Goal: Task Accomplishment & Management: Complete application form

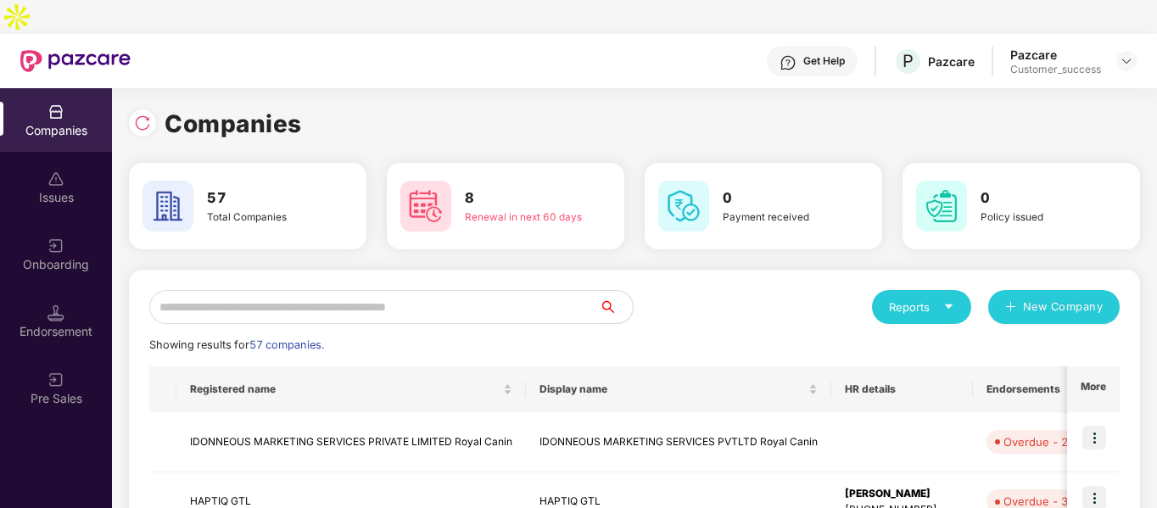
click at [482, 290] on input "text" at bounding box center [373, 307] width 449 height 34
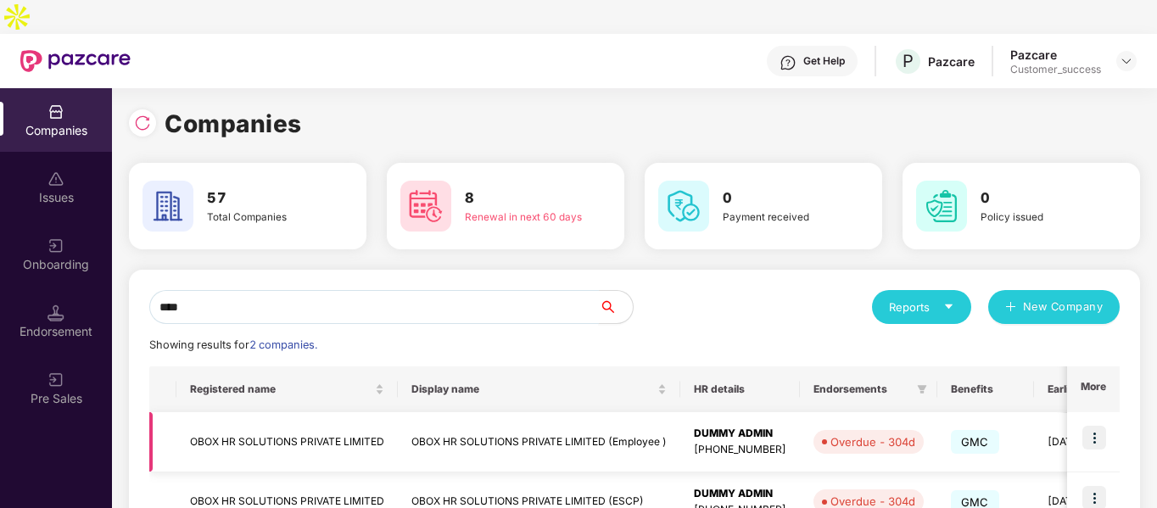
scroll to position [85, 0]
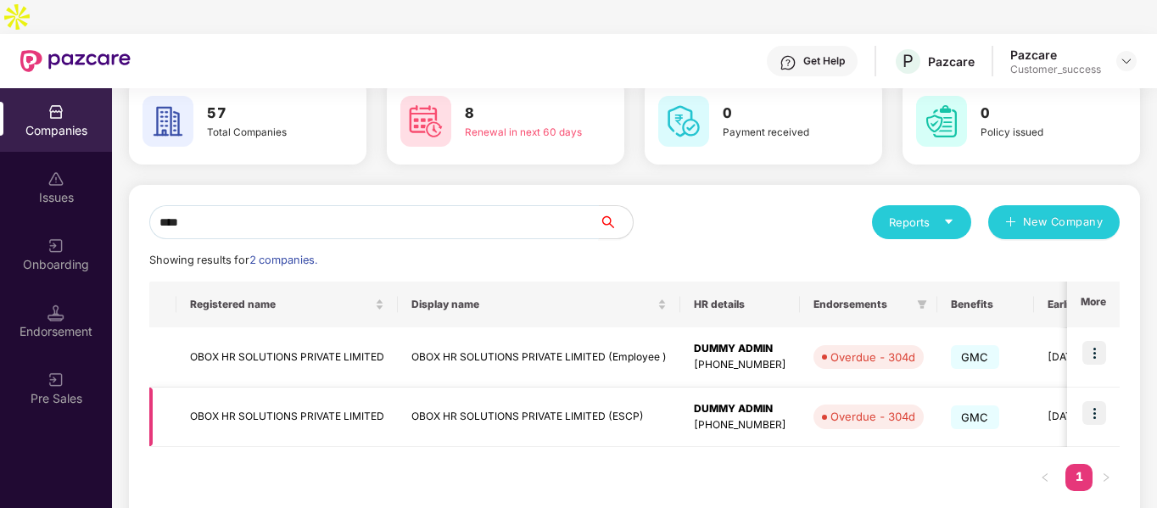
type input "****"
click at [337, 387] on td "OBOX HR SOLUTIONS PRIVATE LIMITED" at bounding box center [286, 417] width 221 height 60
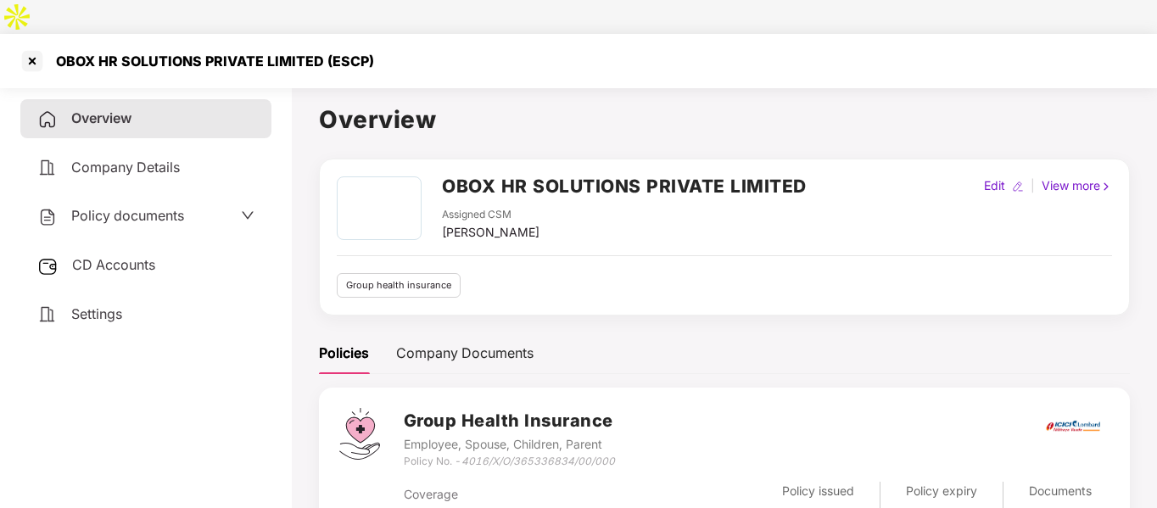
click at [130, 197] on div "Policy documents" at bounding box center [145, 216] width 251 height 39
click at [159, 207] on span "Policy documents" at bounding box center [127, 215] width 113 height 17
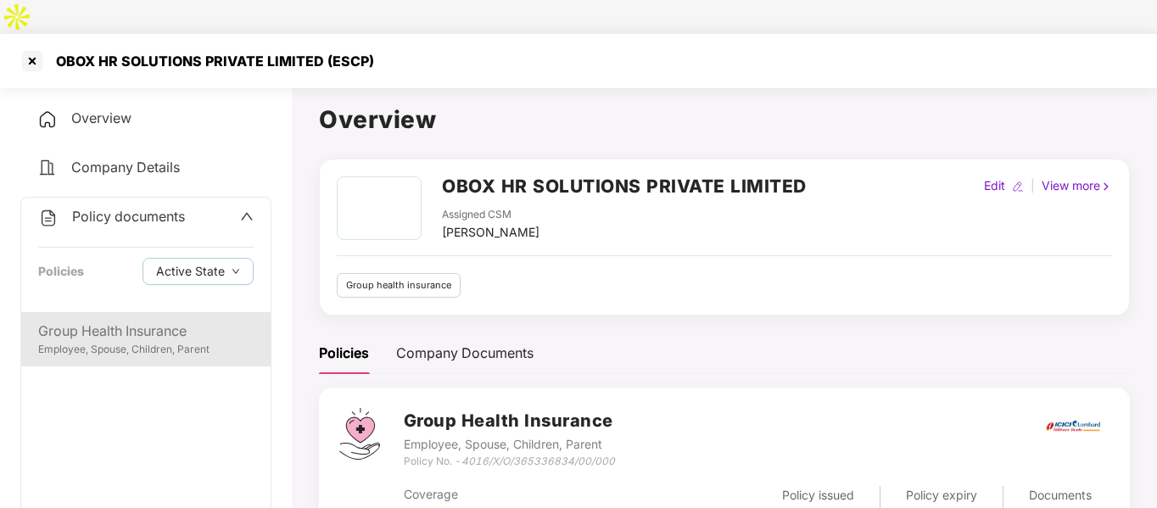
click at [151, 327] on div "Group Health Insurance Employee, Spouse, Children, Parent" at bounding box center [145, 339] width 249 height 54
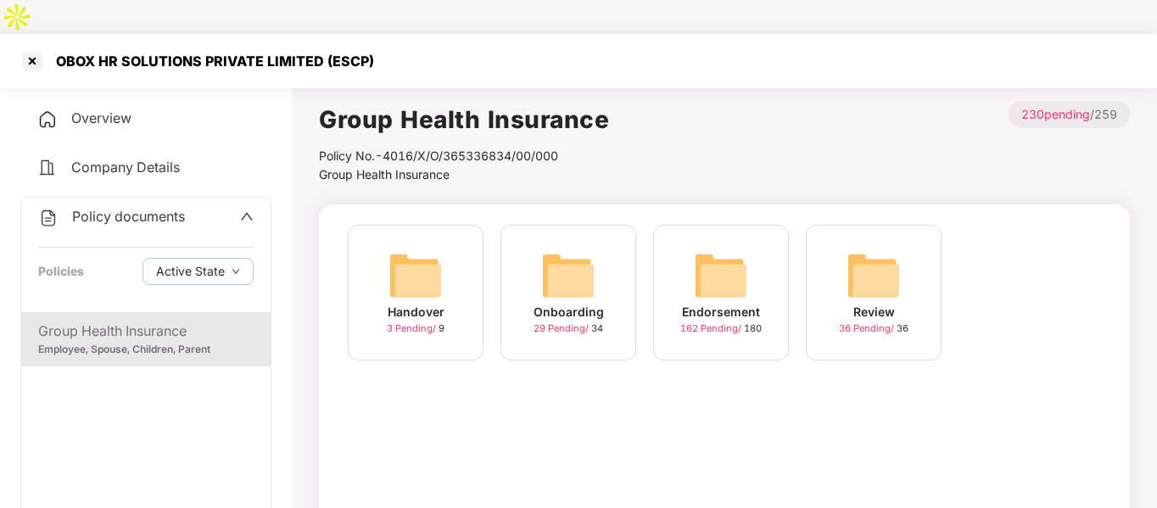
click at [710, 303] on div "Endorsement" at bounding box center [721, 312] width 78 height 19
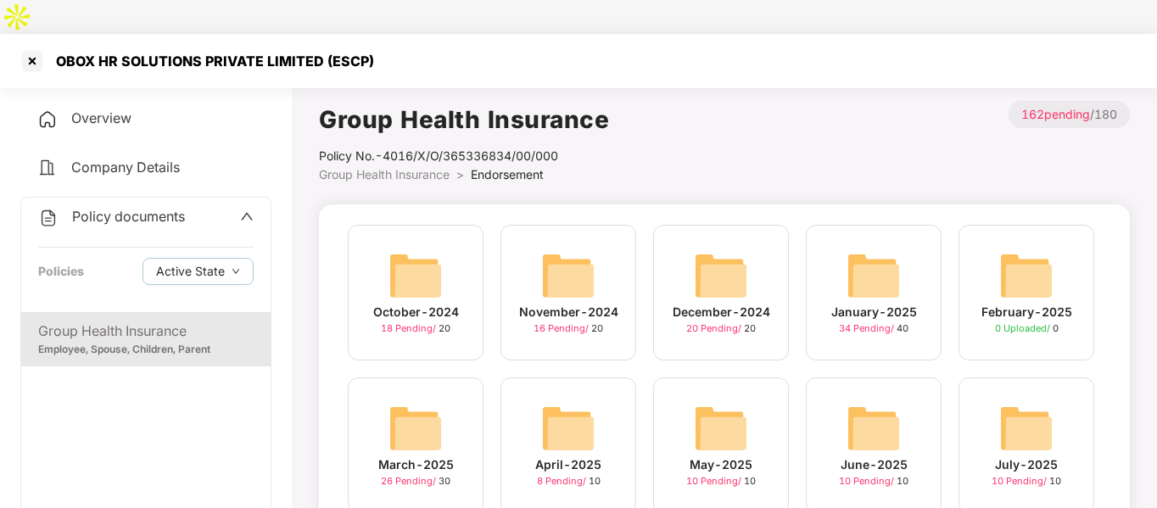
scroll to position [181, 0]
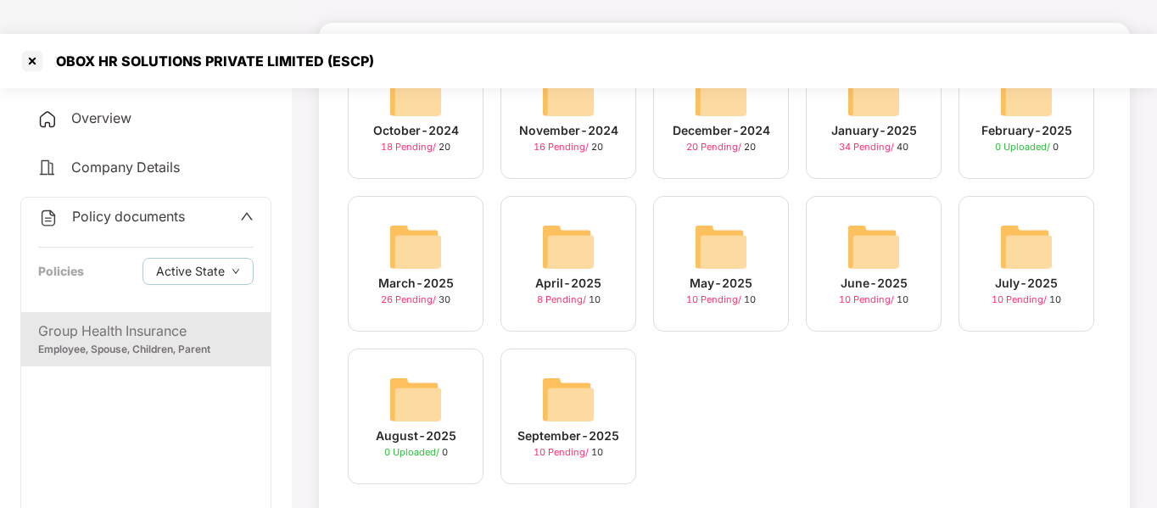
click at [551, 372] on img at bounding box center [568, 399] width 54 height 54
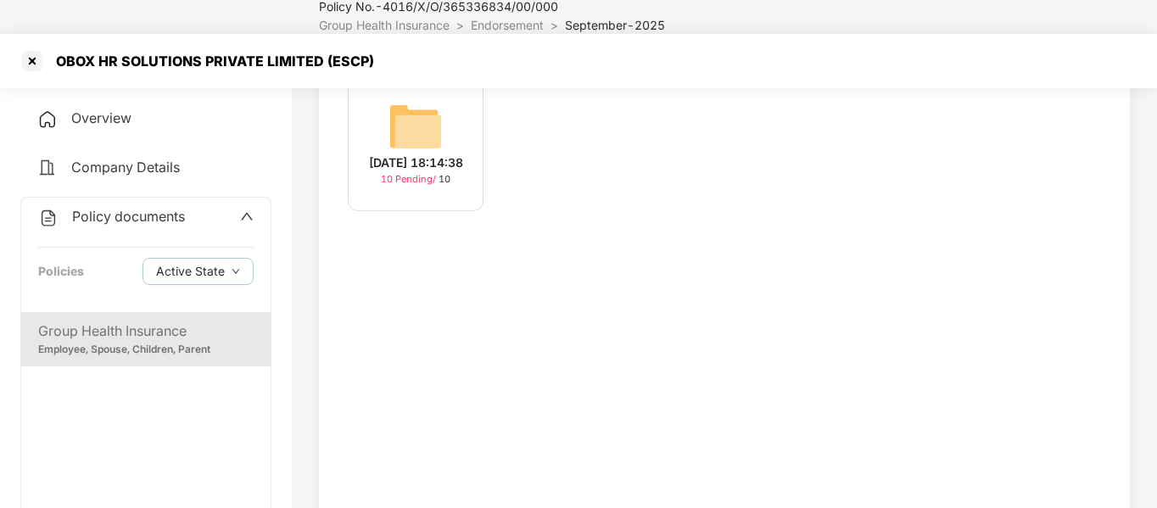
click at [397, 104] on img at bounding box center [415, 126] width 54 height 54
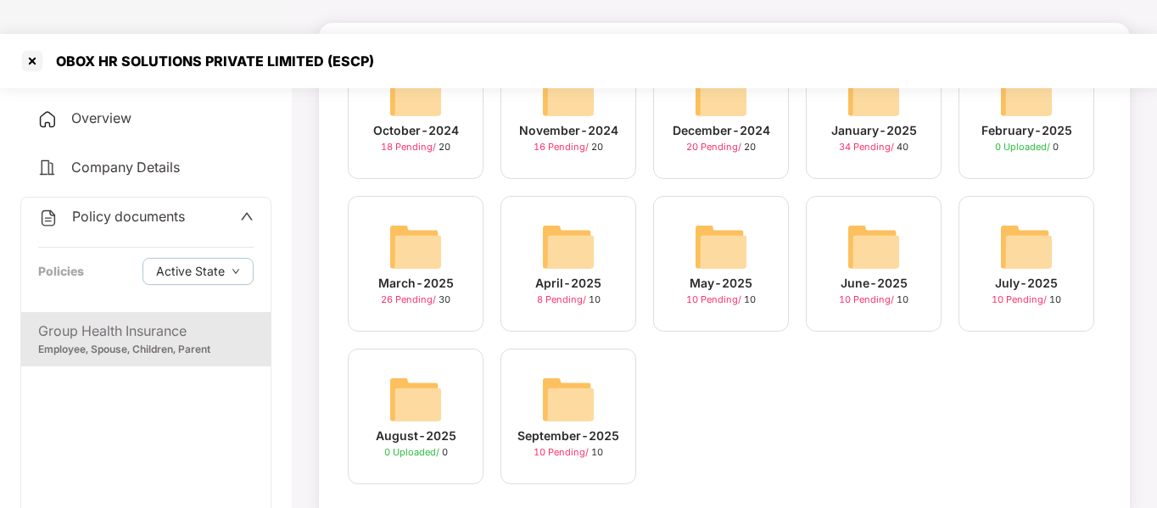
click at [1060, 210] on div "July-2025 10 Pending / 10" at bounding box center [1026, 264] width 136 height 136
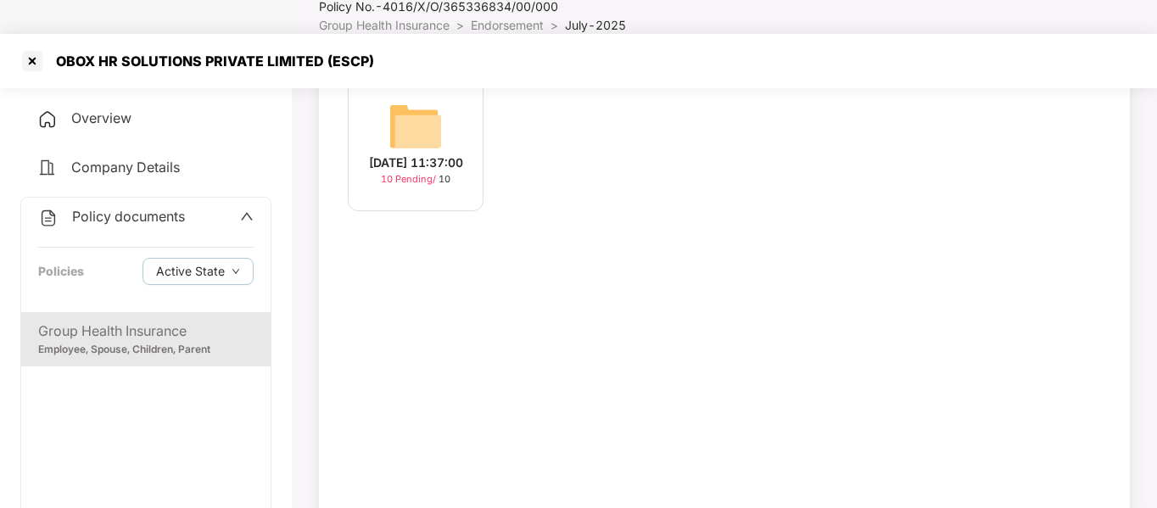
click at [385, 98] on div "[DATE] 11:37:00 10 Pending / 10" at bounding box center [416, 143] width 136 height 136
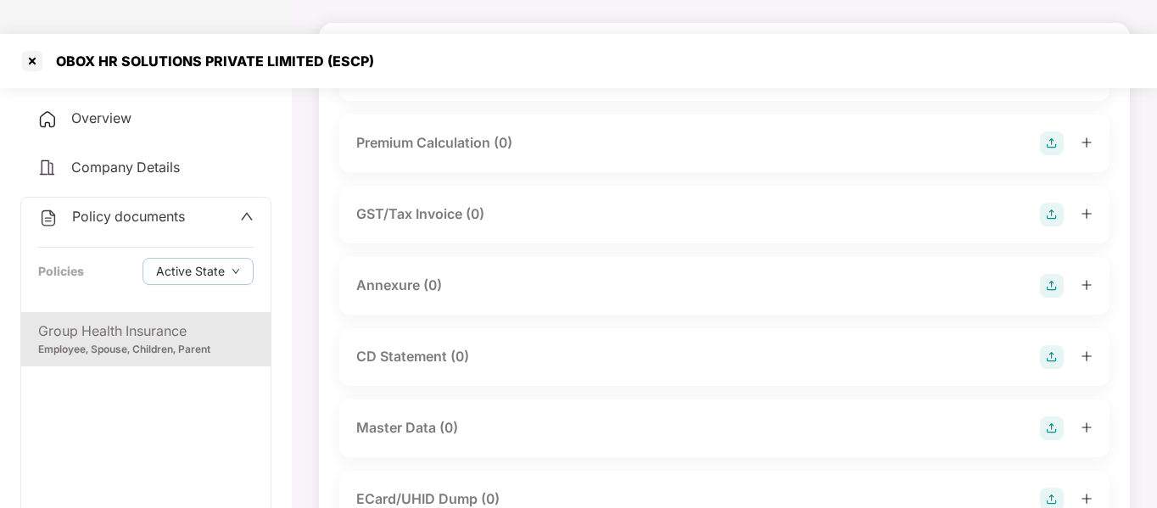
scroll to position [0, 0]
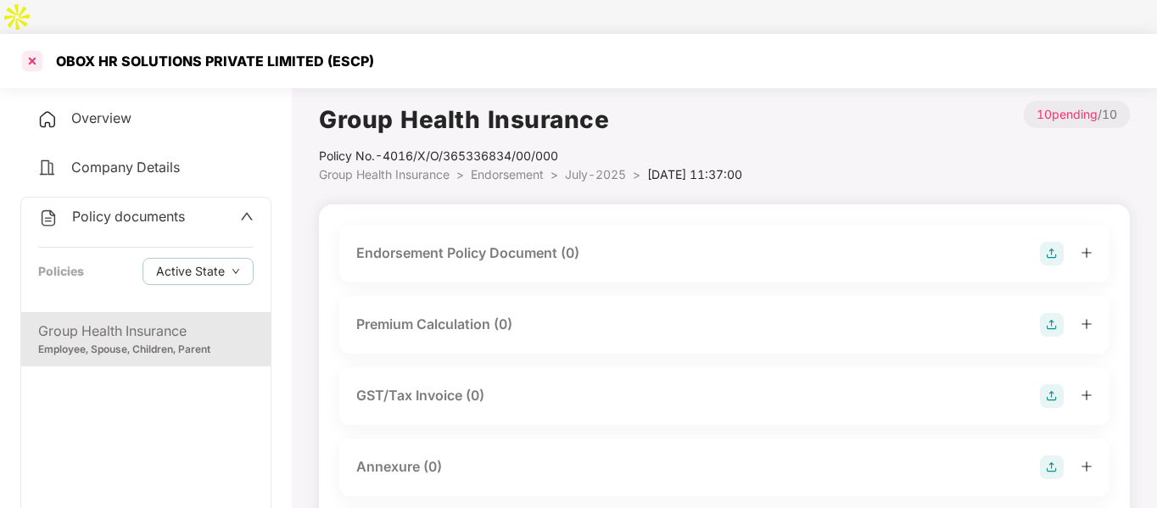
click at [25, 47] on div at bounding box center [32, 60] width 27 height 27
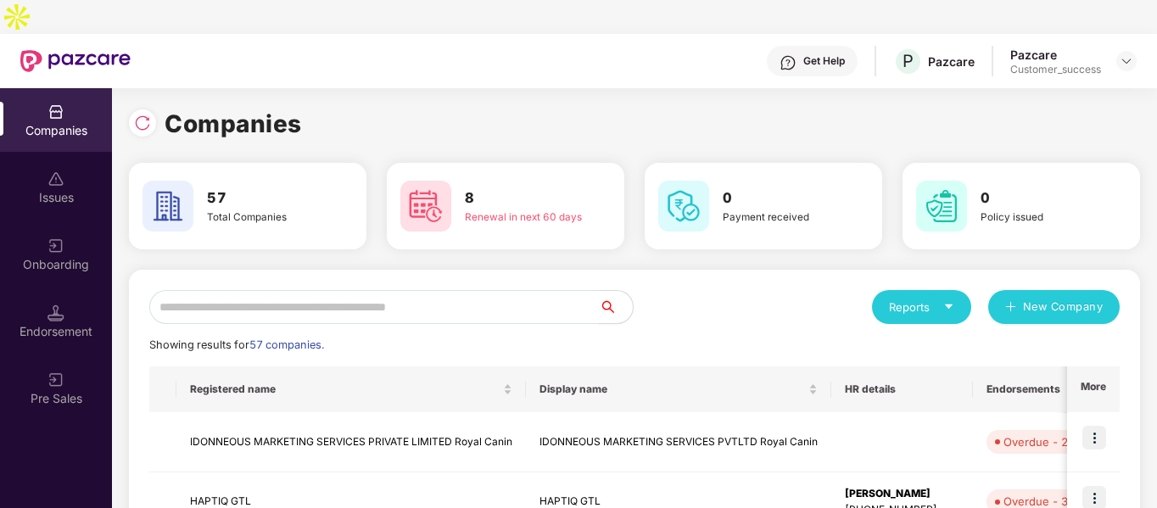
click at [381, 290] on input "text" at bounding box center [373, 307] width 449 height 34
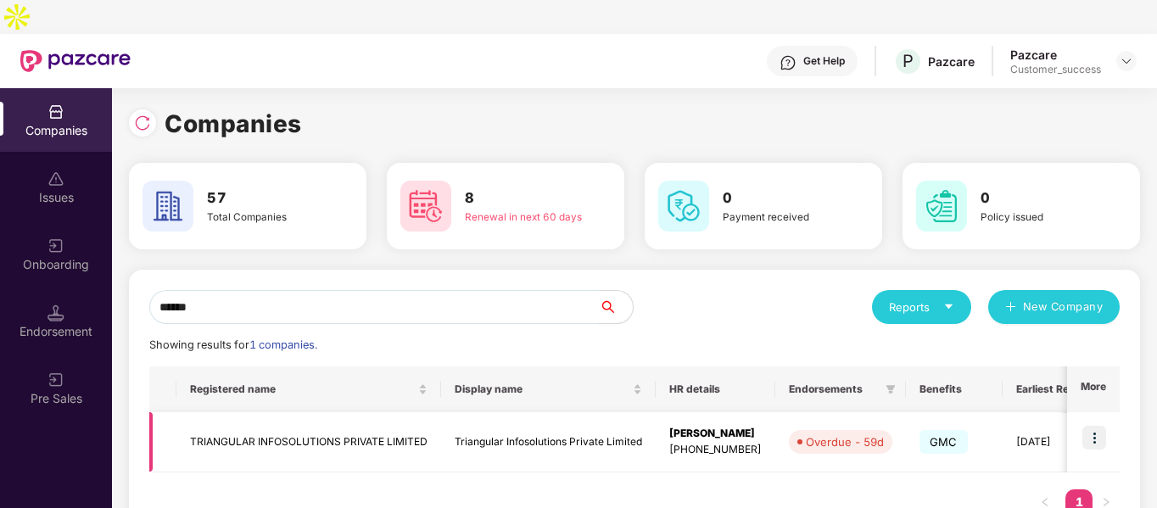
type input "******"
click at [1096, 426] on img at bounding box center [1094, 438] width 24 height 24
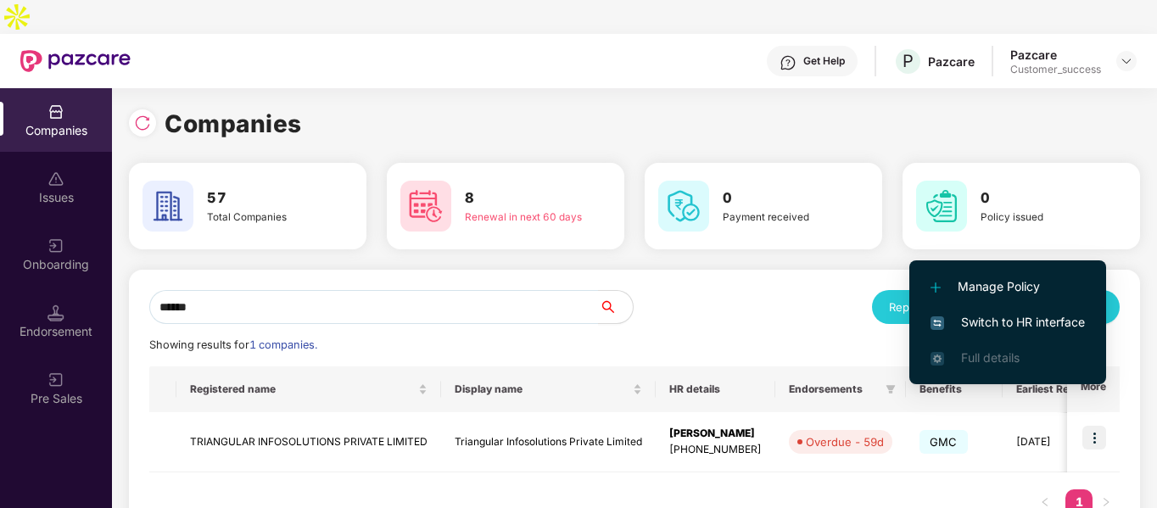
click at [963, 318] on span "Switch to HR interface" at bounding box center [1007, 322] width 154 height 19
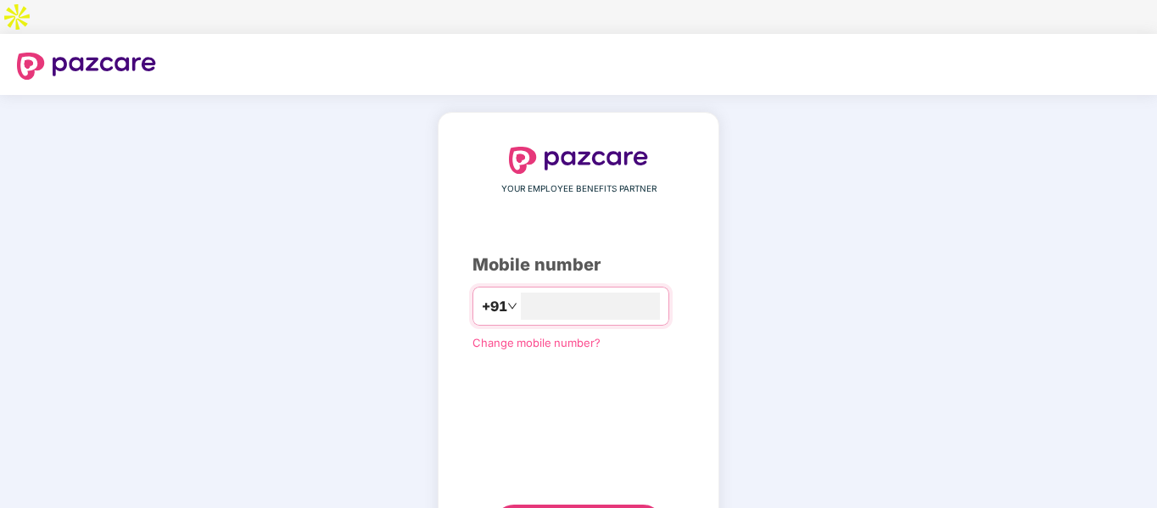
type input "**********"
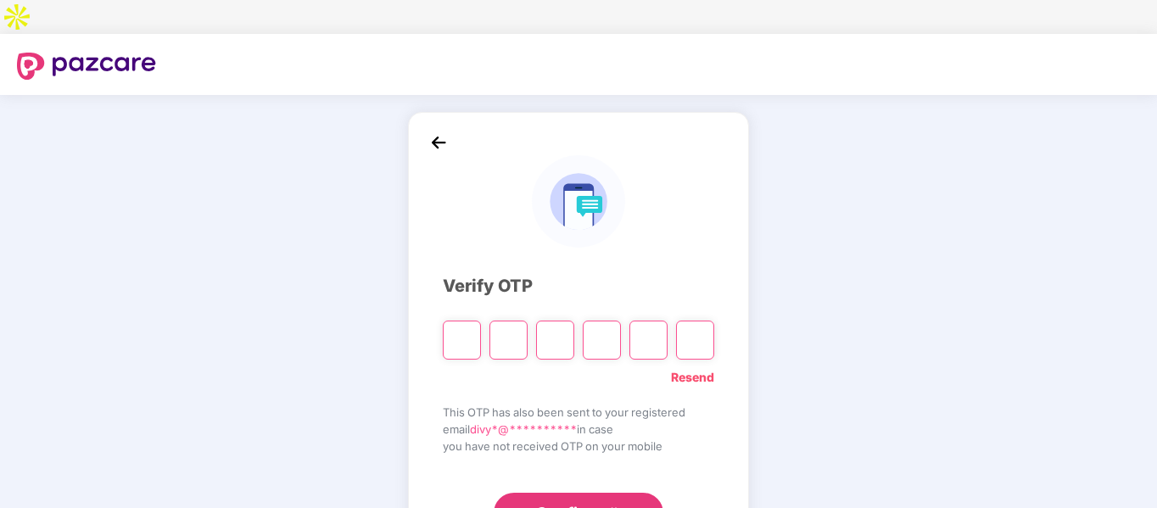
type input "*"
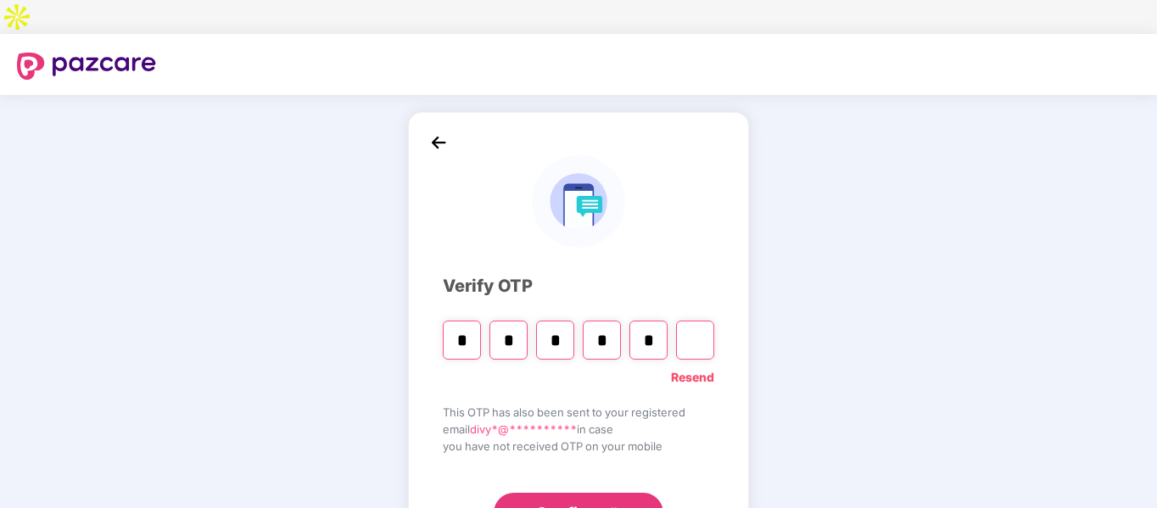
type input "*"
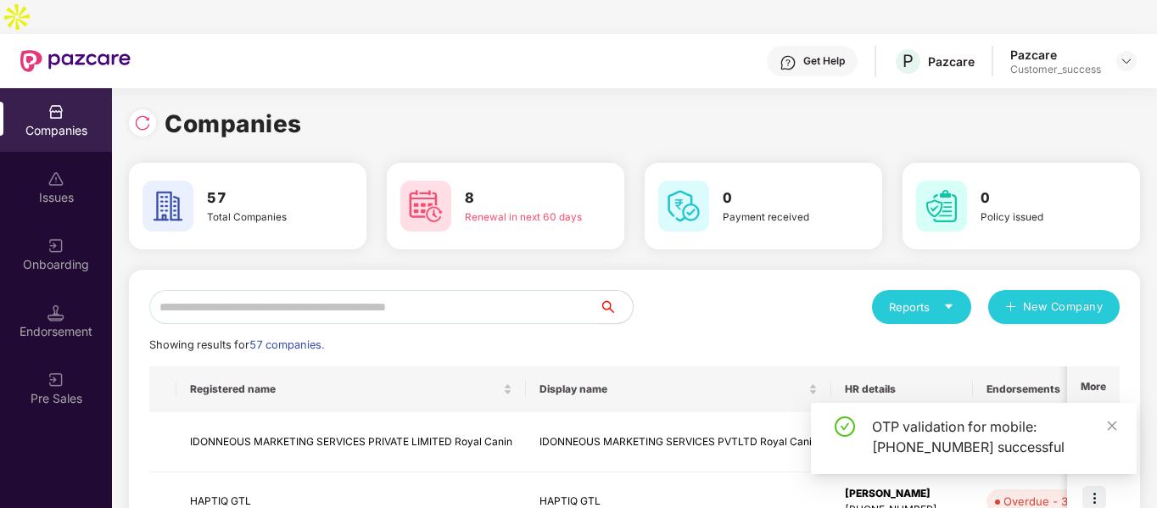
click at [446, 290] on input "text" at bounding box center [373, 307] width 449 height 34
type input "*"
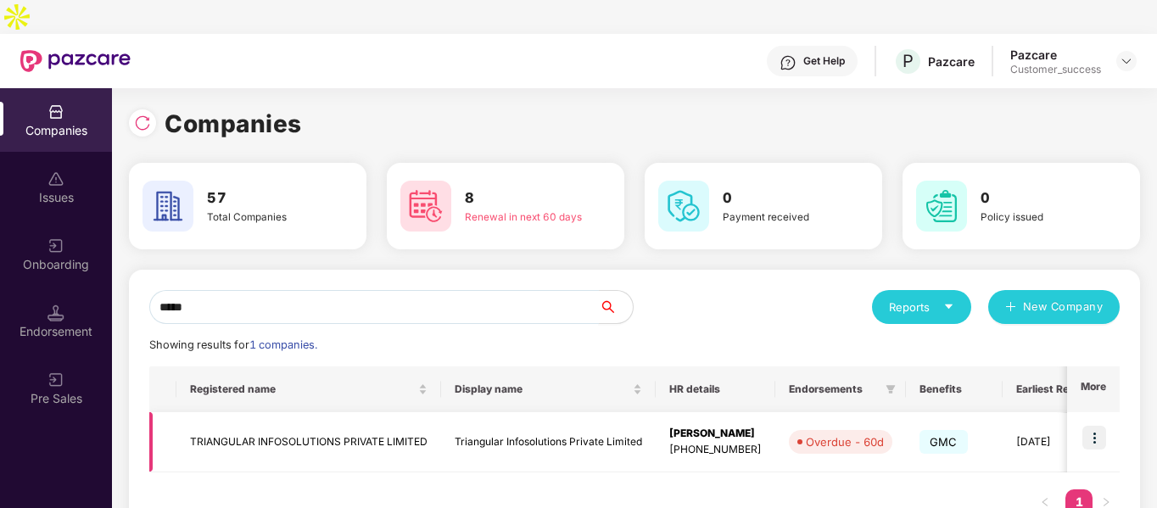
type input "*****"
click at [1102, 426] on img at bounding box center [1094, 438] width 24 height 24
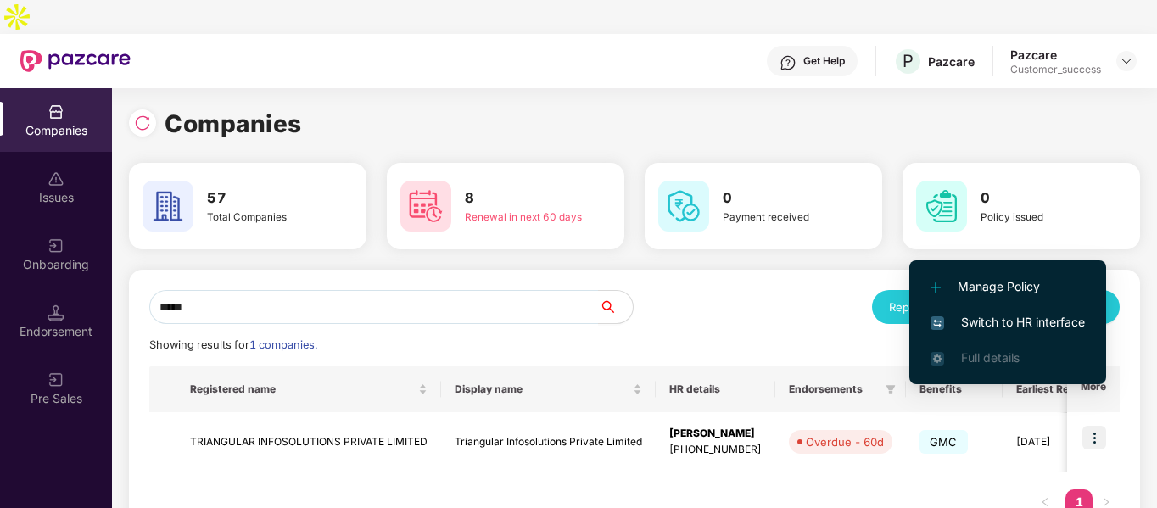
click at [1022, 321] on span "Switch to HR interface" at bounding box center [1007, 322] width 154 height 19
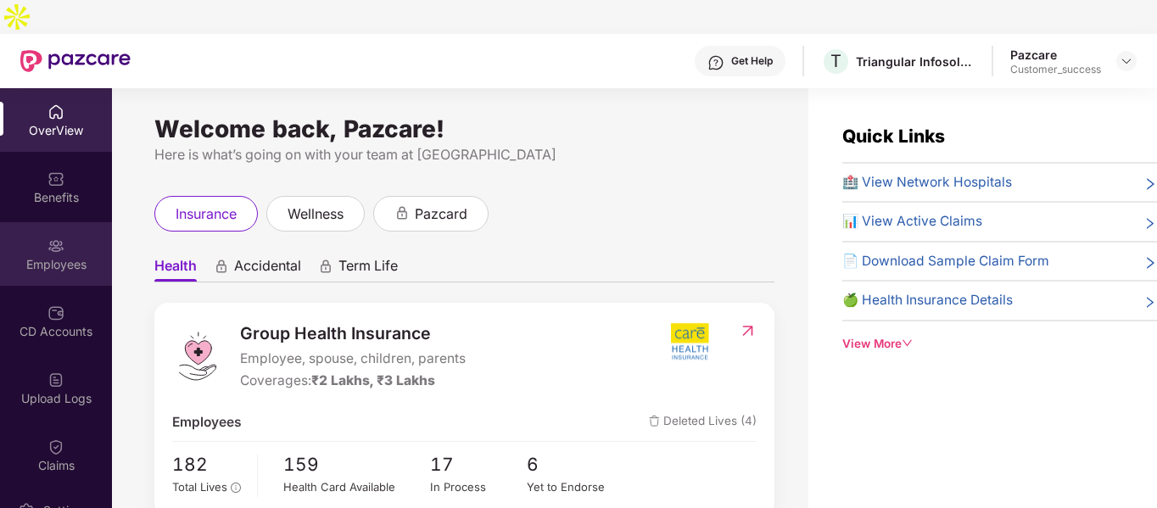
click at [59, 237] on img at bounding box center [55, 245] width 17 height 17
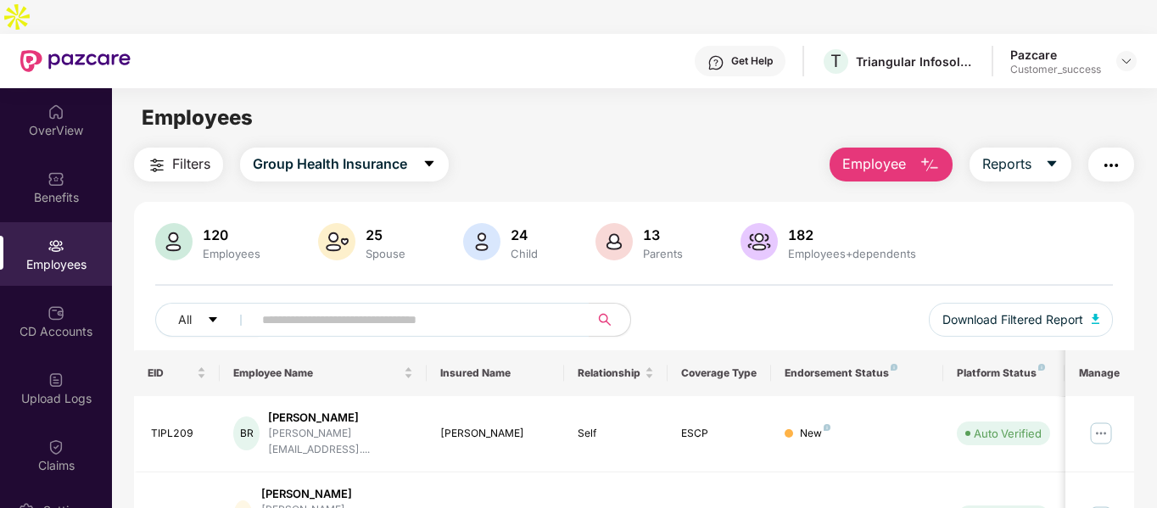
click at [929, 155] on img "button" at bounding box center [929, 165] width 20 height 20
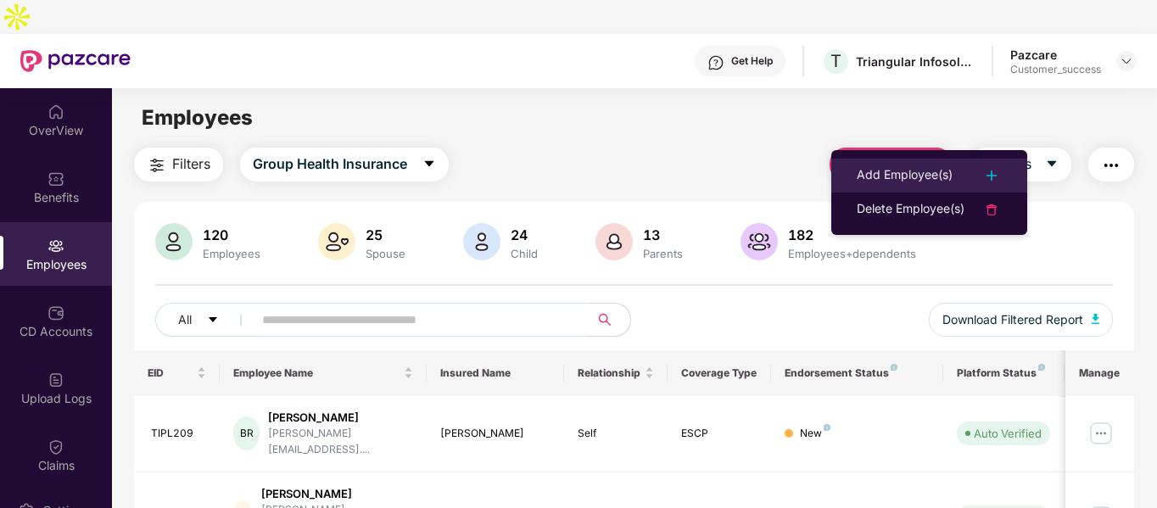
click at [910, 173] on div "Add Employee(s)" at bounding box center [904, 175] width 96 height 20
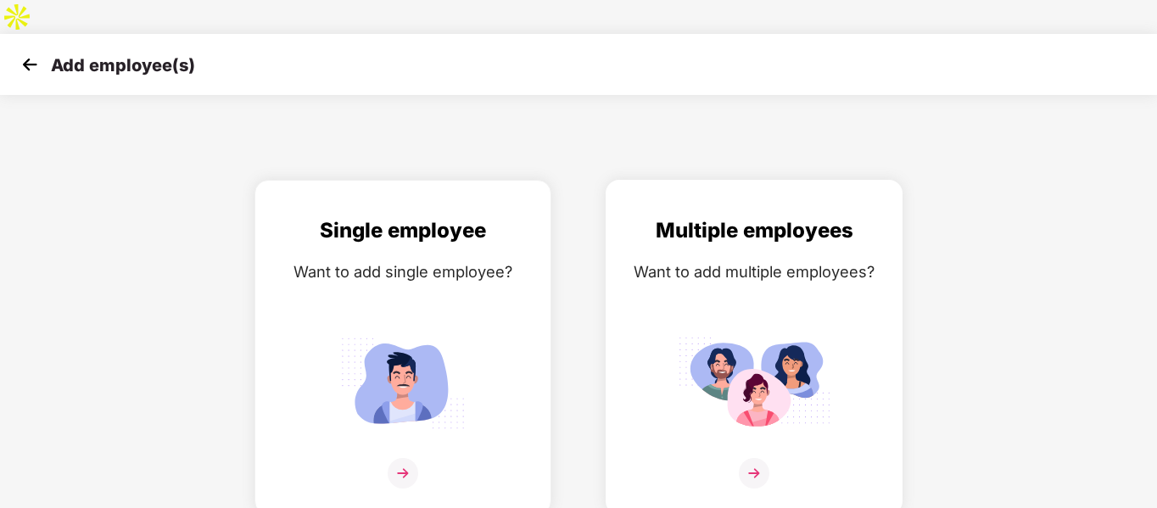
click at [766, 259] on div "Want to add multiple employees?" at bounding box center [753, 271] width 261 height 25
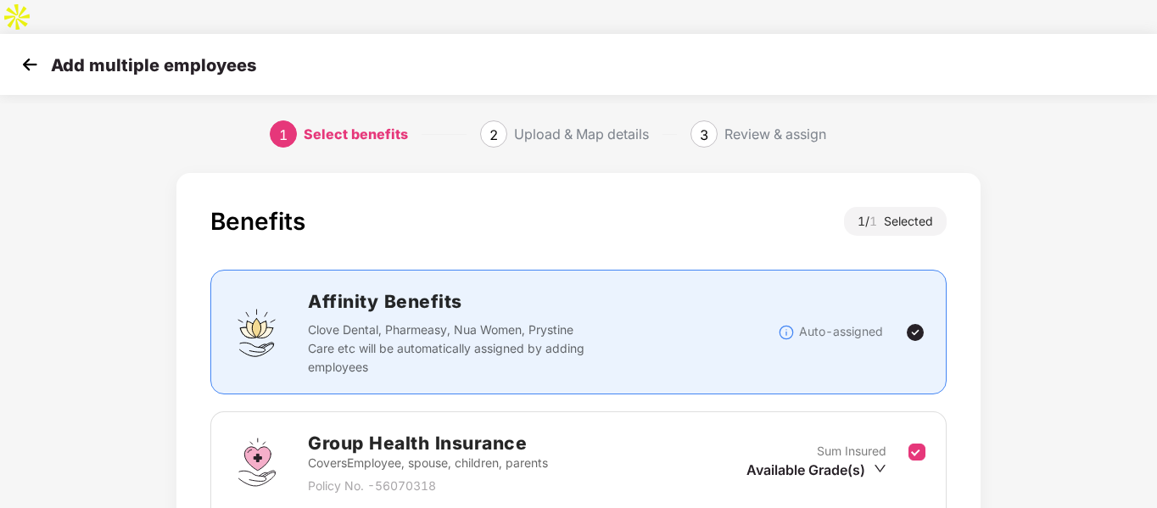
scroll to position [176, 0]
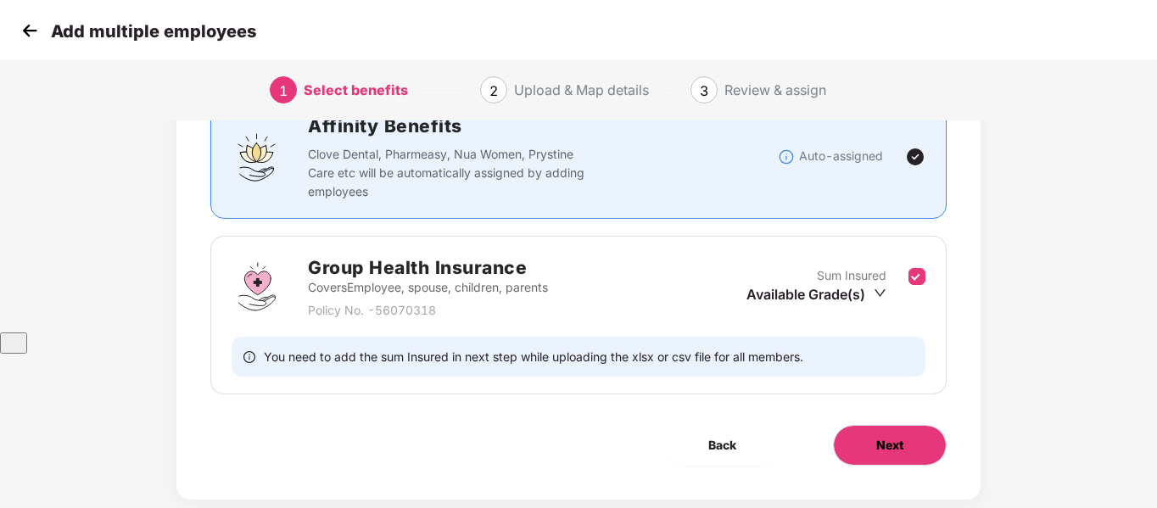
click at [890, 426] on button "Next" at bounding box center [890, 445] width 114 height 41
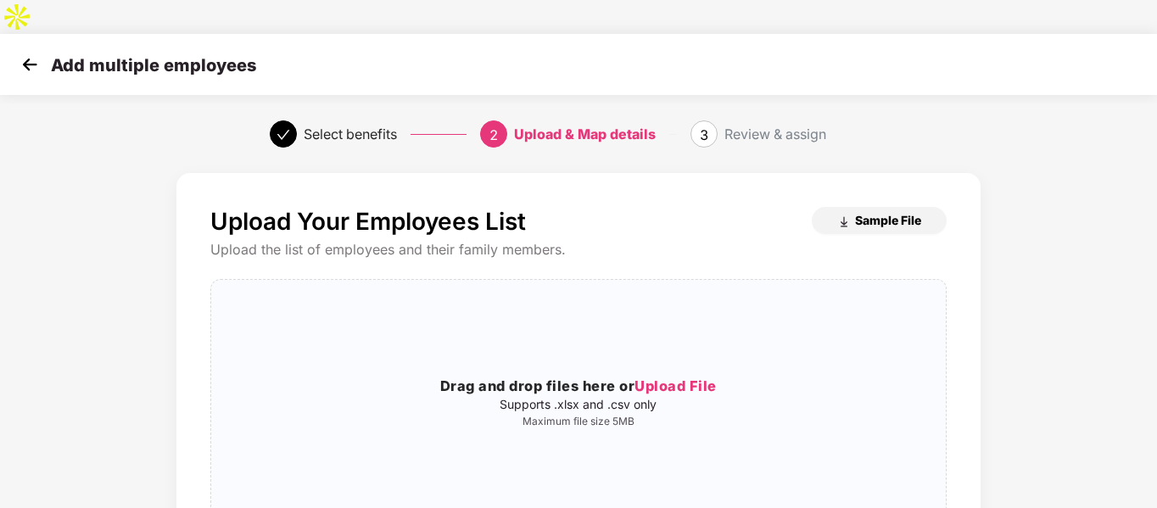
click at [853, 207] on button "Sample File" at bounding box center [878, 220] width 135 height 27
click at [41, 52] on img at bounding box center [29, 64] width 25 height 25
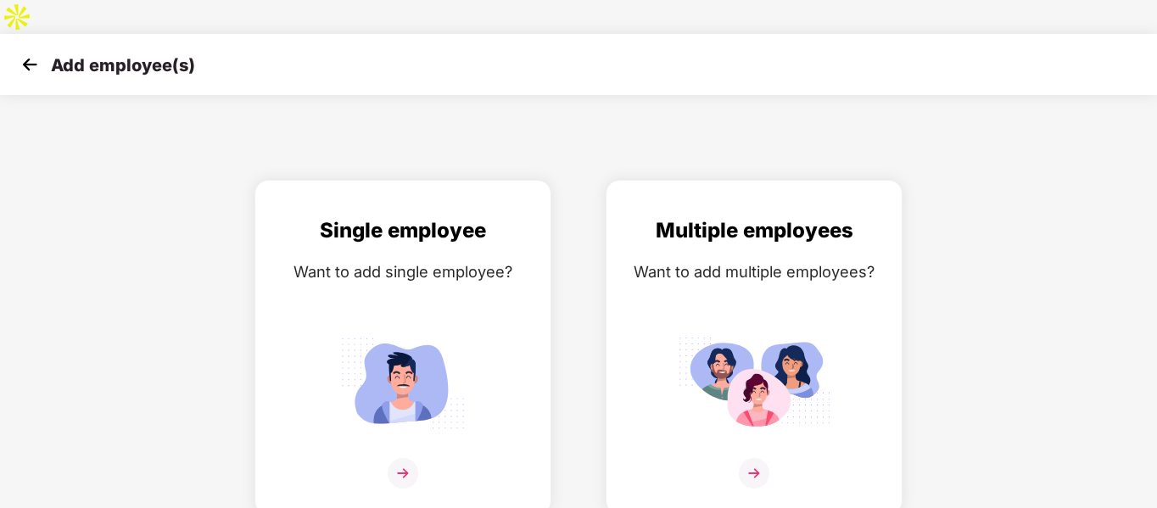
click at [30, 52] on img at bounding box center [29, 64] width 25 height 25
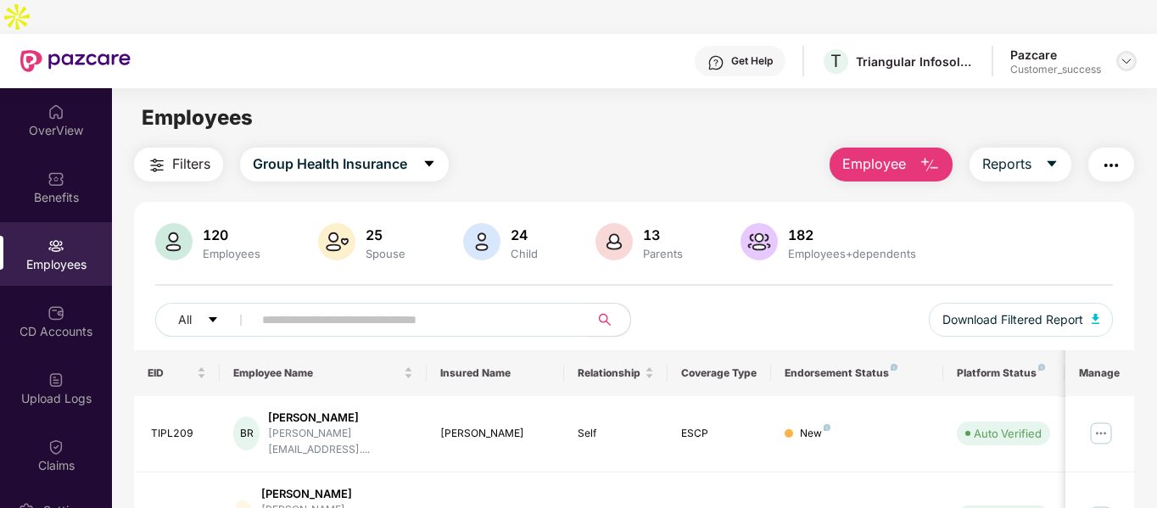
click at [1128, 54] on img at bounding box center [1126, 61] width 14 height 14
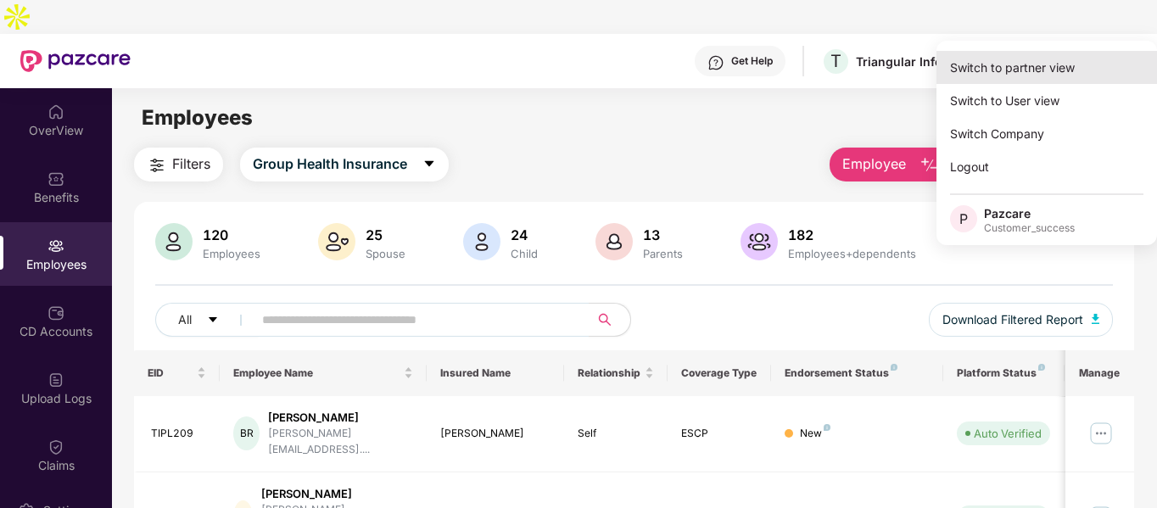
click at [1034, 53] on div "Switch to partner view" at bounding box center [1046, 67] width 220 height 33
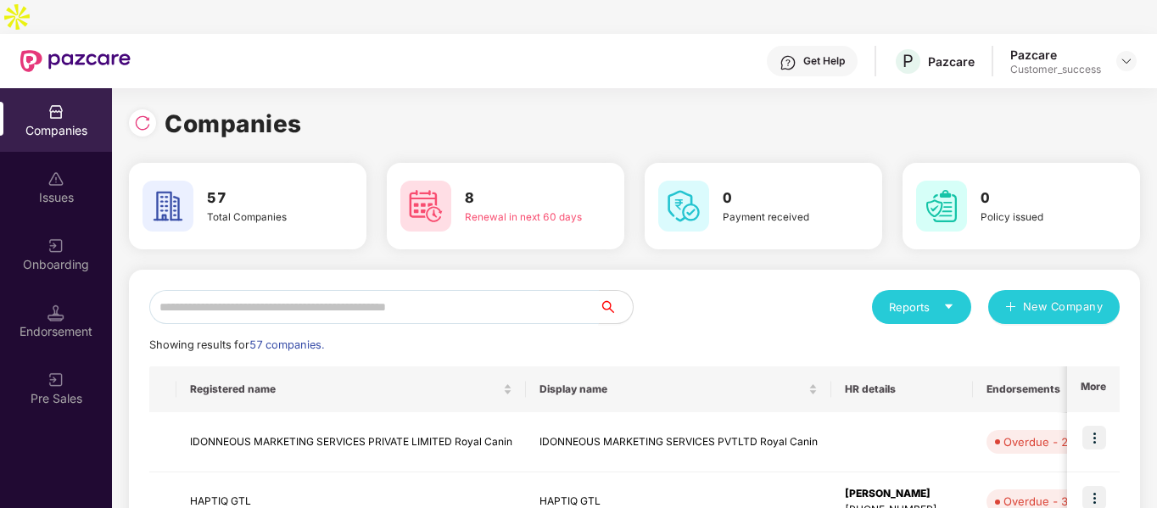
click at [343, 290] on input "text" at bounding box center [373, 307] width 449 height 34
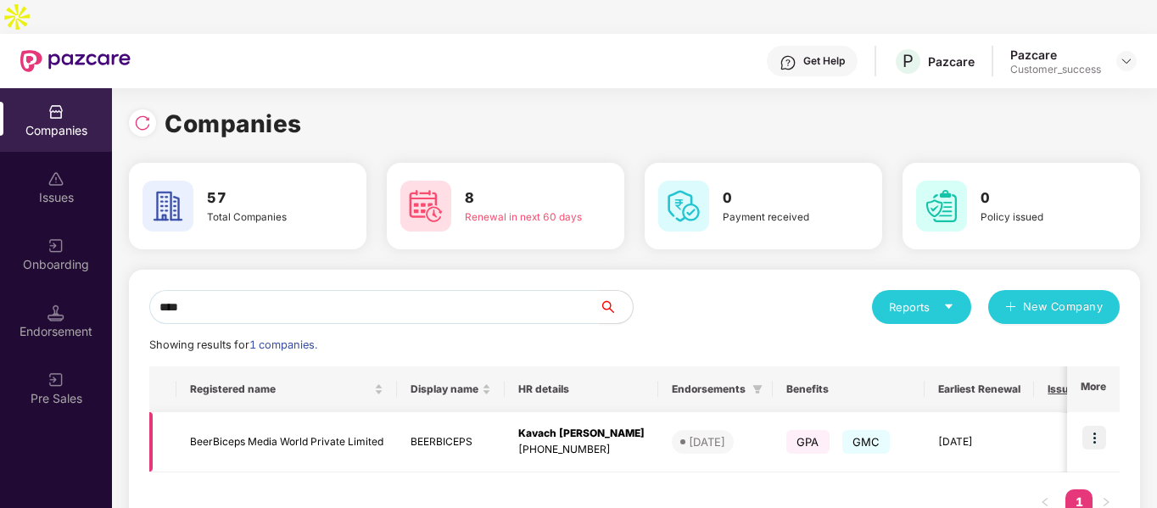
type input "****"
click at [1090, 426] on img at bounding box center [1094, 438] width 24 height 24
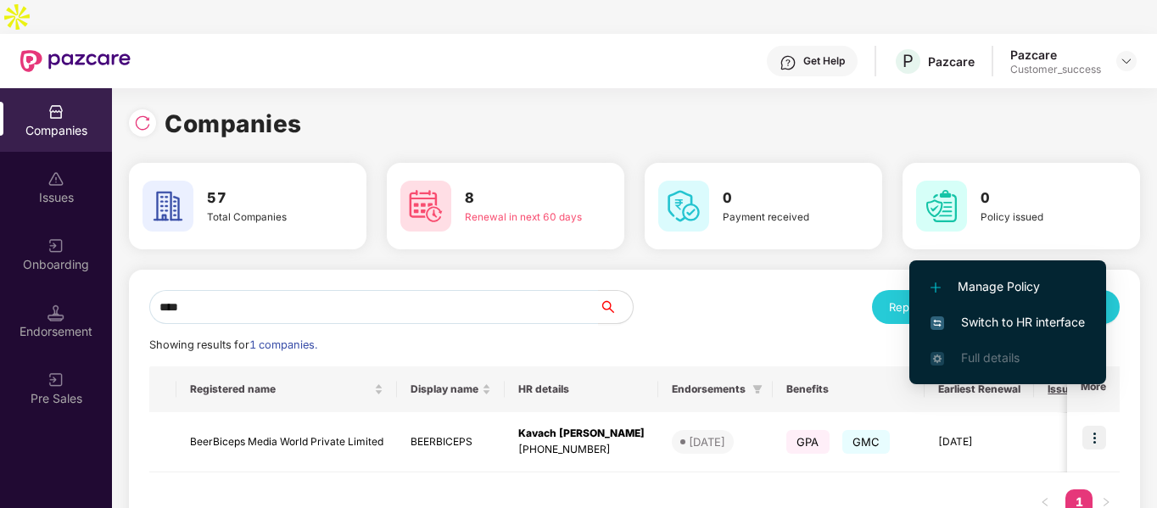
click at [973, 316] on span "Switch to HR interface" at bounding box center [1007, 322] width 154 height 19
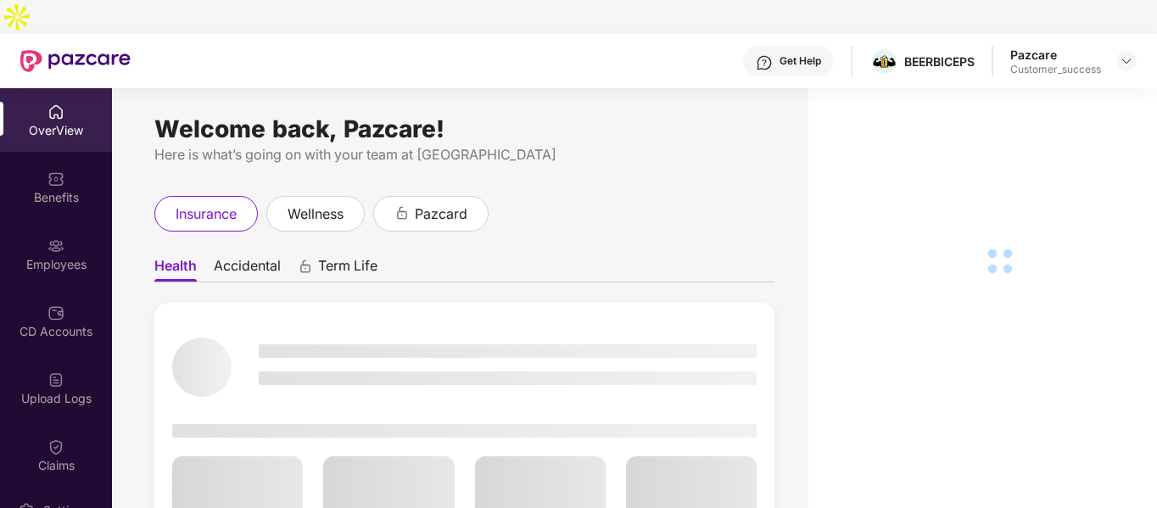
click at [63, 222] on div "Employees" at bounding box center [56, 254] width 112 height 64
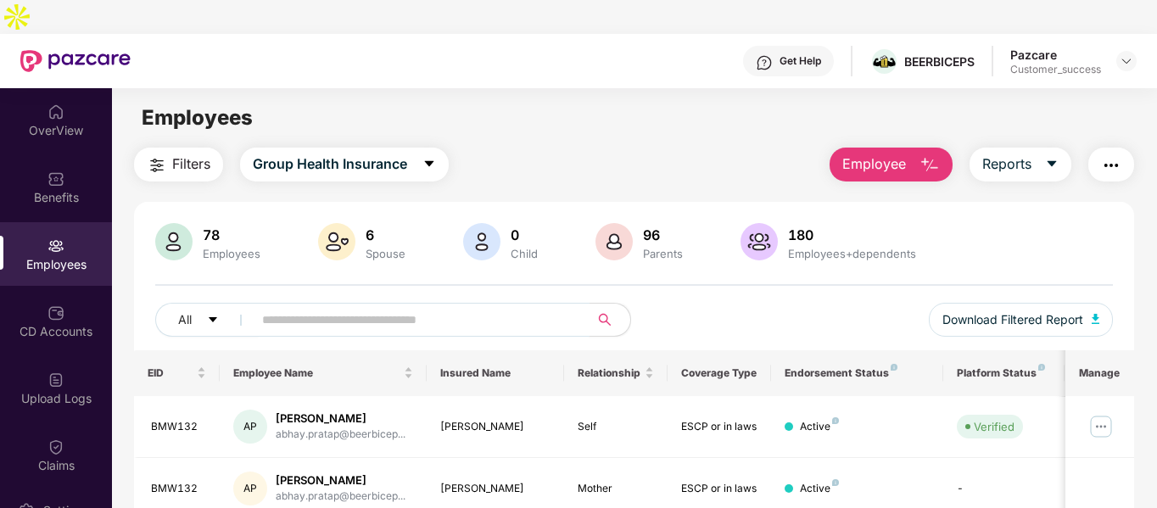
click at [393, 307] on input "text" at bounding box center [414, 319] width 304 height 25
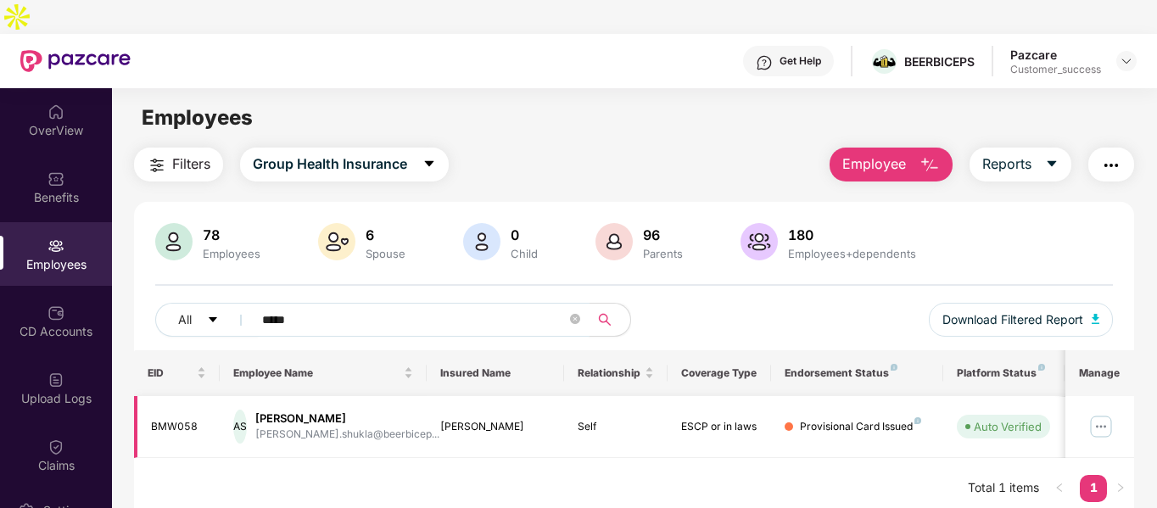
scroll to position [54, 0]
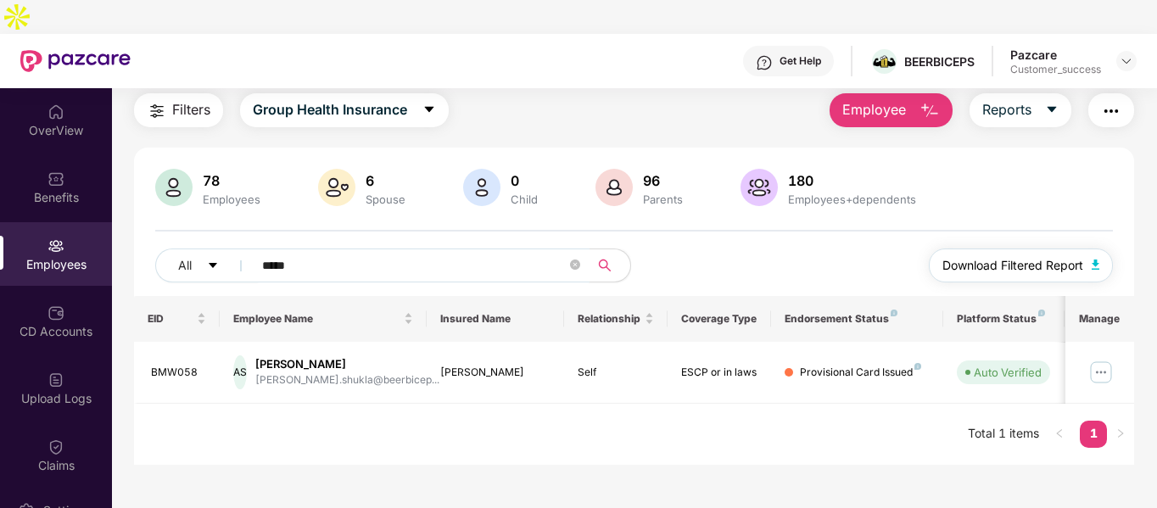
type input "*****"
click at [1095, 259] on img "button" at bounding box center [1095, 264] width 8 height 10
click at [1127, 51] on div at bounding box center [1126, 61] width 20 height 20
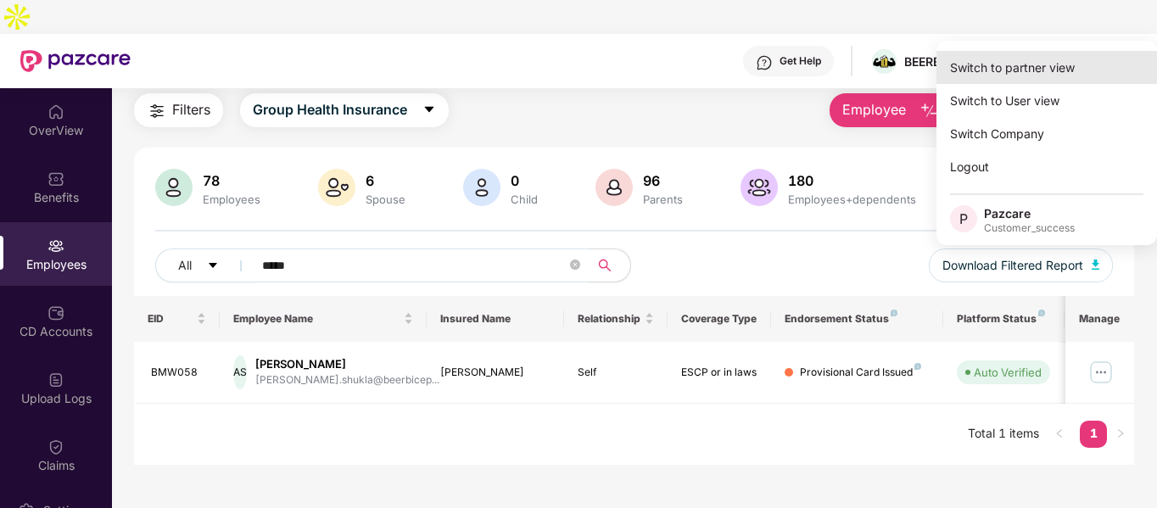
click at [1008, 68] on div "Switch to partner view" at bounding box center [1046, 67] width 220 height 33
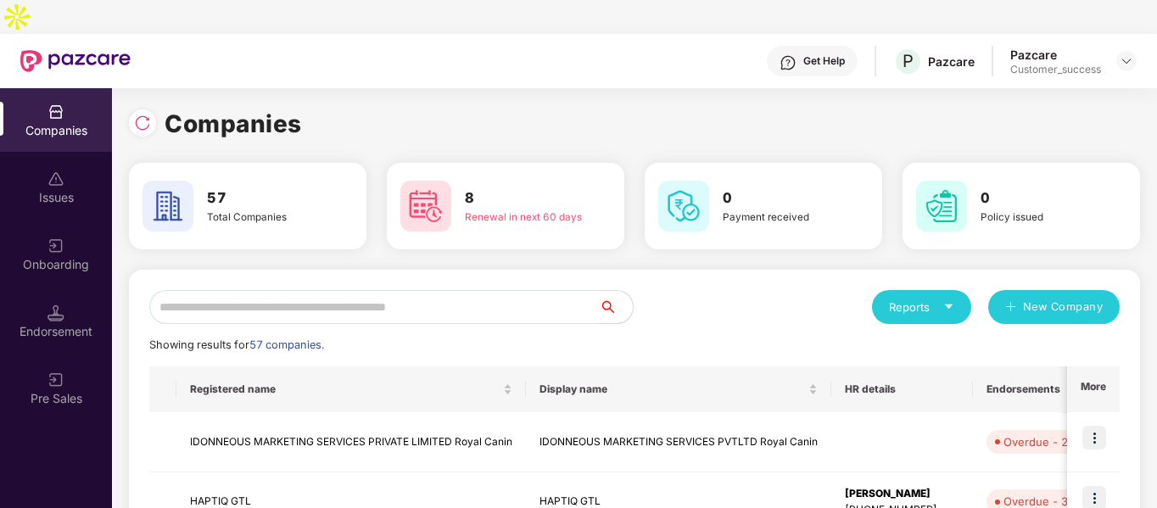
click at [333, 290] on input "text" at bounding box center [373, 307] width 449 height 34
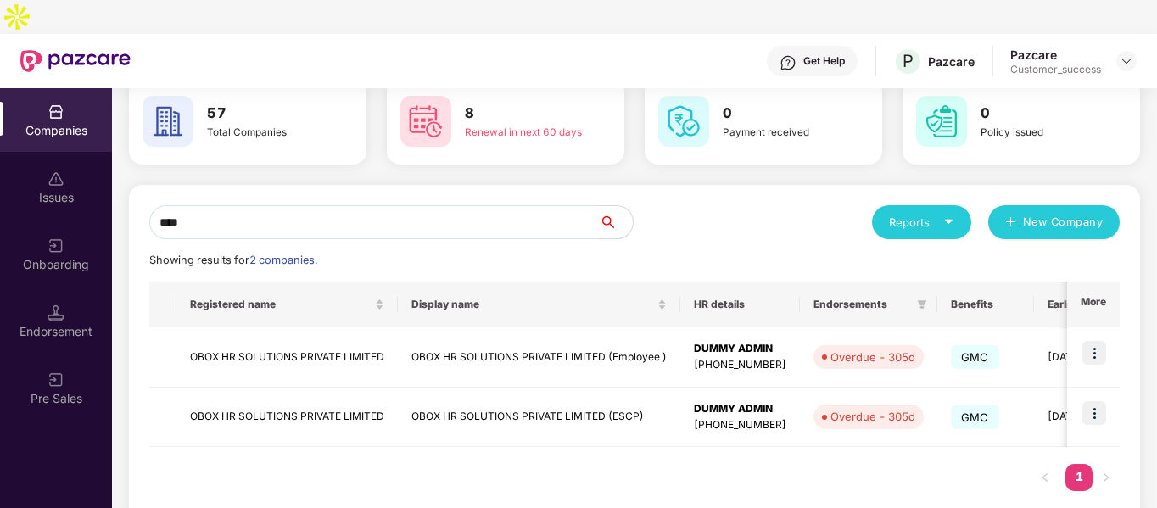
click at [226, 205] on input "****" at bounding box center [373, 222] width 449 height 34
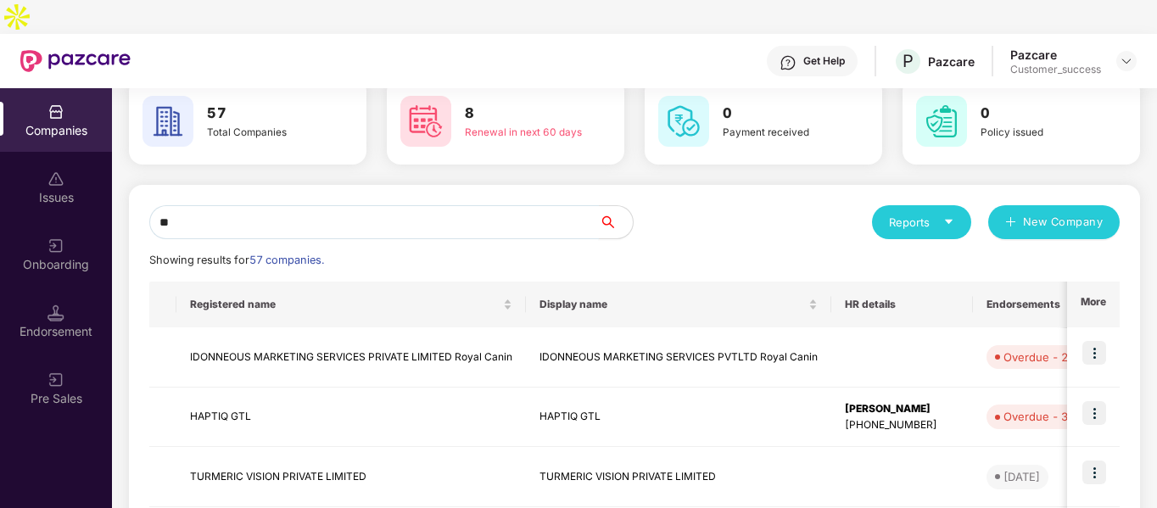
type input "*"
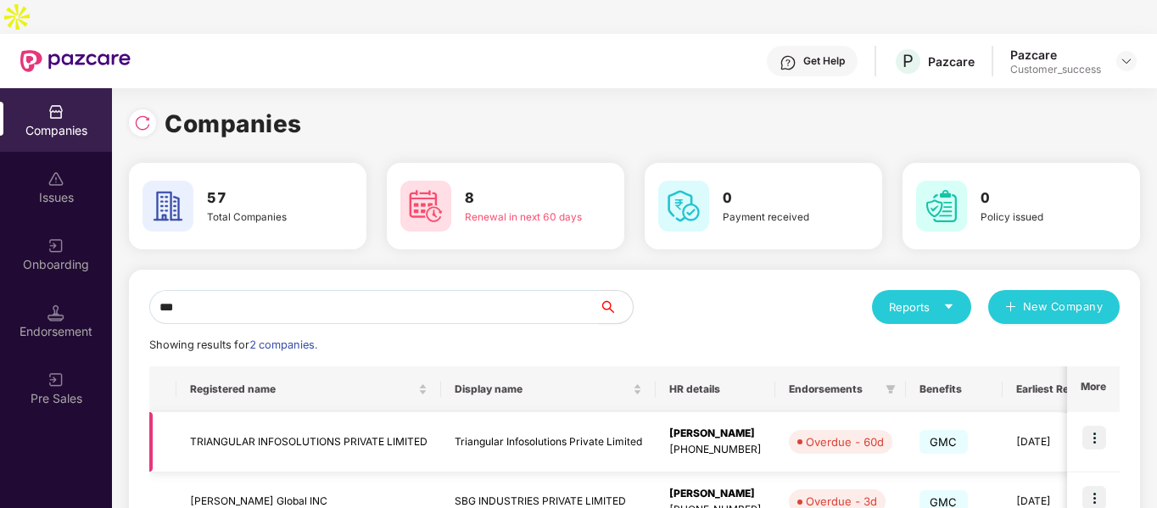
type input "***"
click at [1093, 426] on img at bounding box center [1094, 438] width 24 height 24
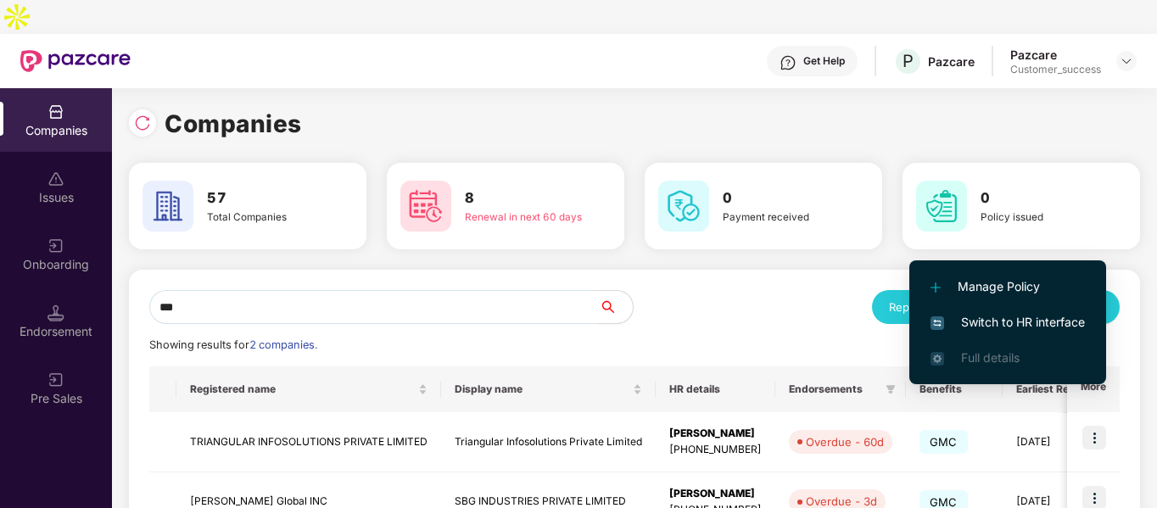
click at [1028, 318] on span "Switch to HR interface" at bounding box center [1007, 322] width 154 height 19
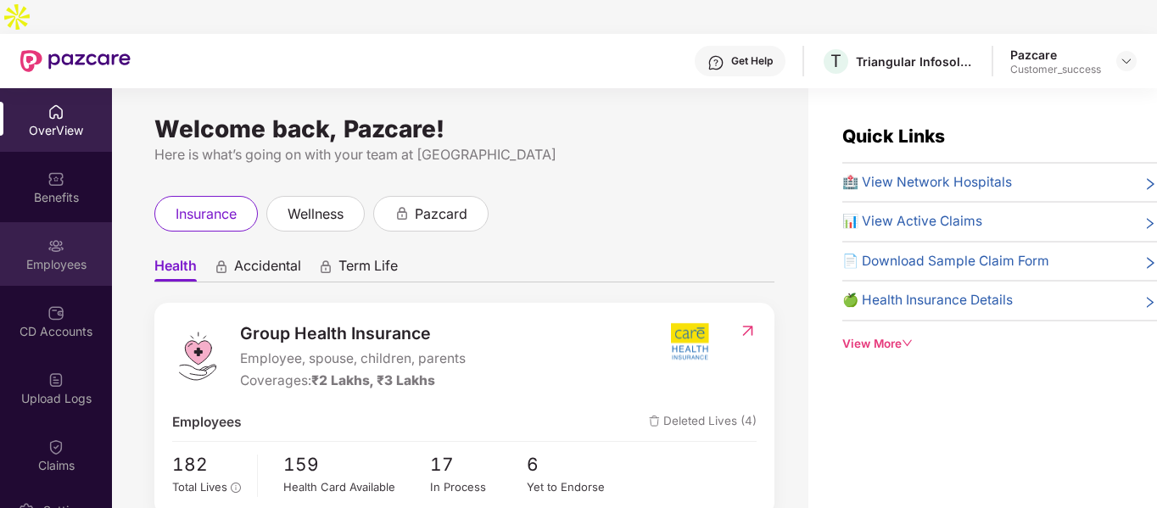
click at [42, 256] on div "Employees" at bounding box center [56, 264] width 112 height 17
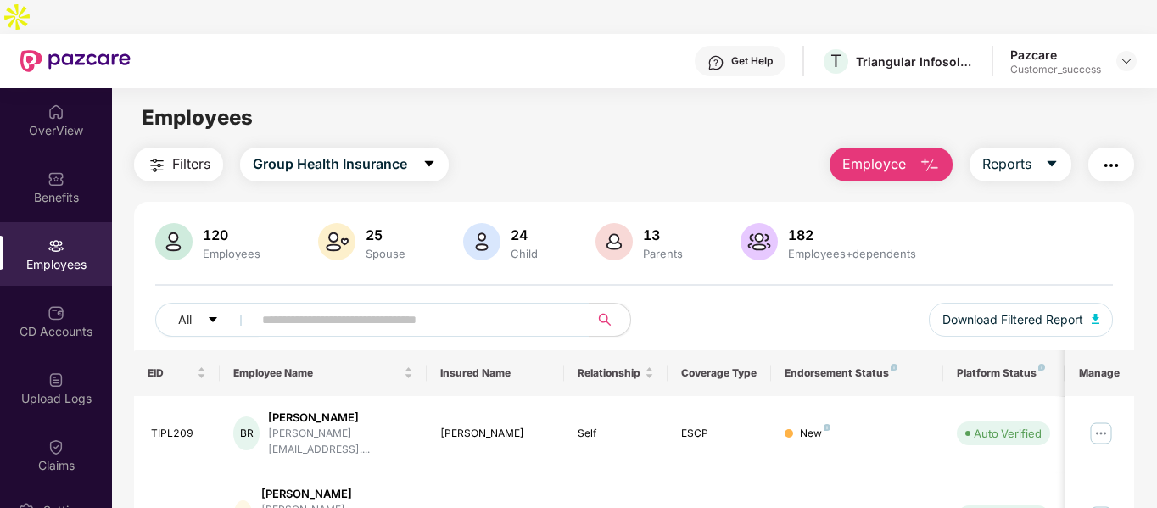
click at [906, 153] on span "Employee" at bounding box center [874, 163] width 64 height 21
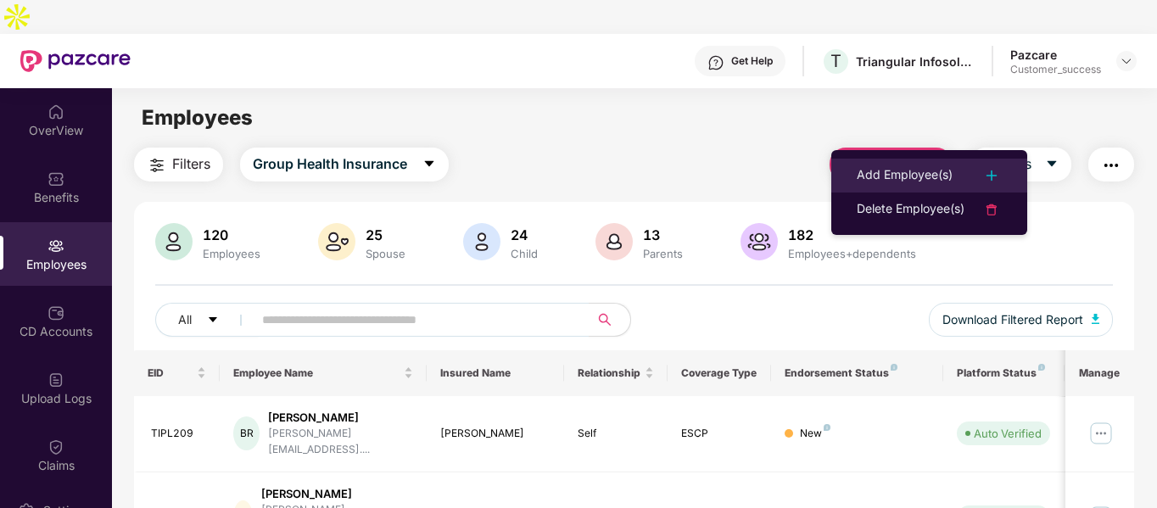
click at [921, 171] on div "Add Employee(s)" at bounding box center [904, 175] width 96 height 20
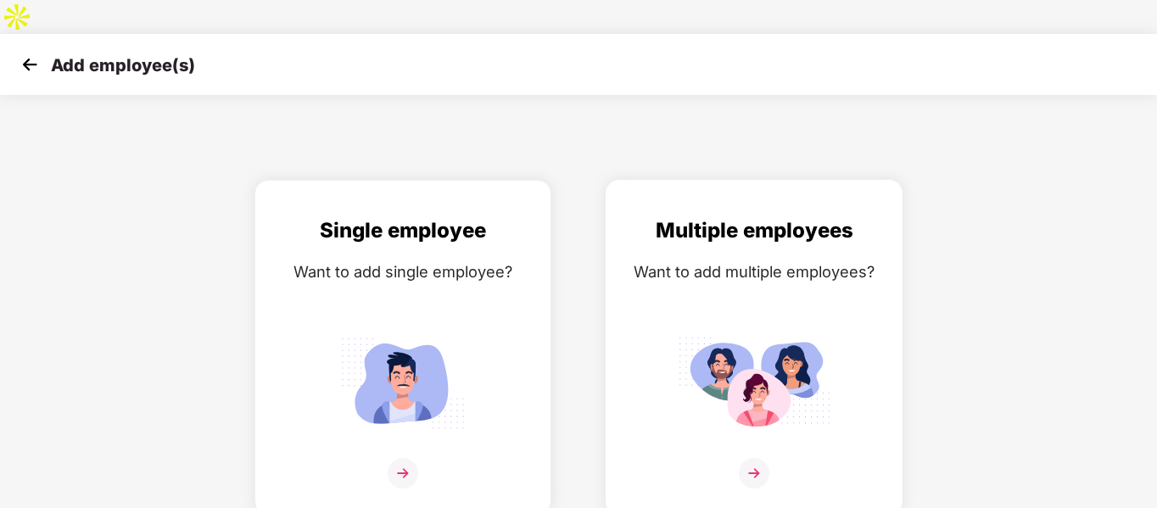
click at [756, 458] on img at bounding box center [754, 473] width 31 height 31
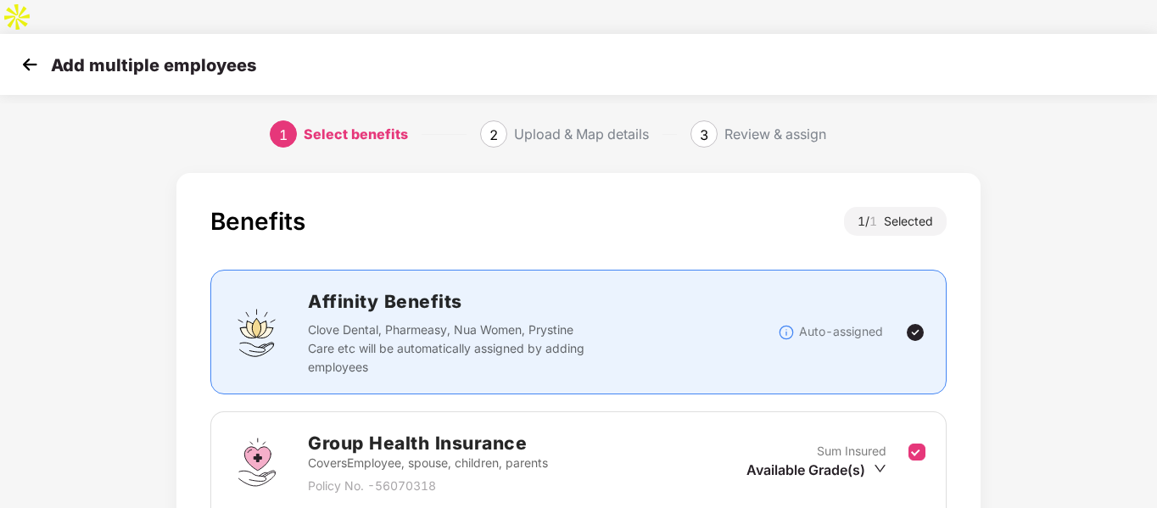
drag, startPoint x: 997, startPoint y: 349, endPoint x: 1001, endPoint y: 209, distance: 140.0
click at [1001, 209] on div "Benefits 1 / 1 Selected Affinity Benefits Clove Dental, Pharmeasy, Nua Women, P…" at bounding box center [579, 440] width 964 height 553
click at [1013, 287] on div "Benefits 1 / 1 Selected Affinity Benefits Clove Dental, Pharmeasy, Nua Women, P…" at bounding box center [579, 440] width 964 height 553
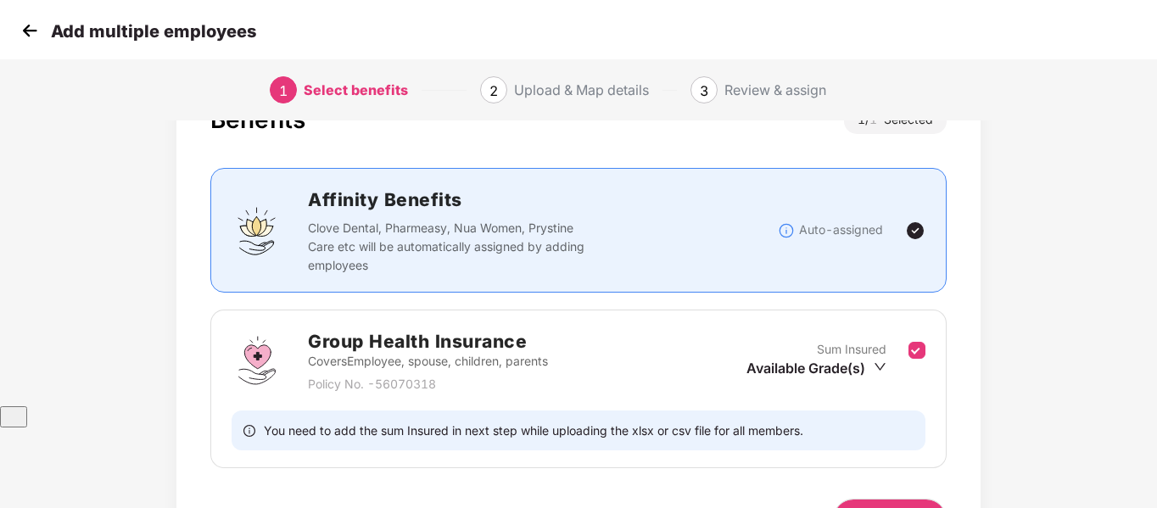
scroll to position [176, 0]
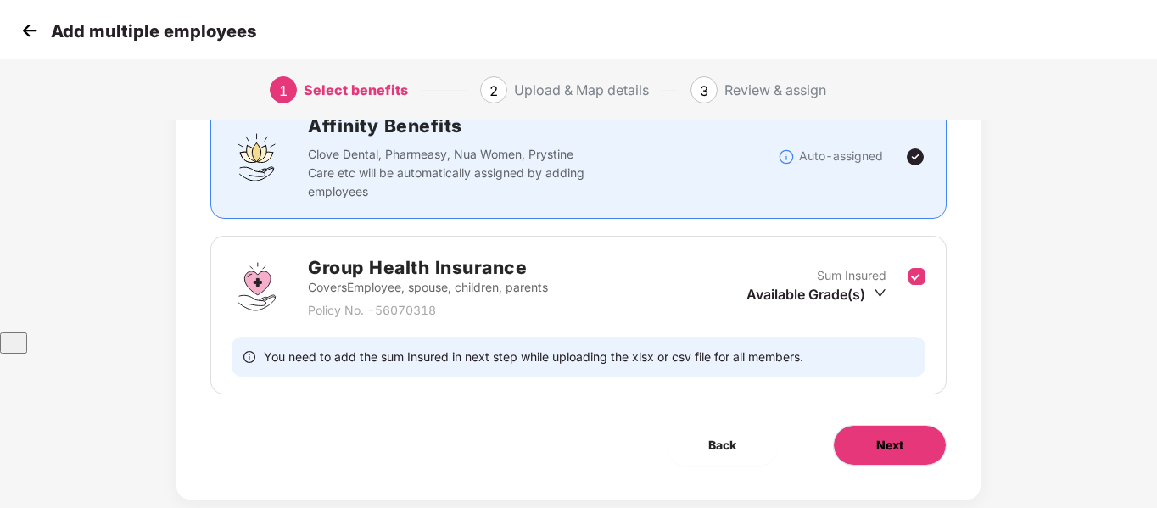
click at [891, 436] on span "Next" at bounding box center [889, 445] width 27 height 19
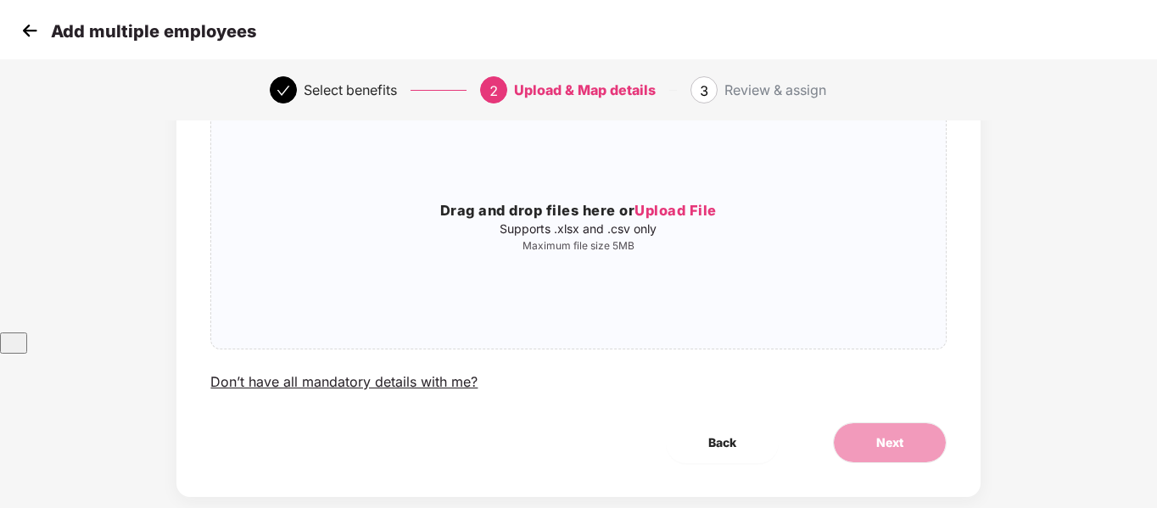
scroll to position [0, 0]
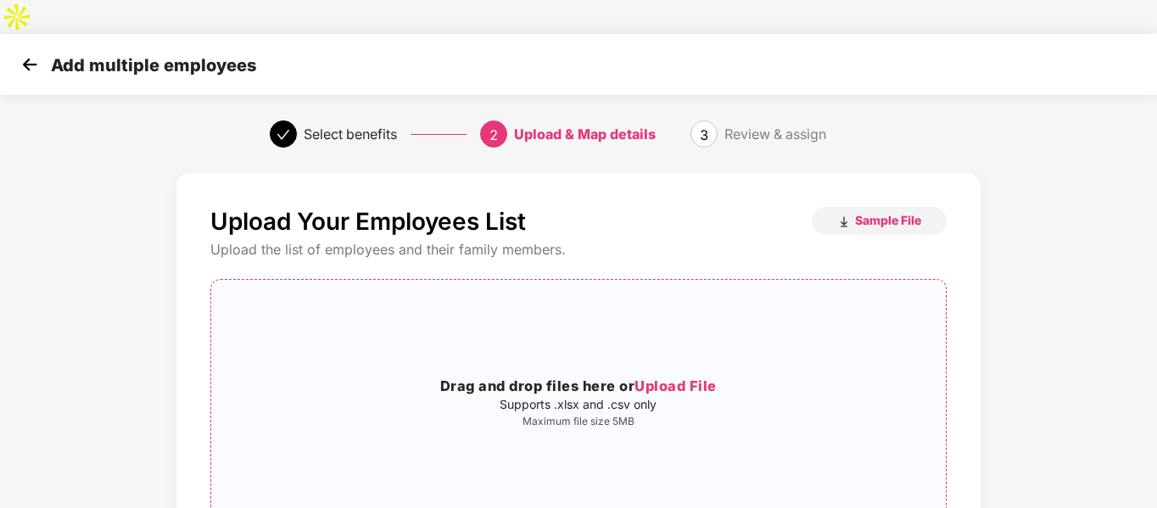
click at [672, 377] on span "Upload File" at bounding box center [675, 385] width 82 height 17
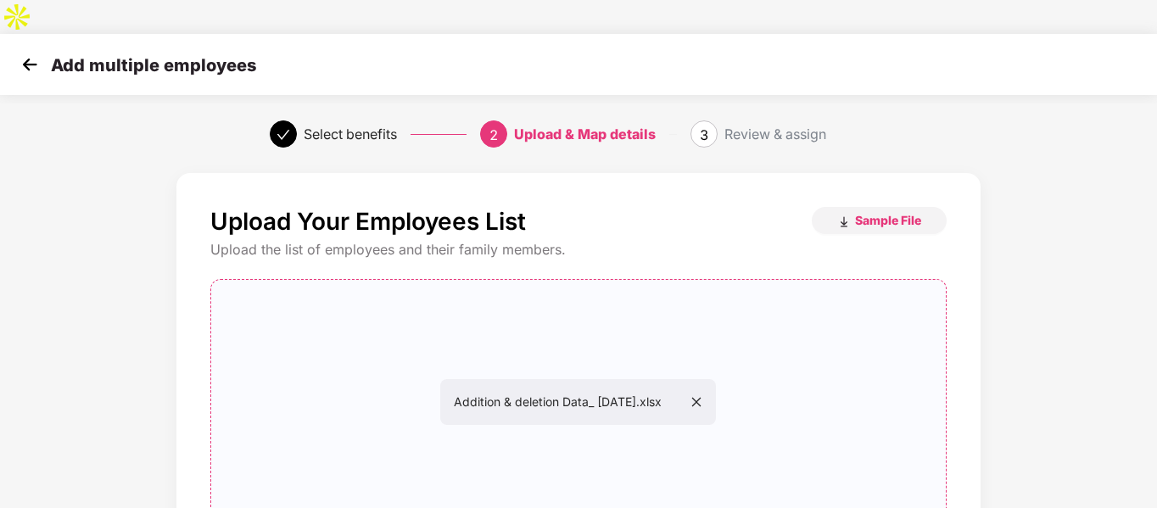
click at [821, 330] on div "Addition & deletion Data_ September 2025.xlsx" at bounding box center [577, 401] width 733 height 217
click at [1052, 343] on div "Upload Your Employees List Sample File Upload the list of employees and their f…" at bounding box center [579, 439] width 964 height 550
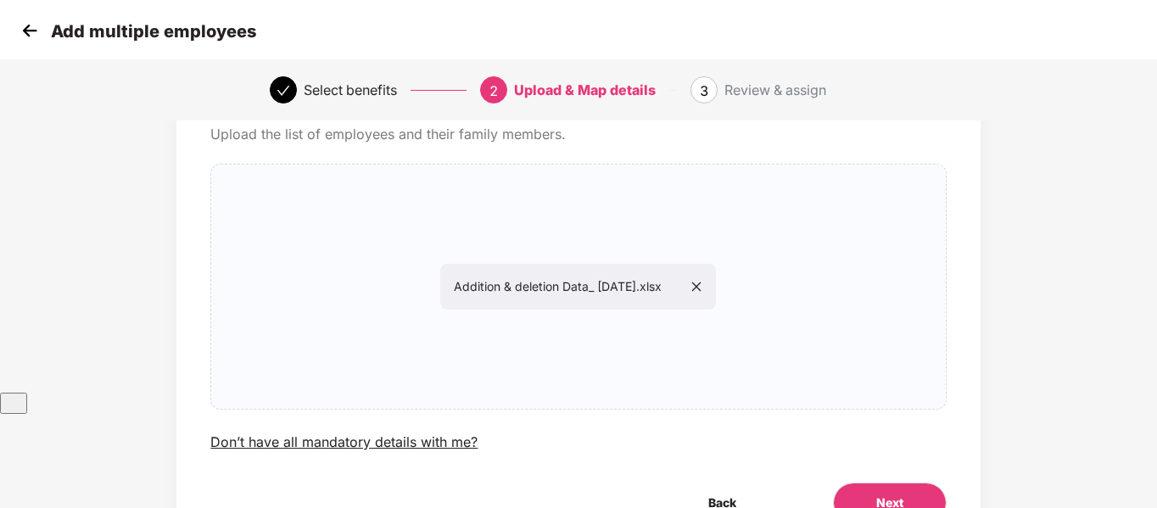
scroll to position [173, 0]
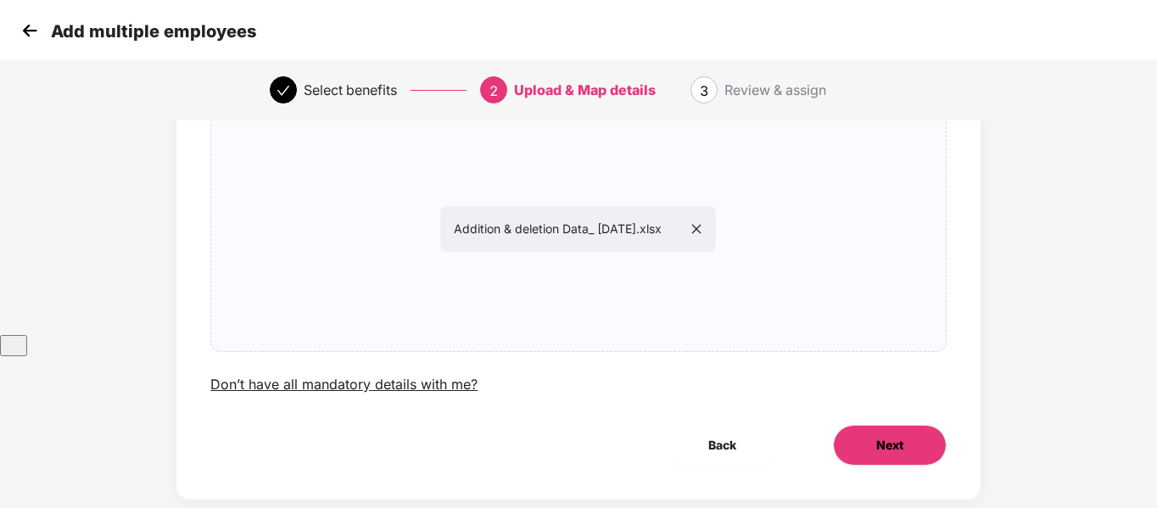
click at [915, 425] on button "Next" at bounding box center [890, 445] width 114 height 41
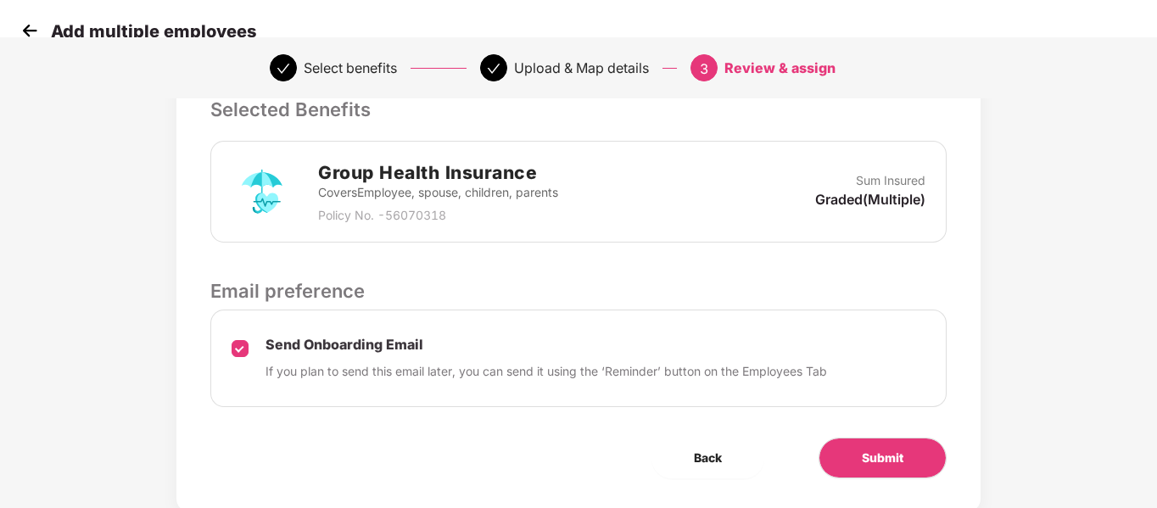
scroll to position [456, 0]
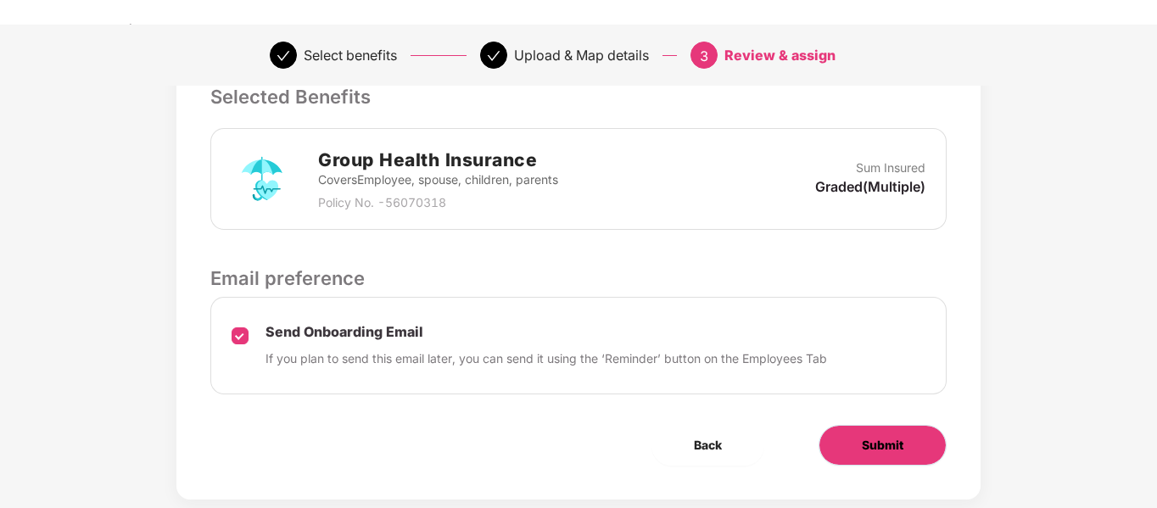
click at [911, 425] on button "Submit" at bounding box center [882, 445] width 128 height 41
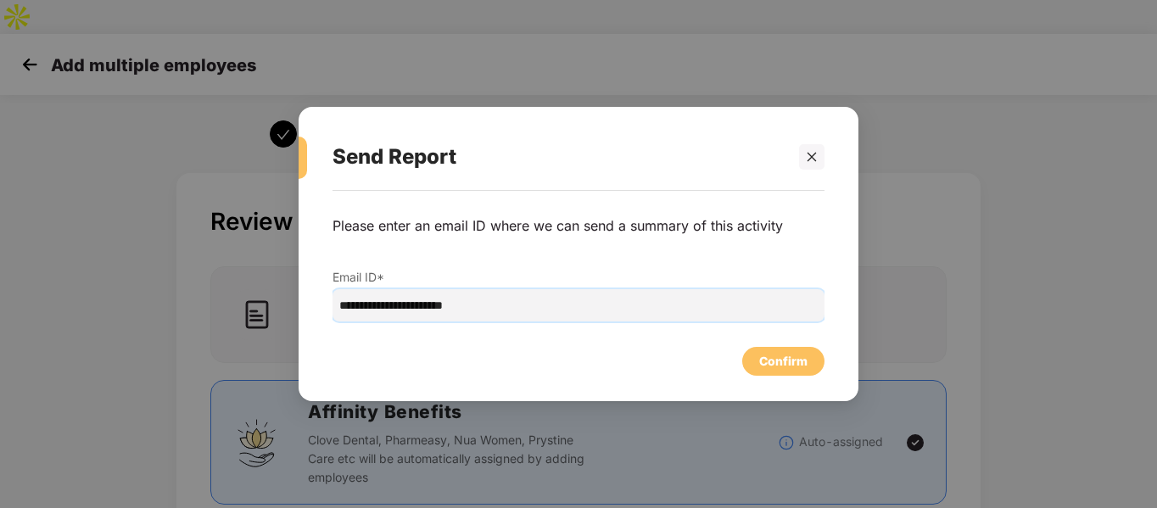
click at [562, 307] on input "**********" at bounding box center [578, 305] width 492 height 32
click at [410, 306] on input "**********" at bounding box center [578, 305] width 492 height 32
type input "**********"
click at [774, 366] on div "Confirm" at bounding box center [783, 361] width 48 height 19
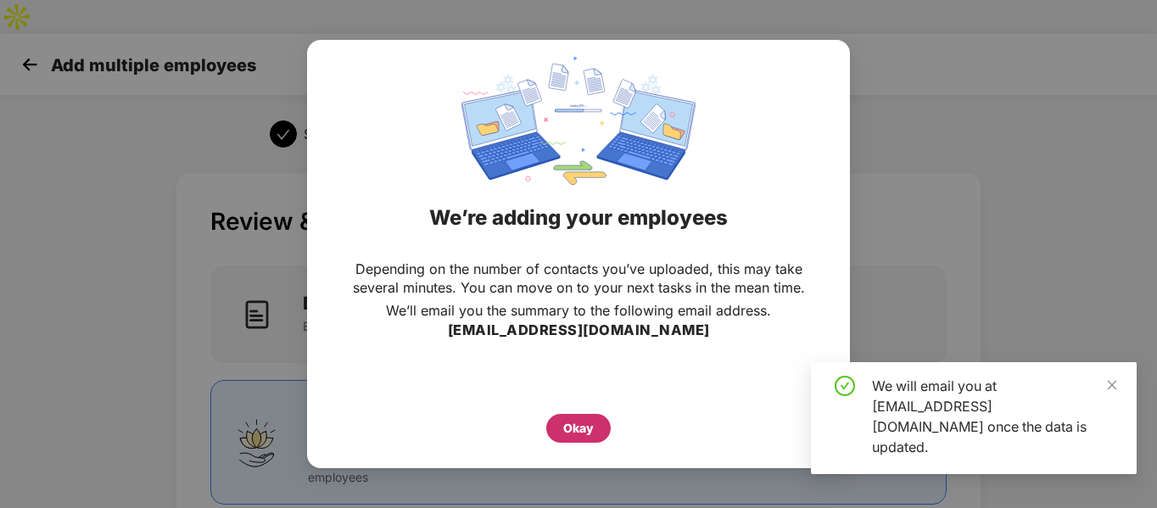
click at [583, 422] on div "Okay" at bounding box center [578, 428] width 31 height 19
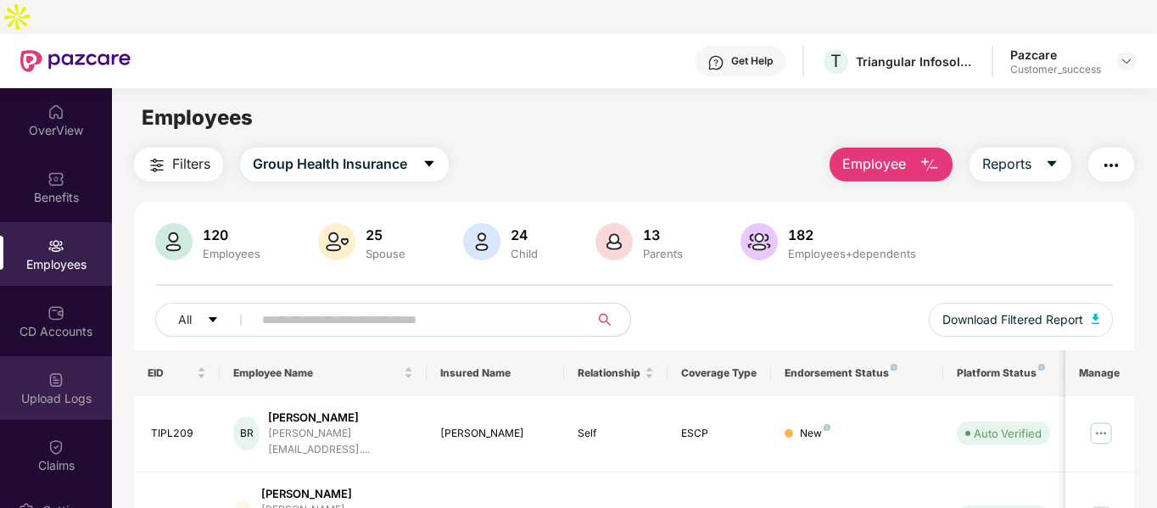
click at [46, 356] on div "Upload Logs" at bounding box center [56, 388] width 112 height 64
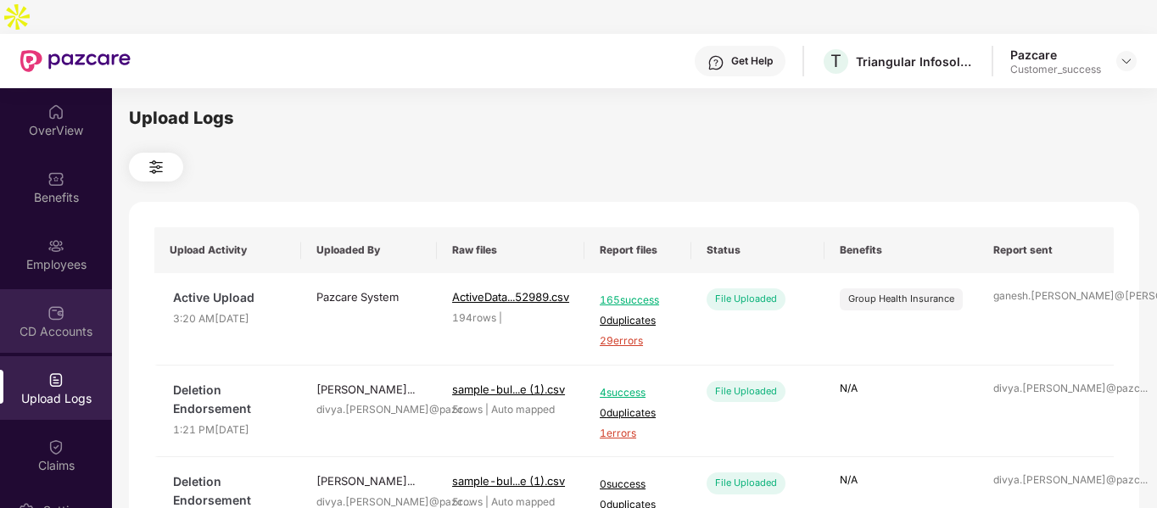
click at [68, 323] on div "CD Accounts" at bounding box center [56, 331] width 112 height 17
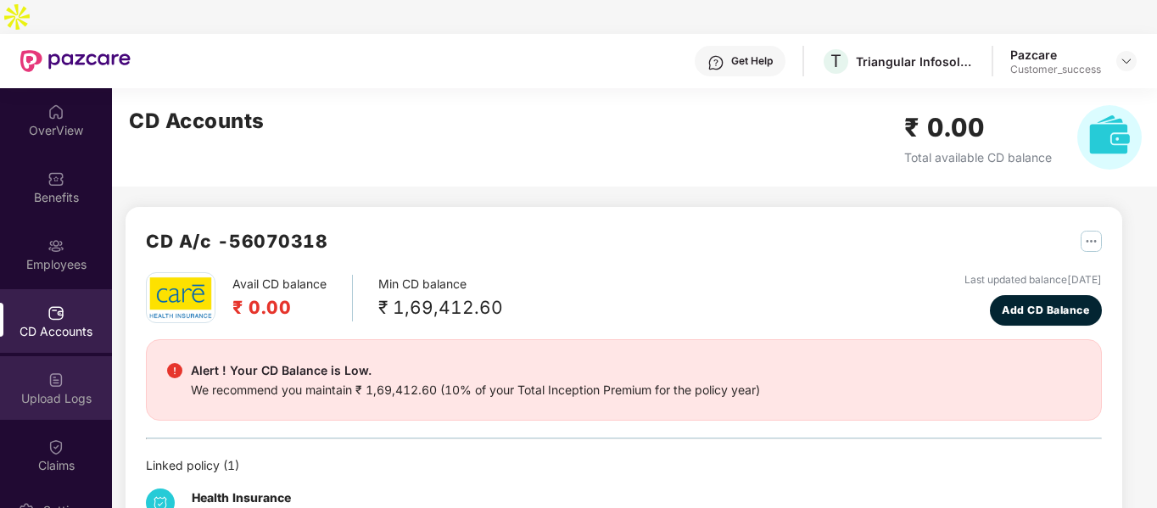
click at [60, 371] on img at bounding box center [55, 379] width 17 height 17
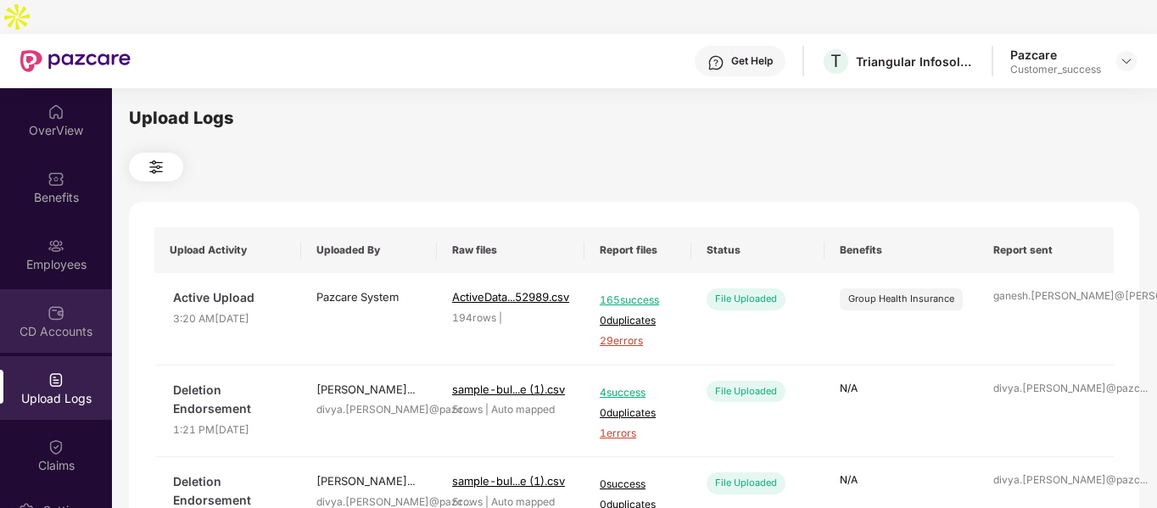
click at [40, 289] on div "CD Accounts" at bounding box center [56, 321] width 112 height 64
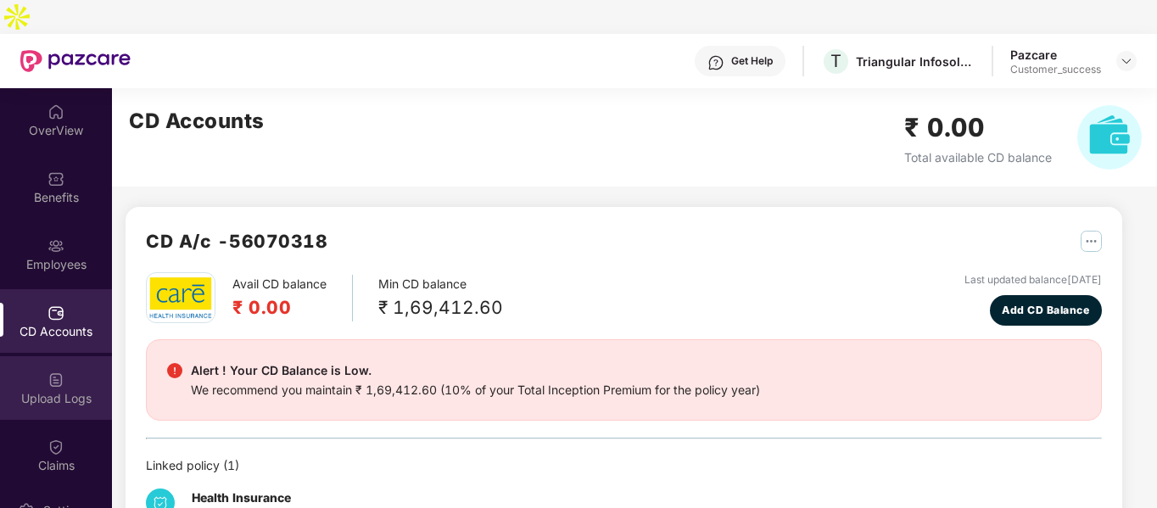
click at [42, 356] on div "Upload Logs" at bounding box center [56, 388] width 112 height 64
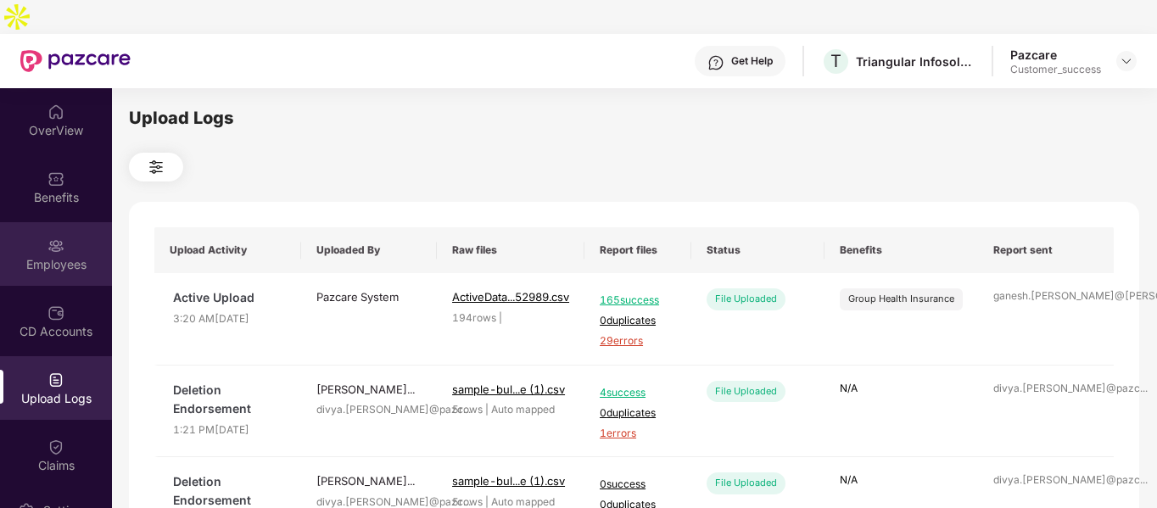
click at [41, 256] on div "Employees" at bounding box center [56, 264] width 112 height 17
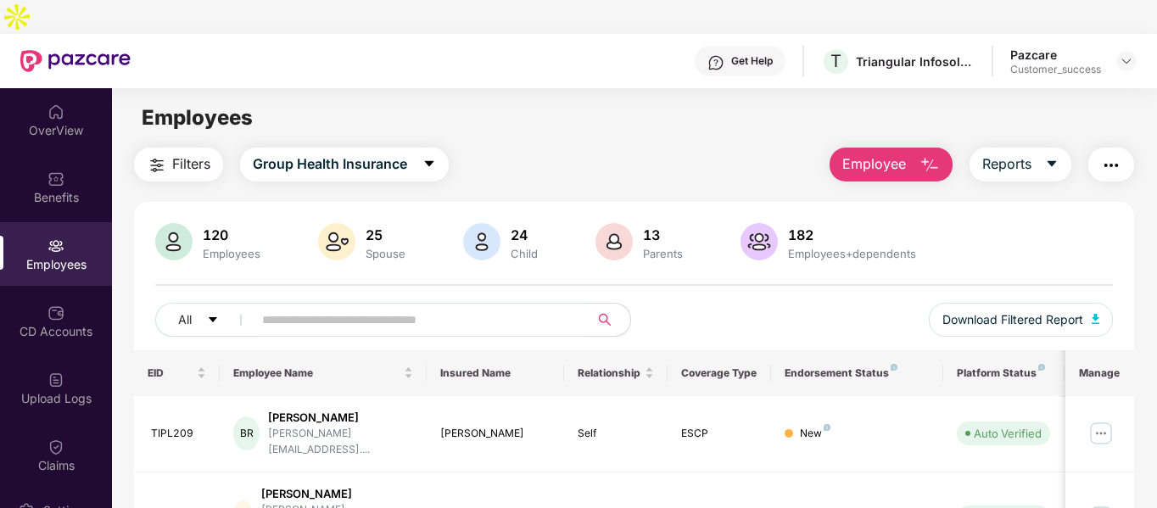
click at [888, 153] on span "Employee" at bounding box center [874, 163] width 64 height 21
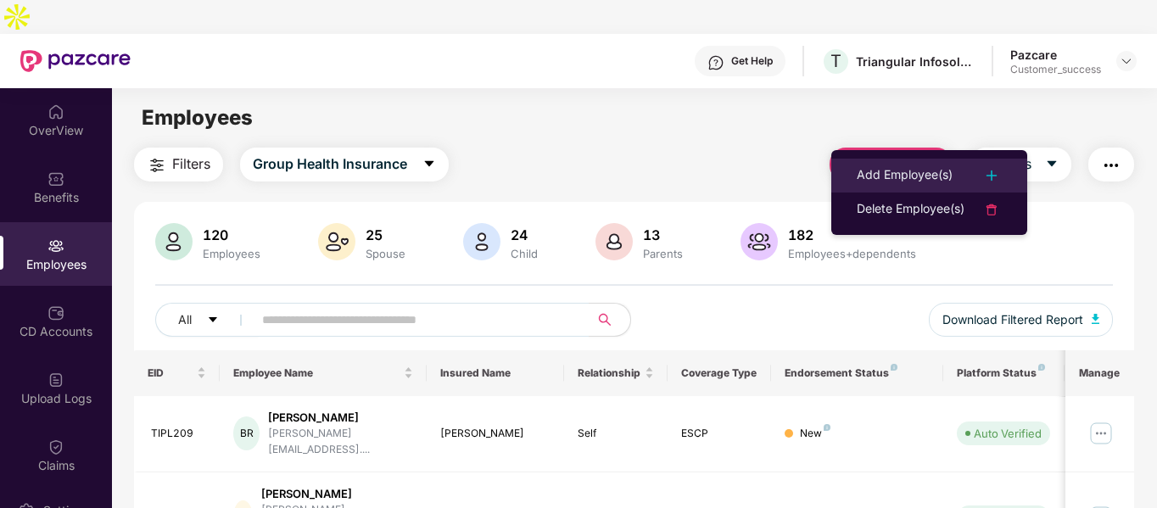
click at [887, 159] on li "Add Employee(s)" at bounding box center [929, 176] width 196 height 34
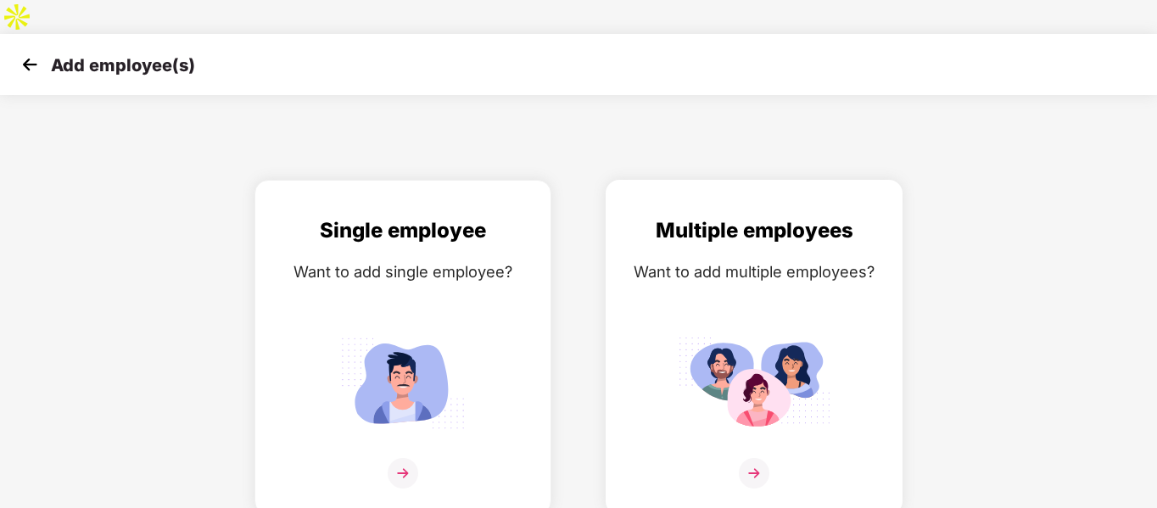
click at [702, 218] on div "Multiple employees Want to add multiple employees?" at bounding box center [753, 362] width 261 height 295
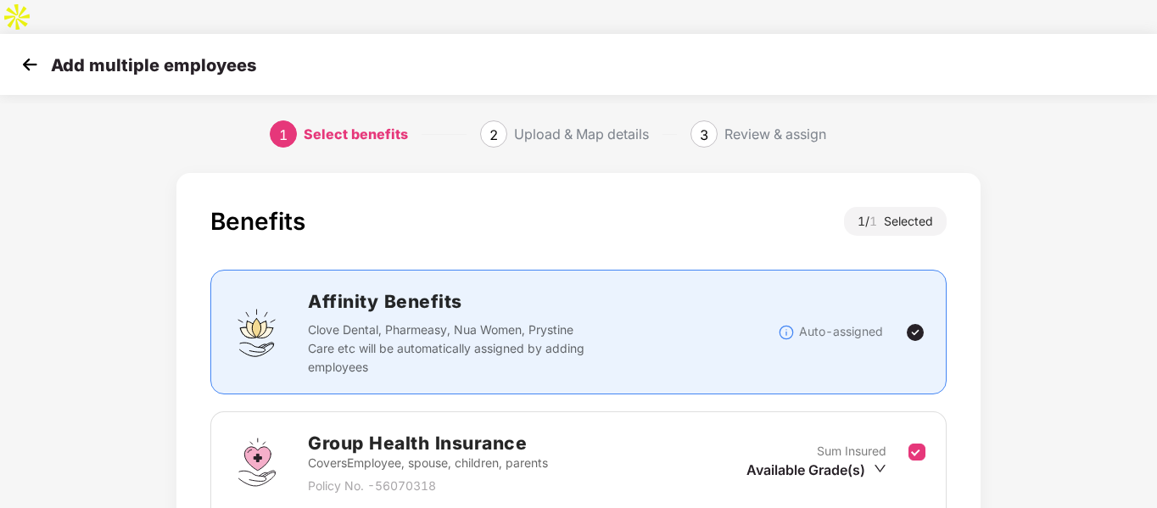
scroll to position [176, 0]
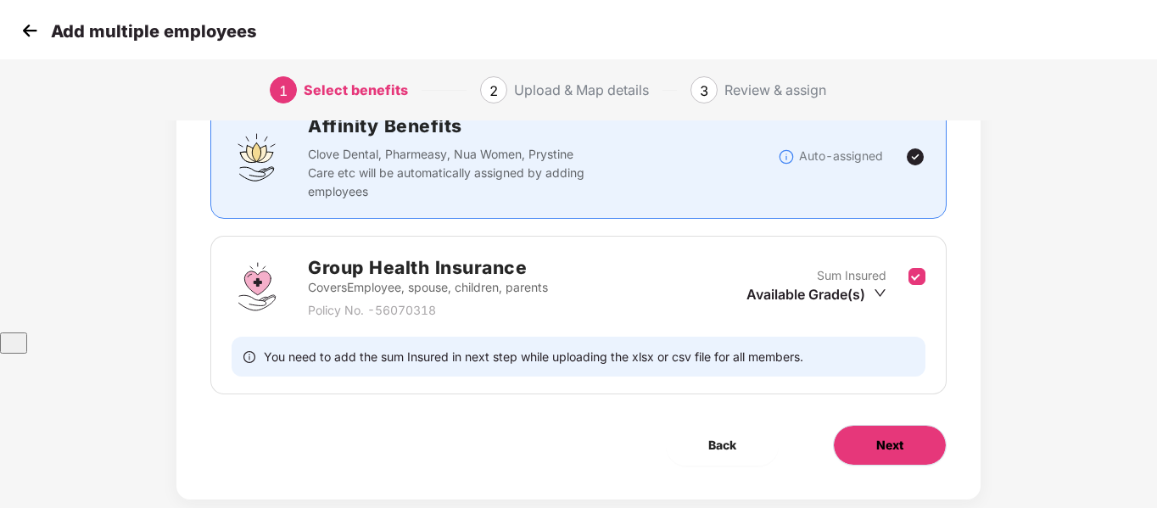
click at [867, 425] on button "Next" at bounding box center [890, 445] width 114 height 41
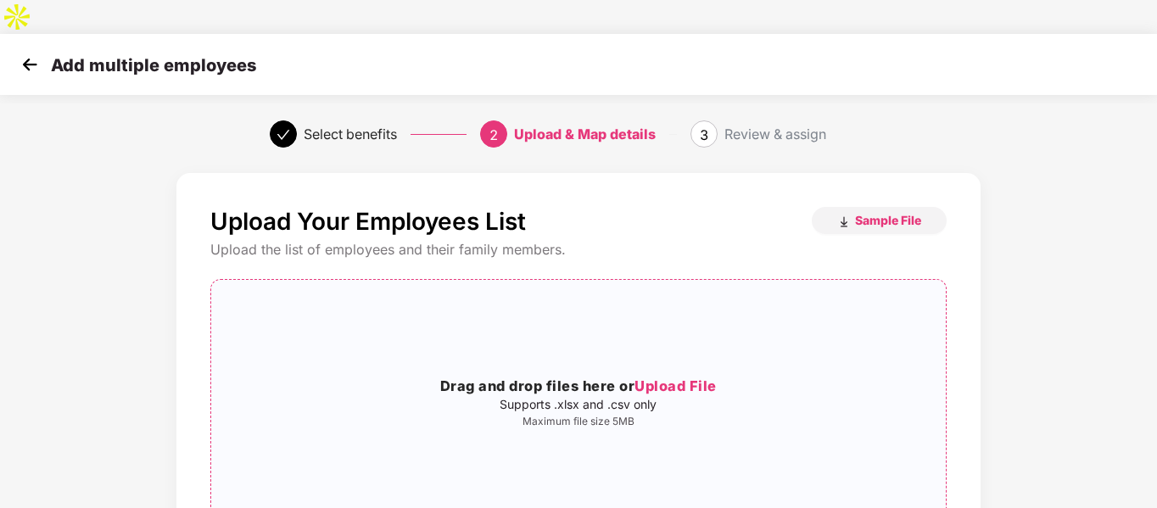
scroll to position [173, 0]
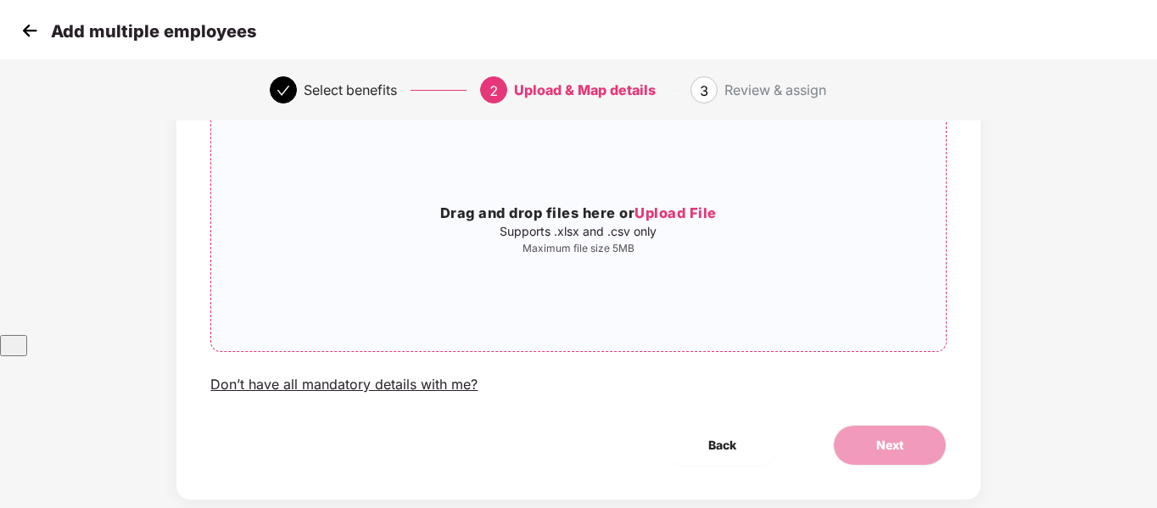
click at [559, 203] on h3 "Drag and drop files here or Upload File" at bounding box center [577, 214] width 733 height 22
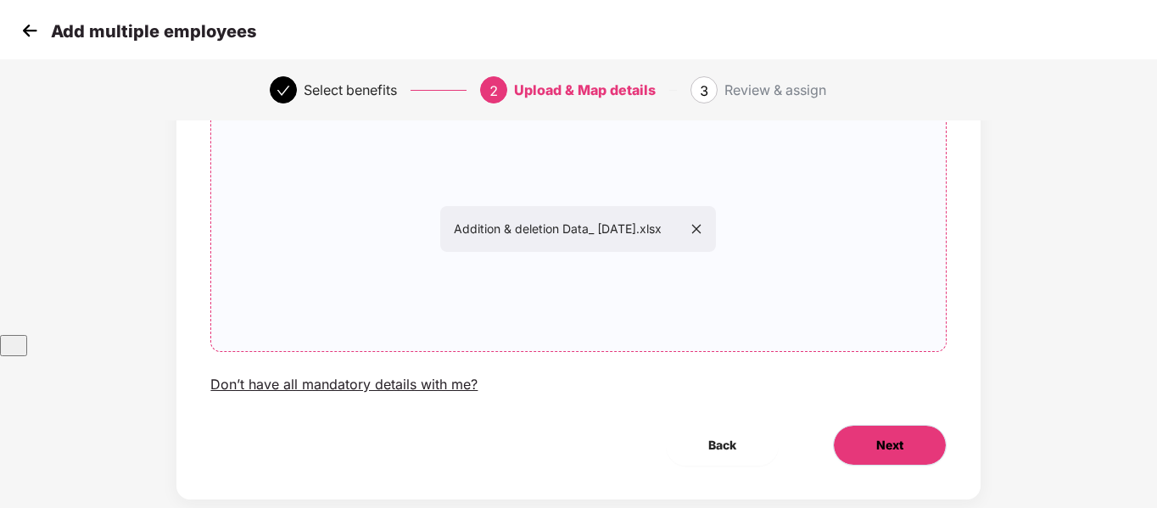
click at [897, 426] on button "Next" at bounding box center [890, 445] width 114 height 41
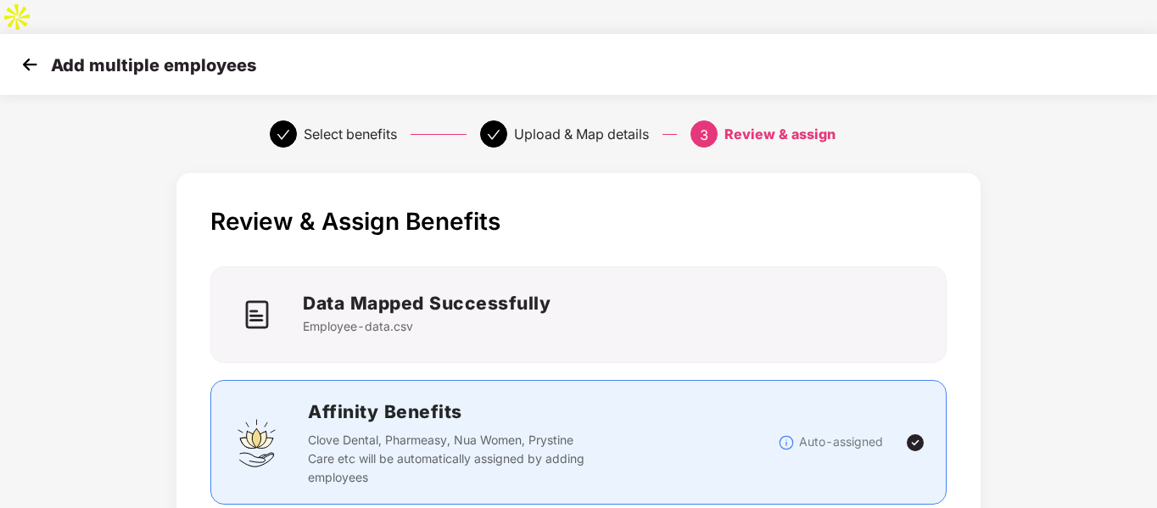
scroll to position [456, 0]
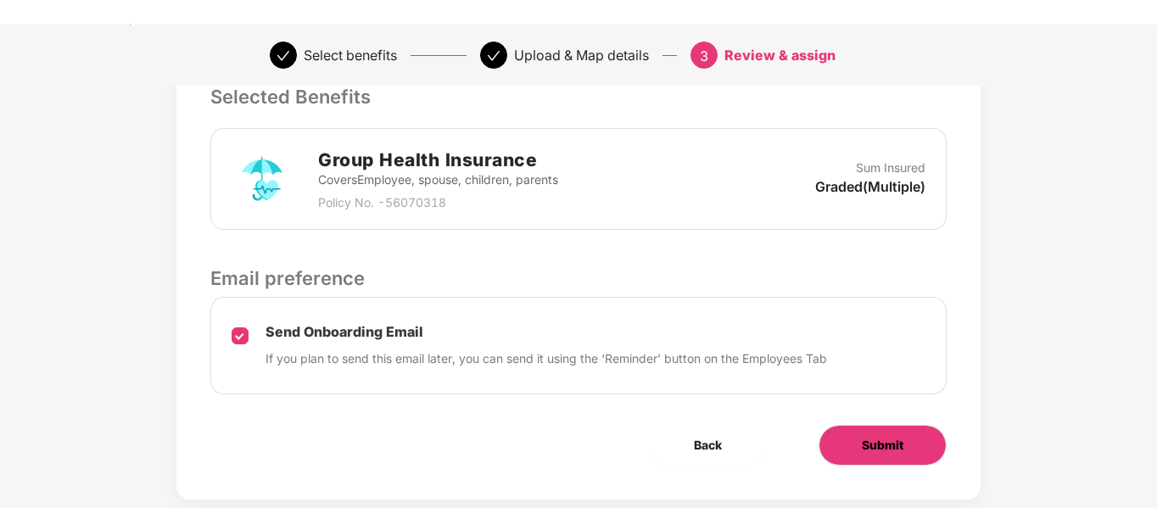
click at [828, 425] on button "Submit" at bounding box center [882, 445] width 128 height 41
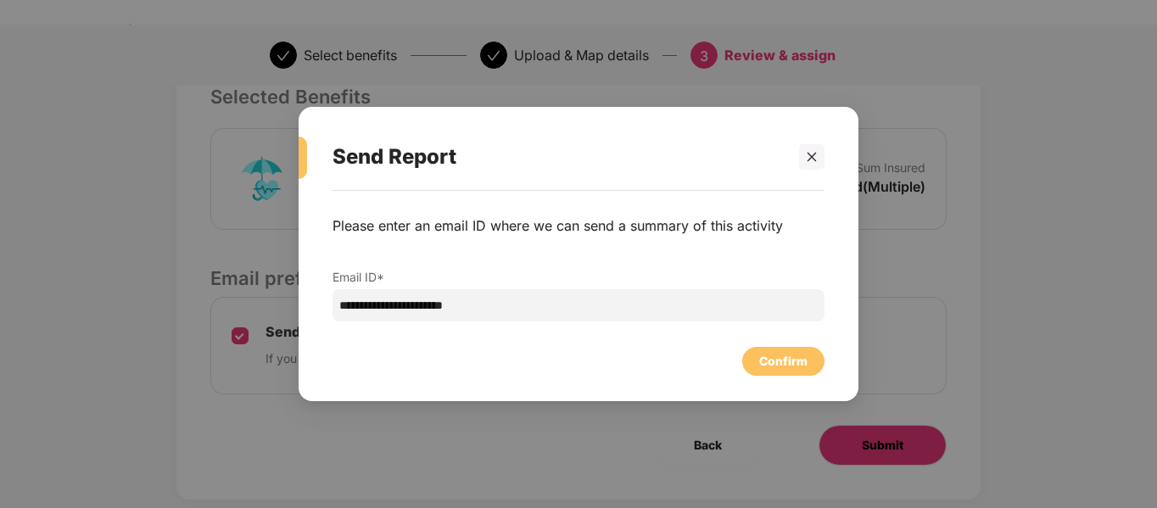
scroll to position [0, 0]
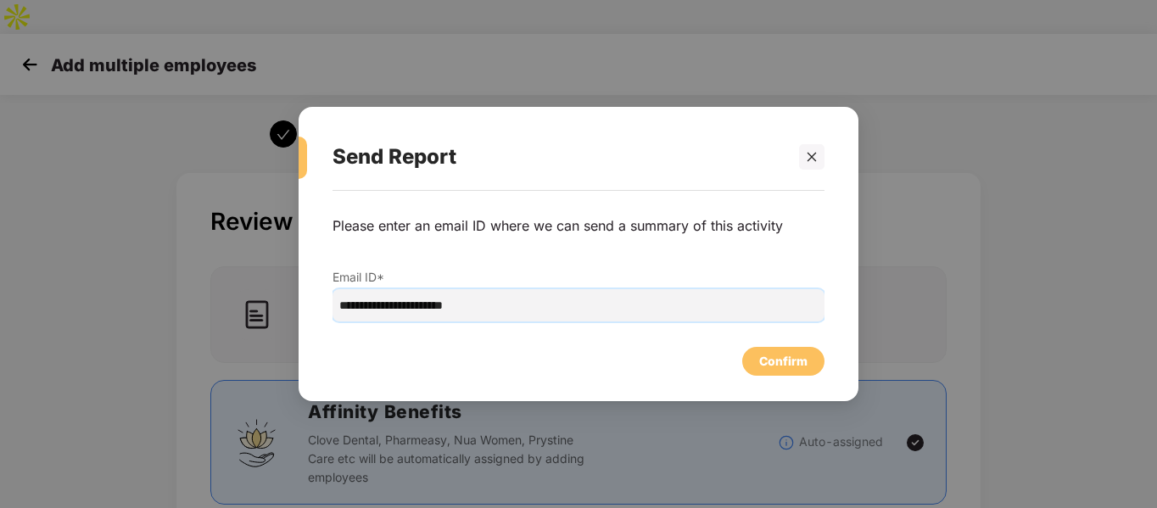
click at [406, 303] on input "**********" at bounding box center [578, 305] width 492 height 32
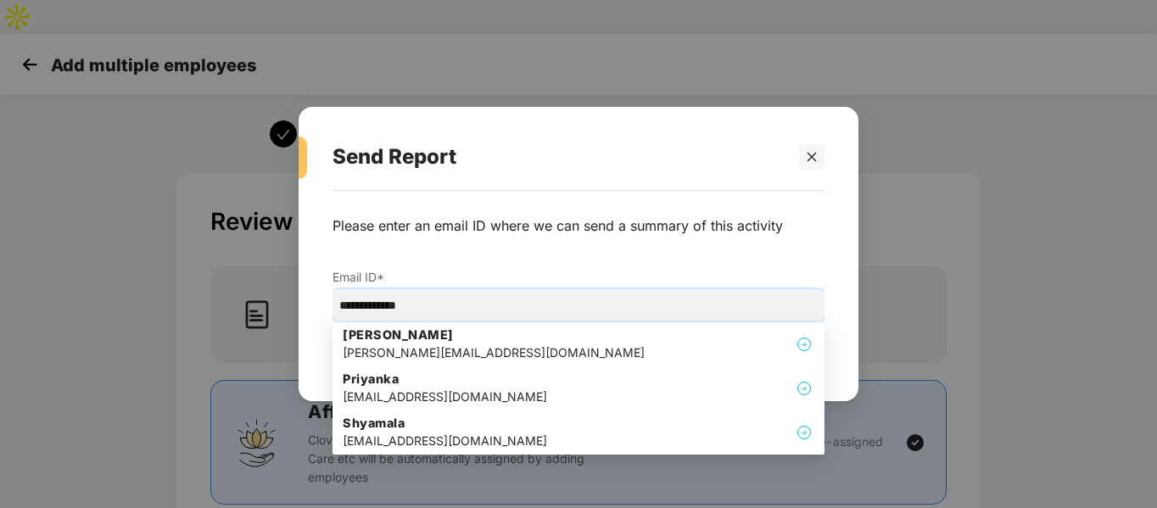
click at [437, 306] on input "**********" at bounding box center [578, 305] width 492 height 32
type input "*"
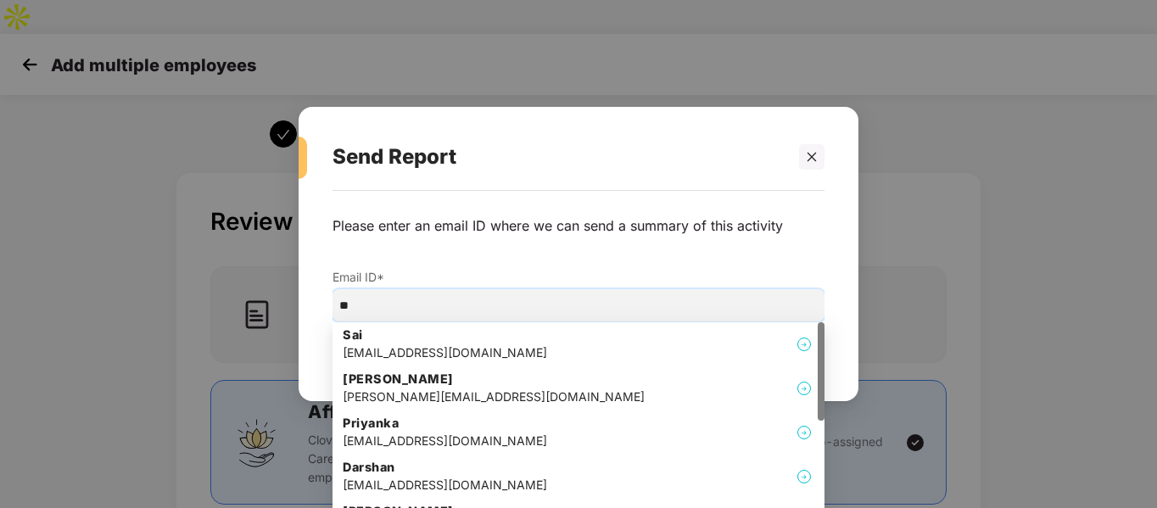
type input "*"
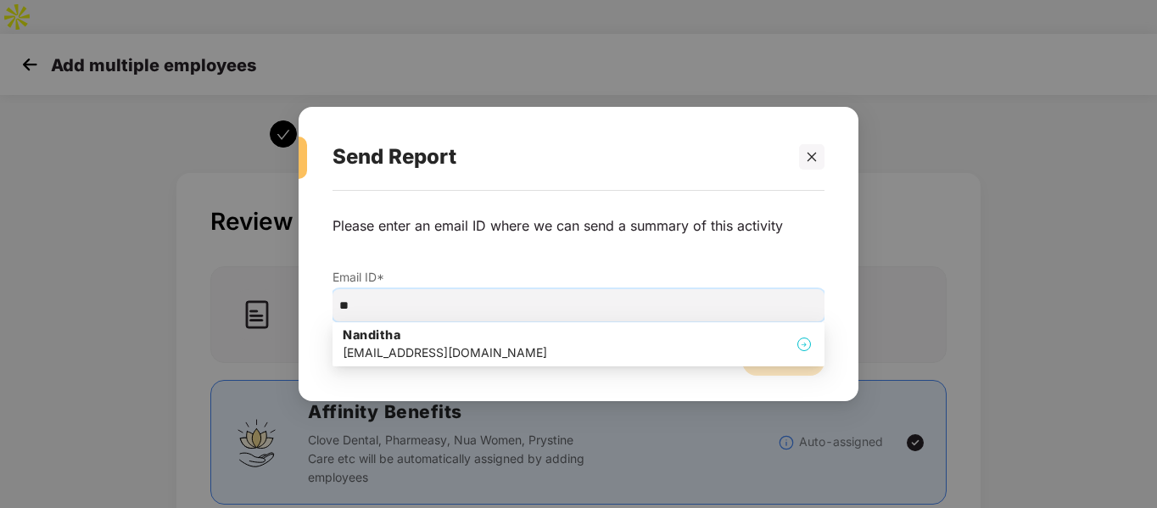
type input "*"
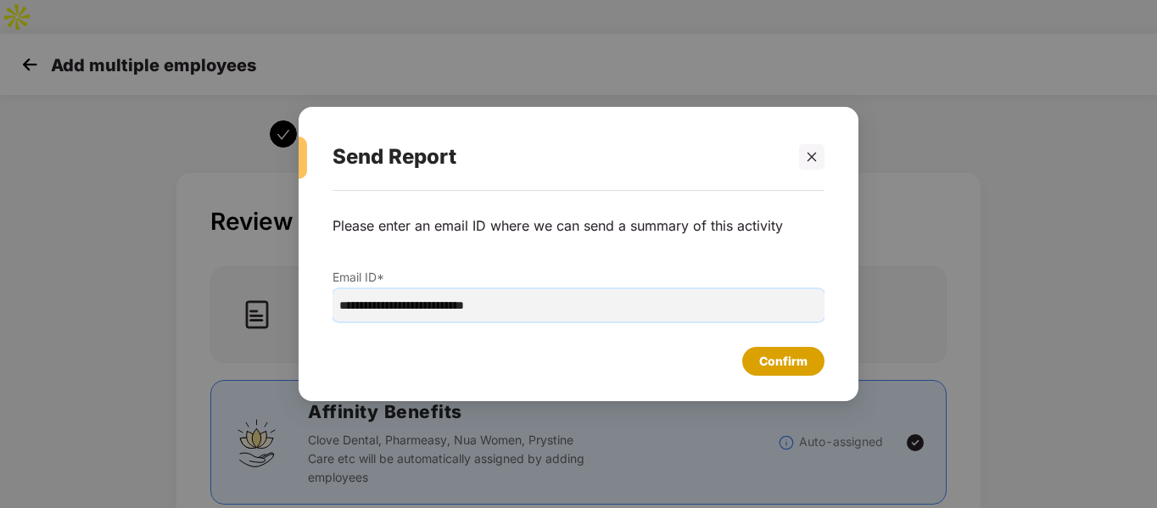
type input "**********"
click at [776, 373] on div "Confirm" at bounding box center [783, 361] width 82 height 29
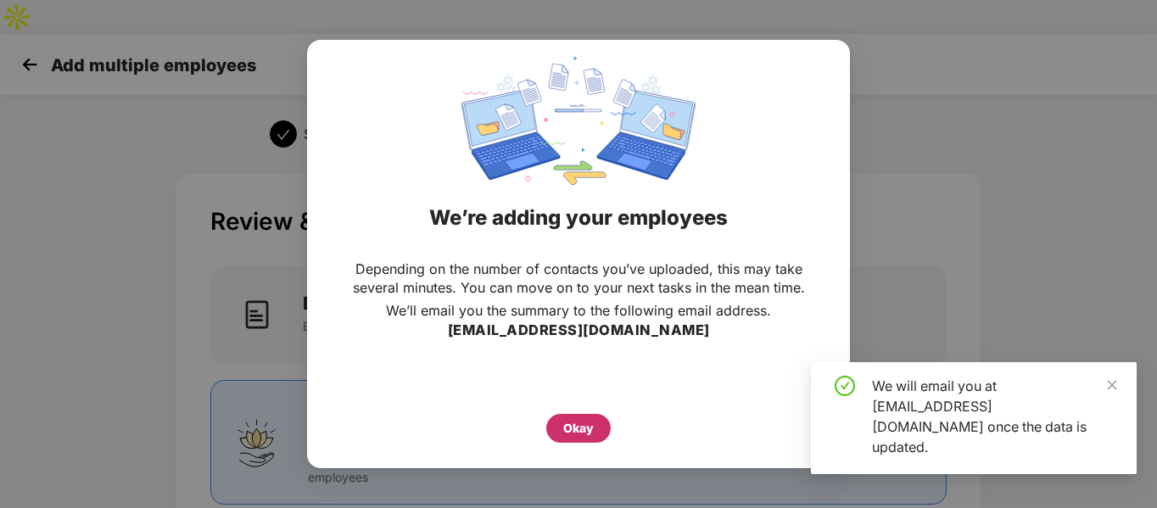
click at [579, 431] on div "Okay" at bounding box center [578, 428] width 31 height 19
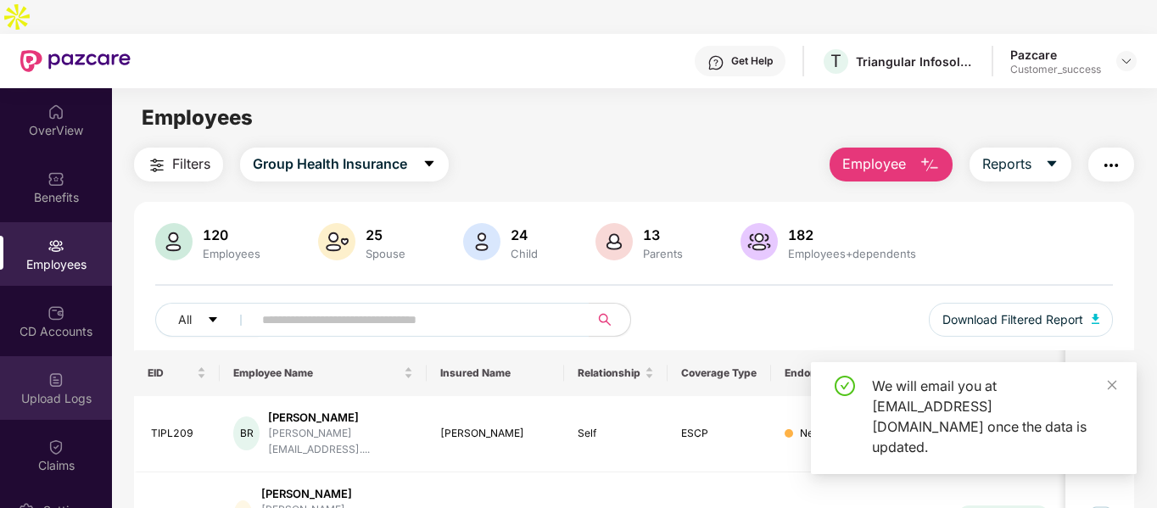
click at [72, 373] on div "Upload Logs" at bounding box center [56, 388] width 112 height 64
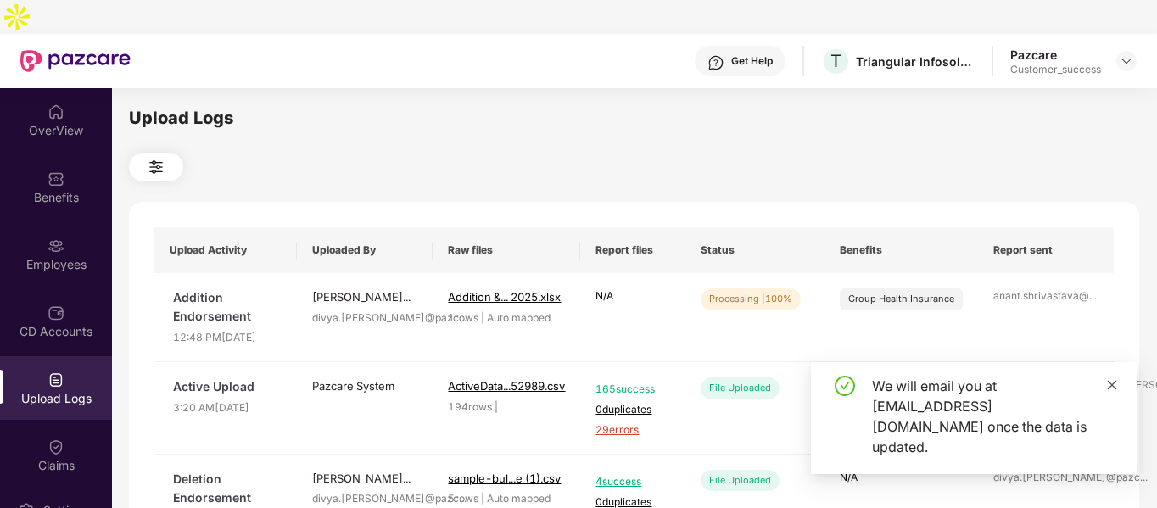
click at [1107, 391] on icon "close" at bounding box center [1112, 385] width 12 height 12
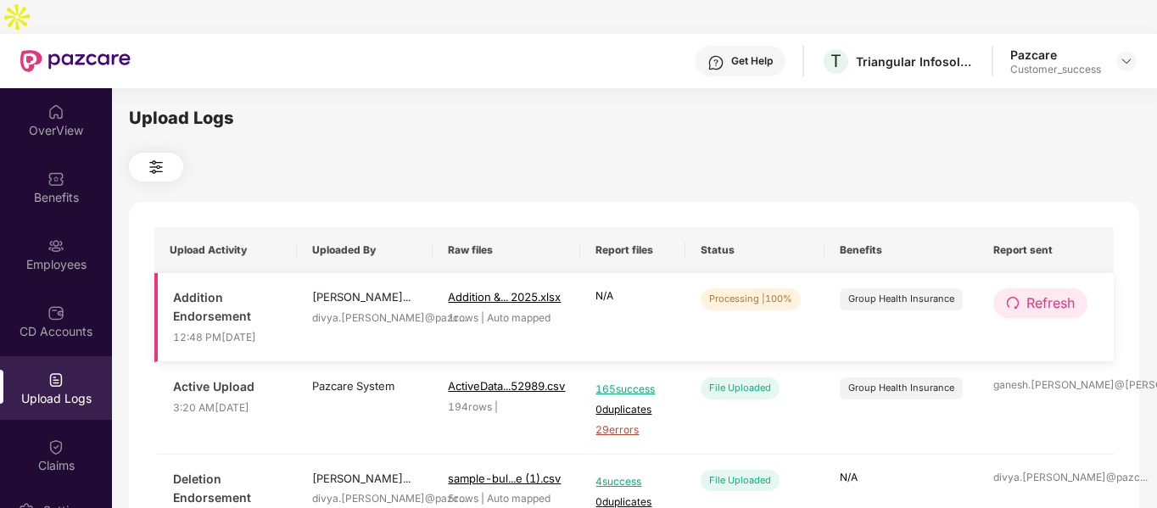
click at [1061, 293] on span "Refresh" at bounding box center [1050, 303] width 48 height 21
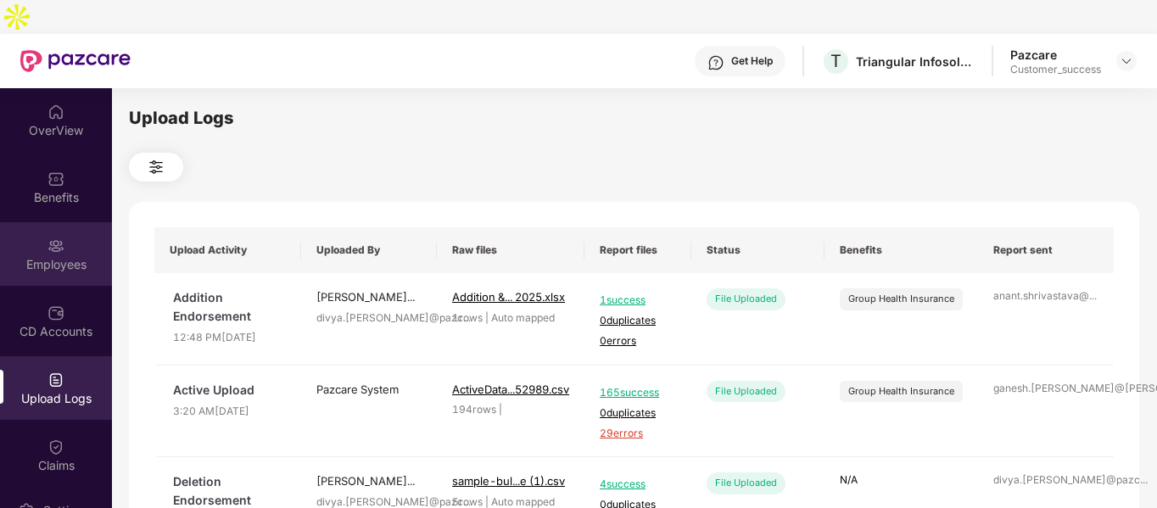
click at [28, 256] on div "Employees" at bounding box center [56, 264] width 112 height 17
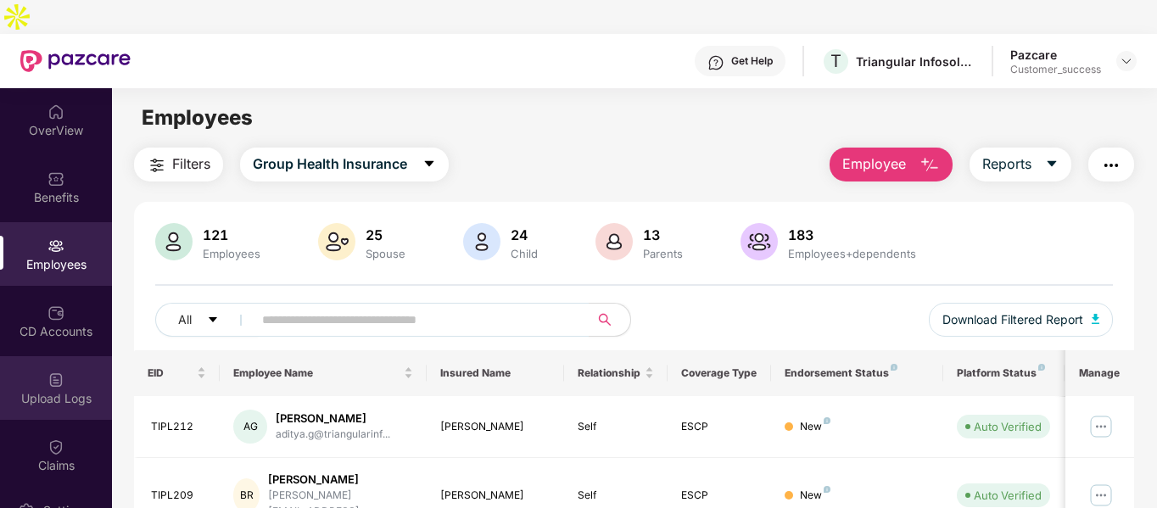
scroll to position [146, 0]
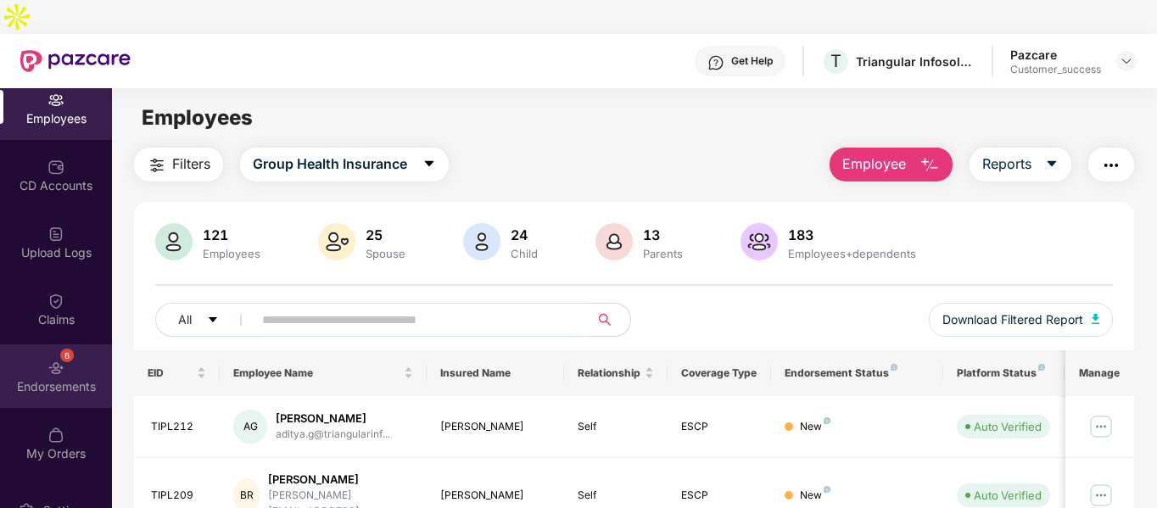
click at [47, 378] on div "Endorsements" at bounding box center [56, 386] width 112 height 17
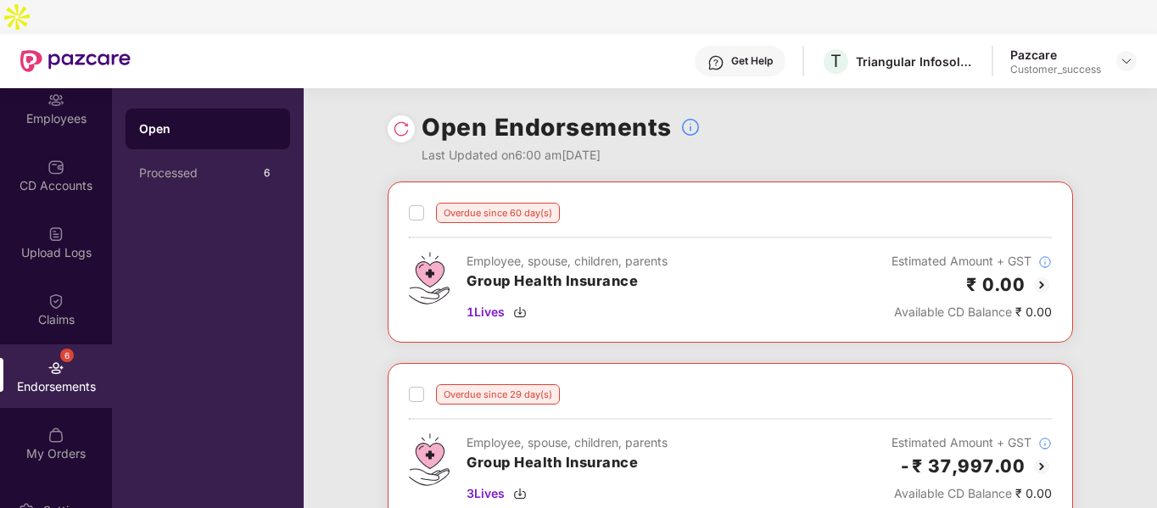
click at [404, 120] on img at bounding box center [401, 128] width 17 height 17
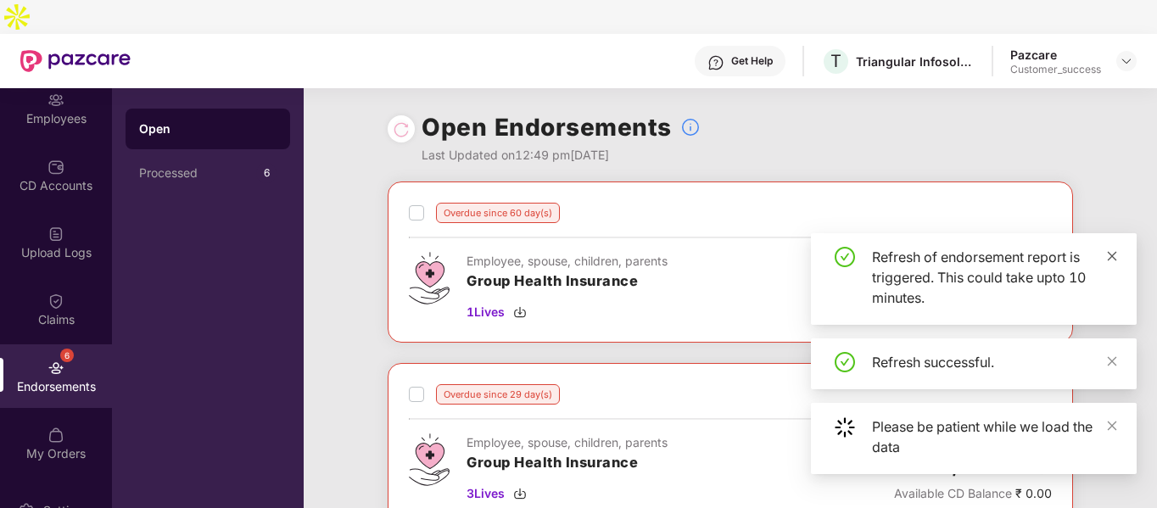
click at [1111, 259] on icon "close" at bounding box center [1112, 256] width 12 height 12
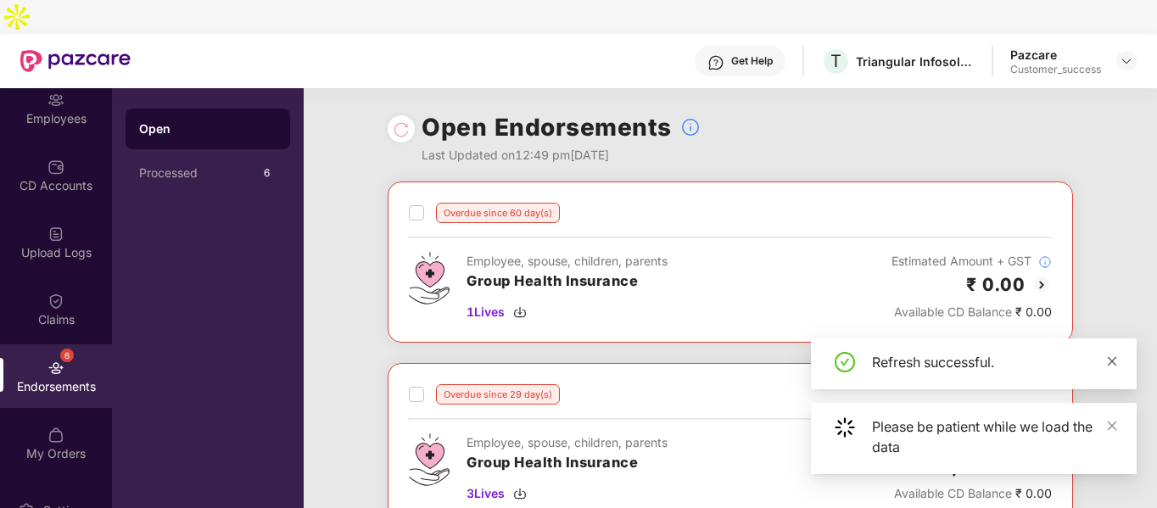
click at [1116, 365] on icon "close" at bounding box center [1111, 360] width 9 height 9
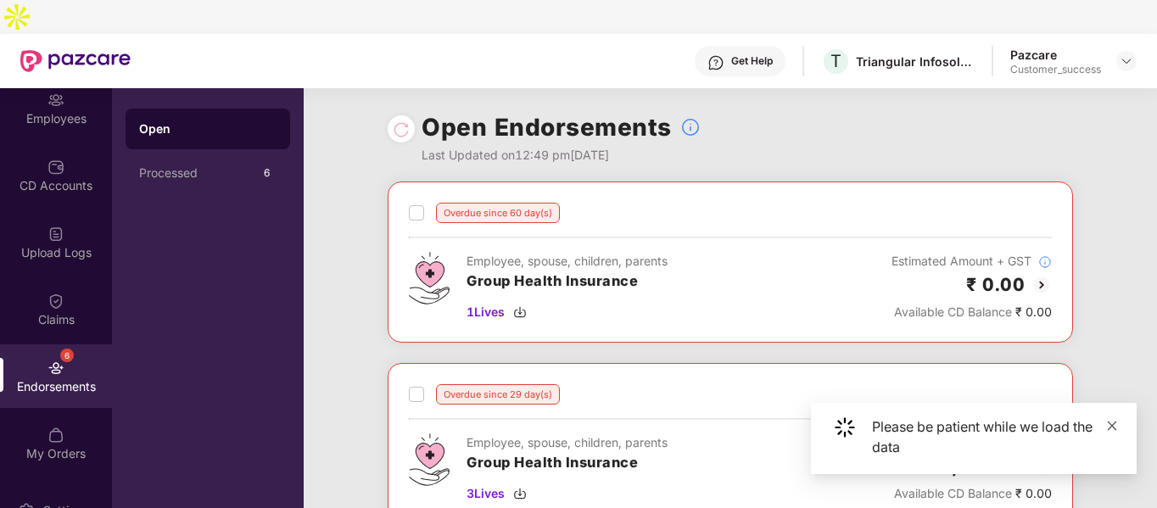
click at [1114, 426] on icon "close" at bounding box center [1112, 426] width 12 height 12
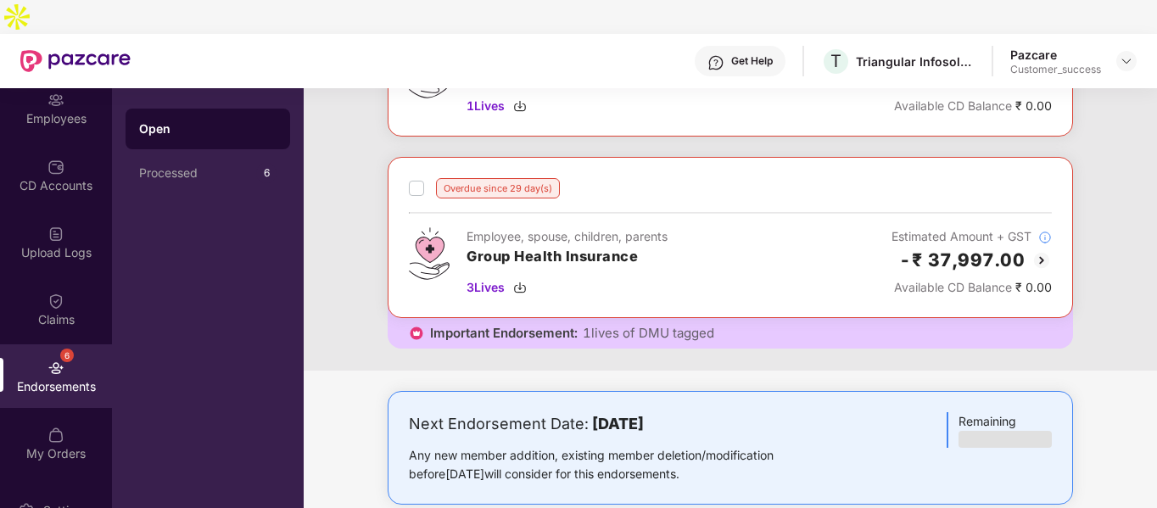
scroll to position [382, 0]
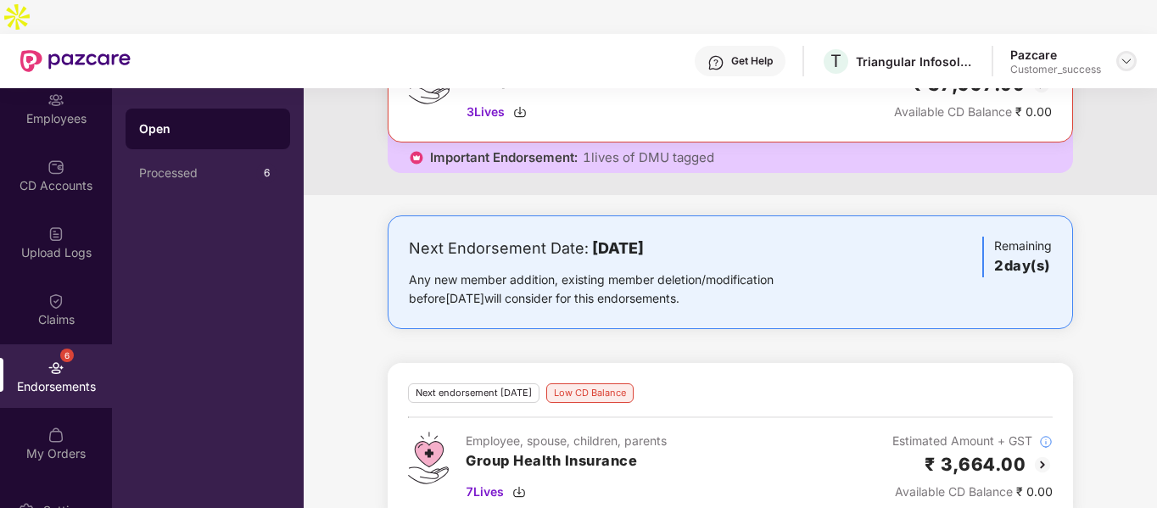
click at [1123, 54] on img at bounding box center [1126, 61] width 14 height 14
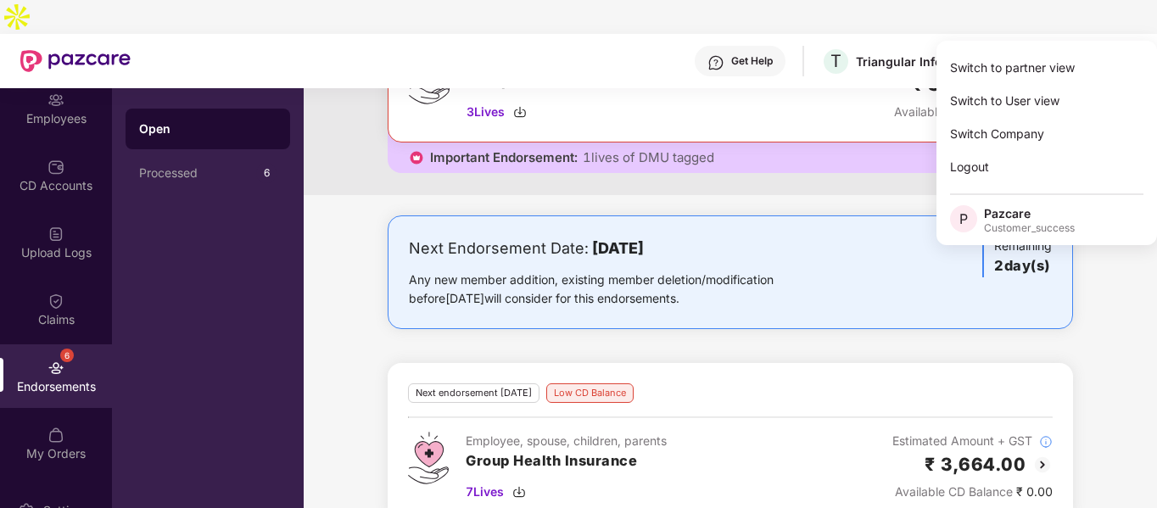
scroll to position [0, 0]
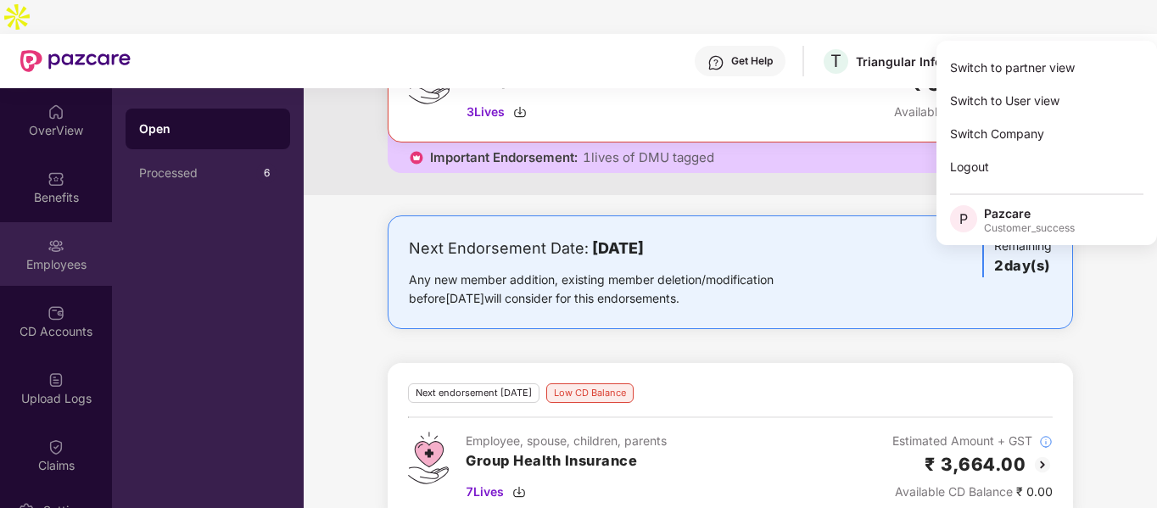
click at [47, 237] on img at bounding box center [55, 245] width 17 height 17
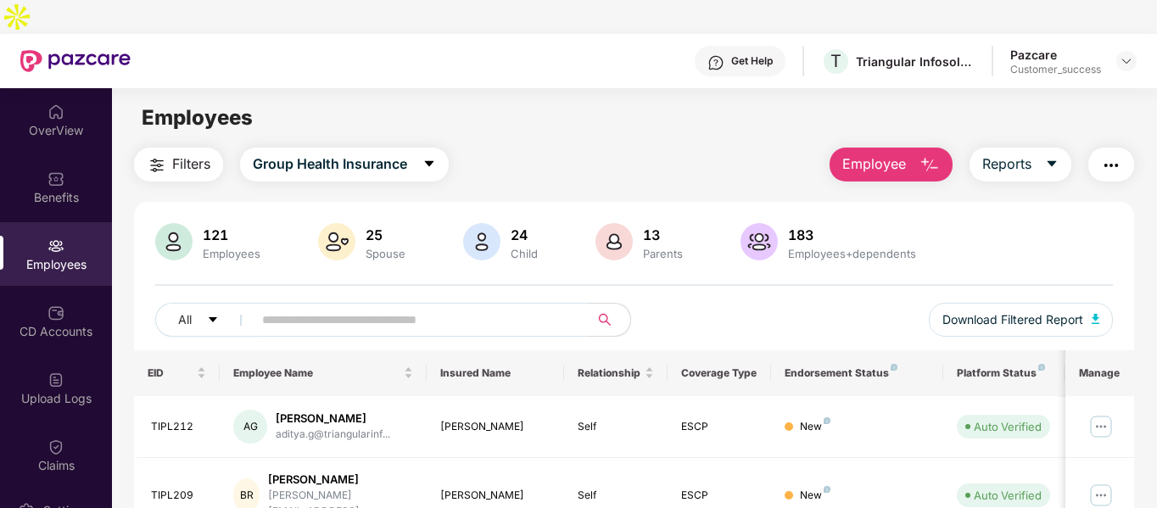
click at [911, 148] on button "Employee" at bounding box center [890, 165] width 123 height 34
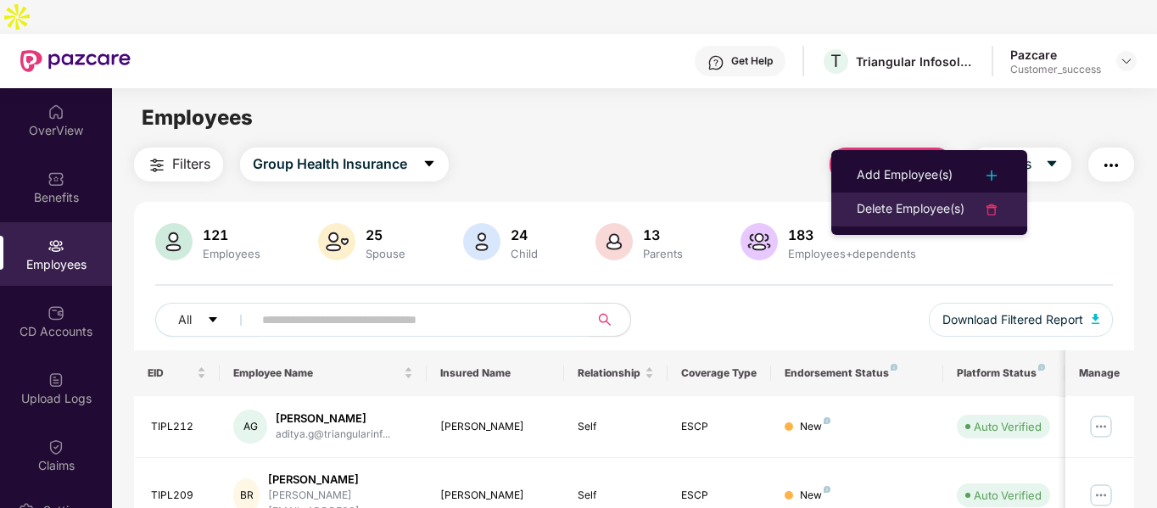
click at [894, 208] on div "Delete Employee(s)" at bounding box center [910, 209] width 108 height 20
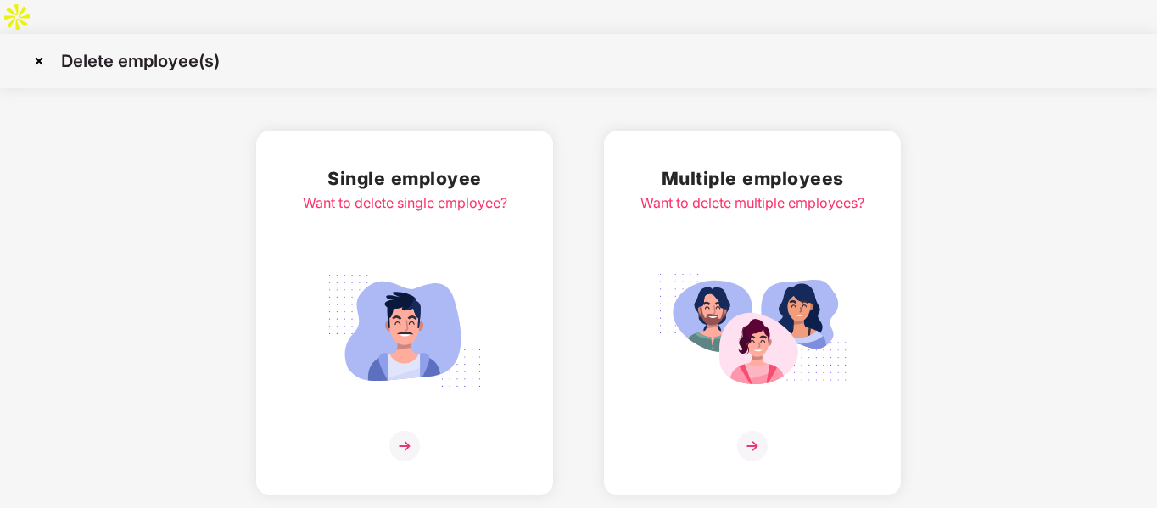
click at [708, 226] on div "Multiple employees Want to delete multiple employees?" at bounding box center [752, 312] width 224 height 297
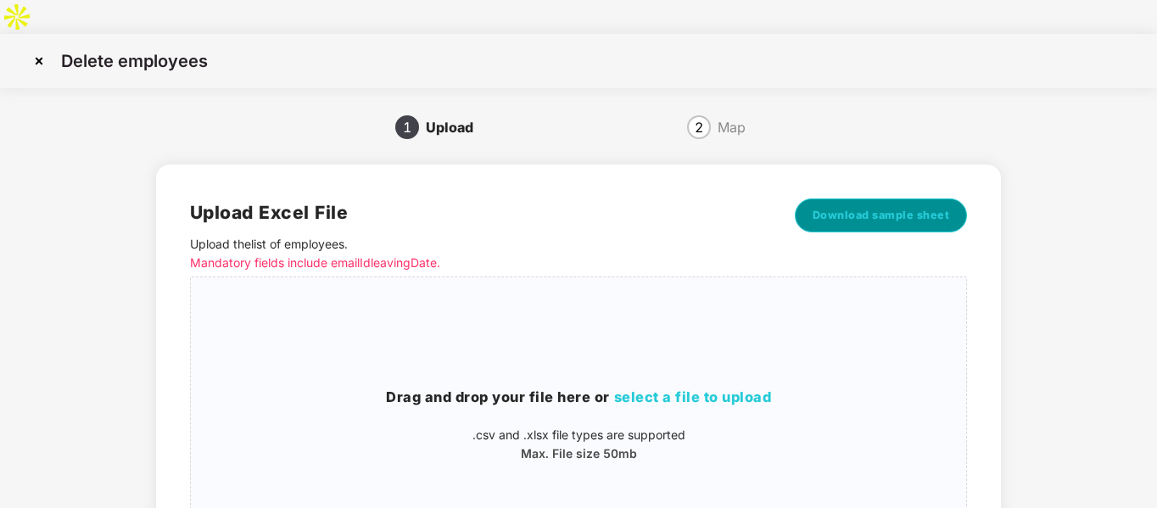
click at [911, 207] on span "Download sample sheet" at bounding box center [880, 215] width 137 height 17
click at [43, 47] on img at bounding box center [38, 60] width 27 height 27
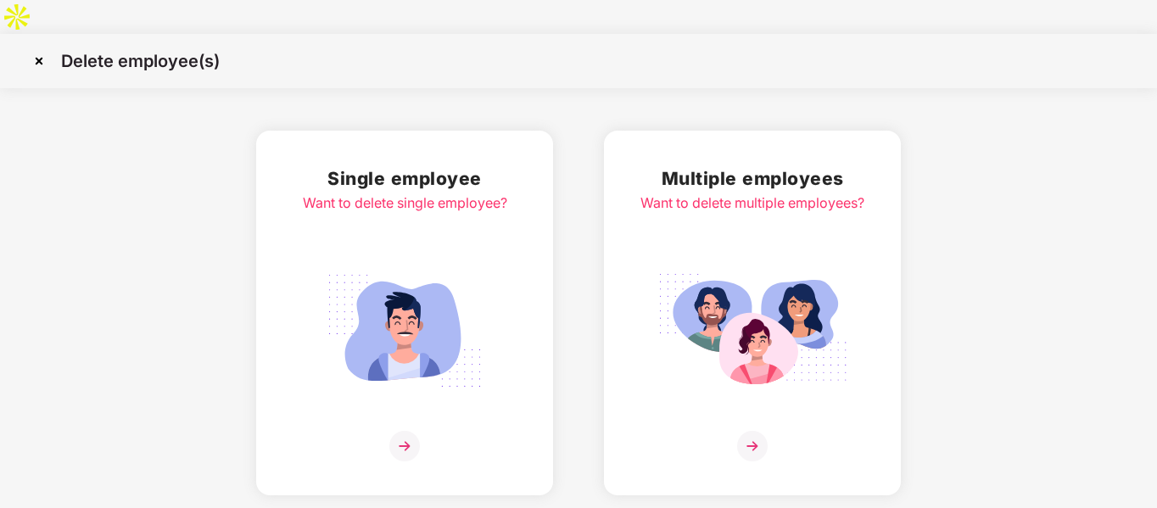
click at [43, 47] on img at bounding box center [38, 60] width 27 height 27
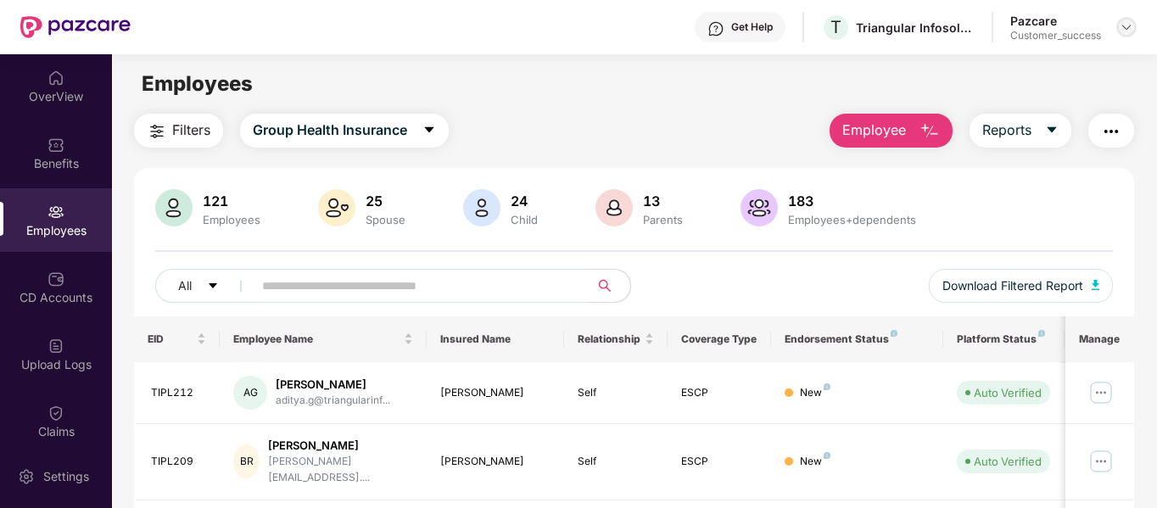
click at [1125, 25] on img at bounding box center [1126, 27] width 14 height 14
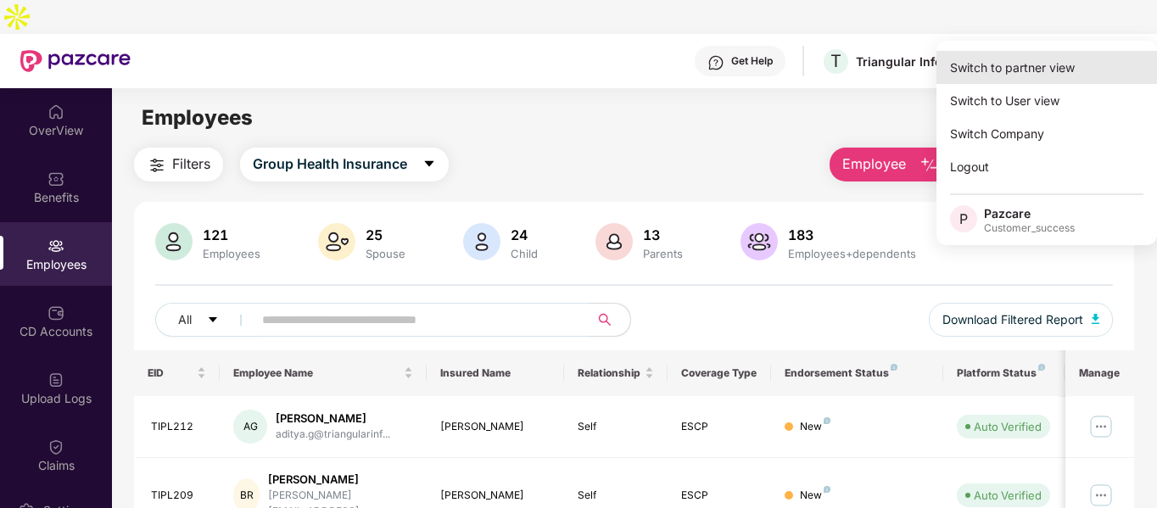
click at [1048, 65] on div "Switch to partner view" at bounding box center [1046, 67] width 220 height 33
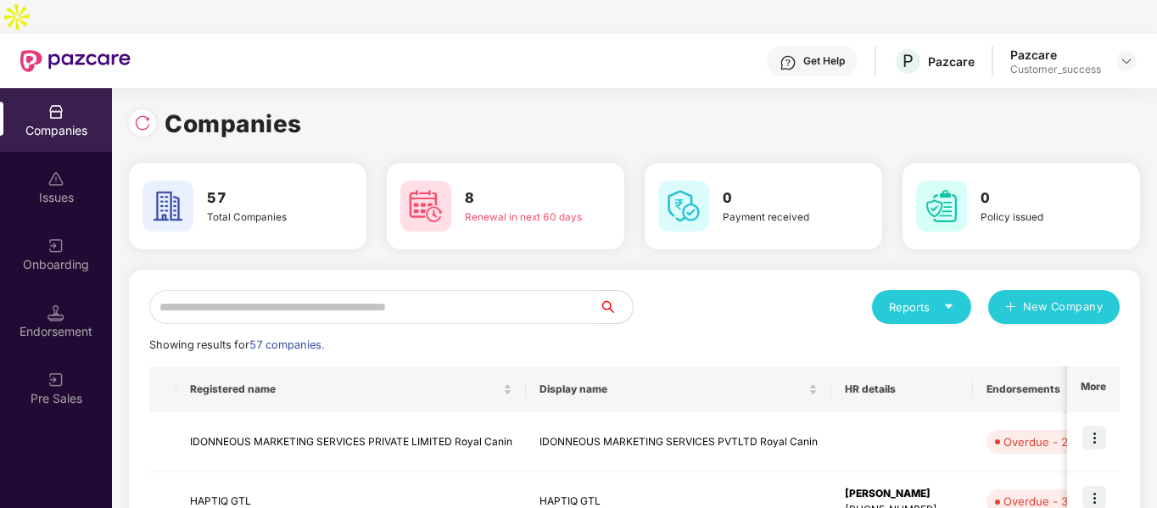
click at [325, 290] on input "text" at bounding box center [373, 307] width 449 height 34
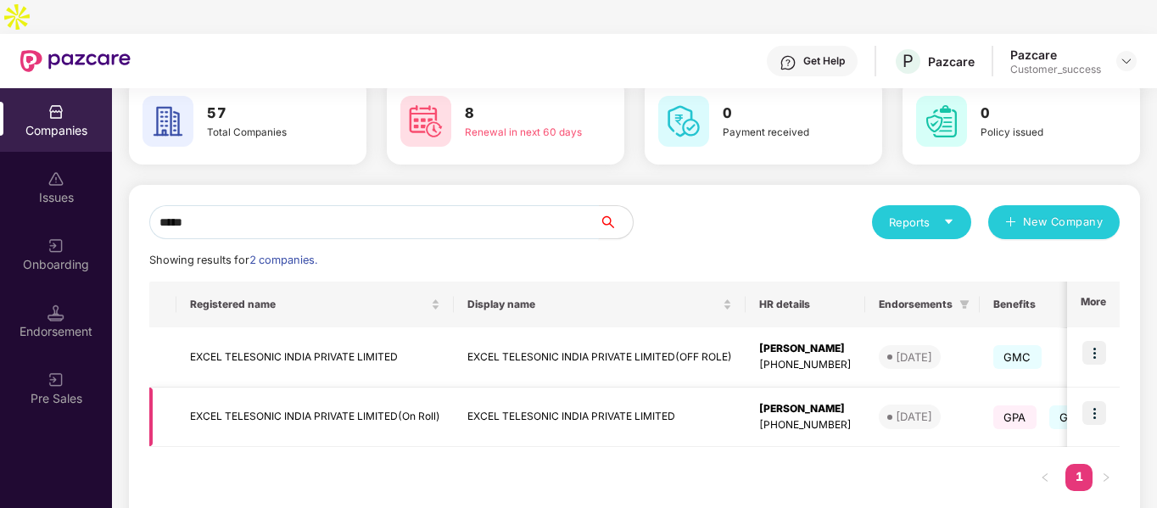
type input "*****"
click at [1088, 401] on img at bounding box center [1094, 413] width 24 height 24
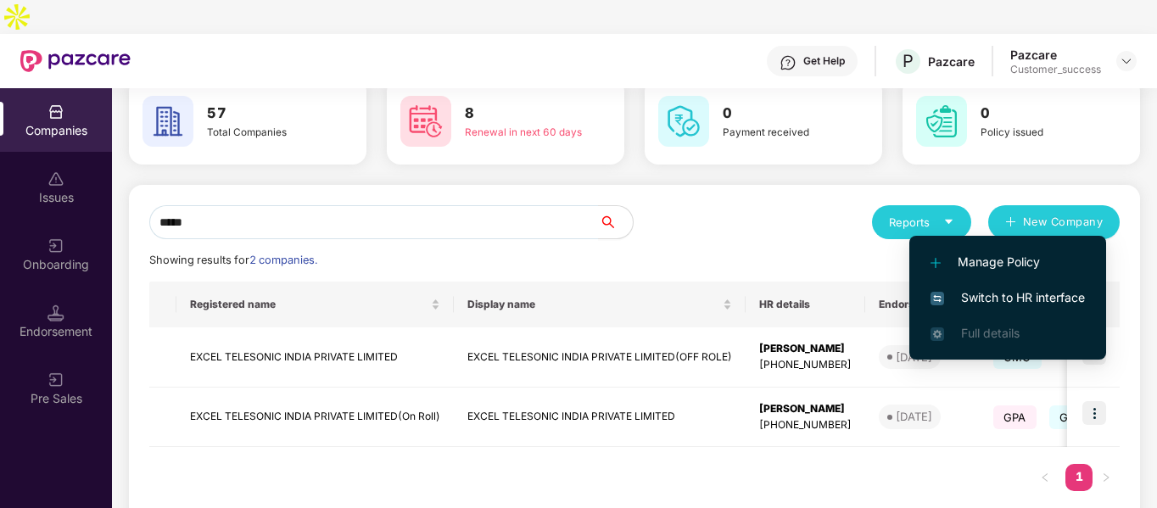
click at [1023, 293] on span "Switch to HR interface" at bounding box center [1007, 297] width 154 height 19
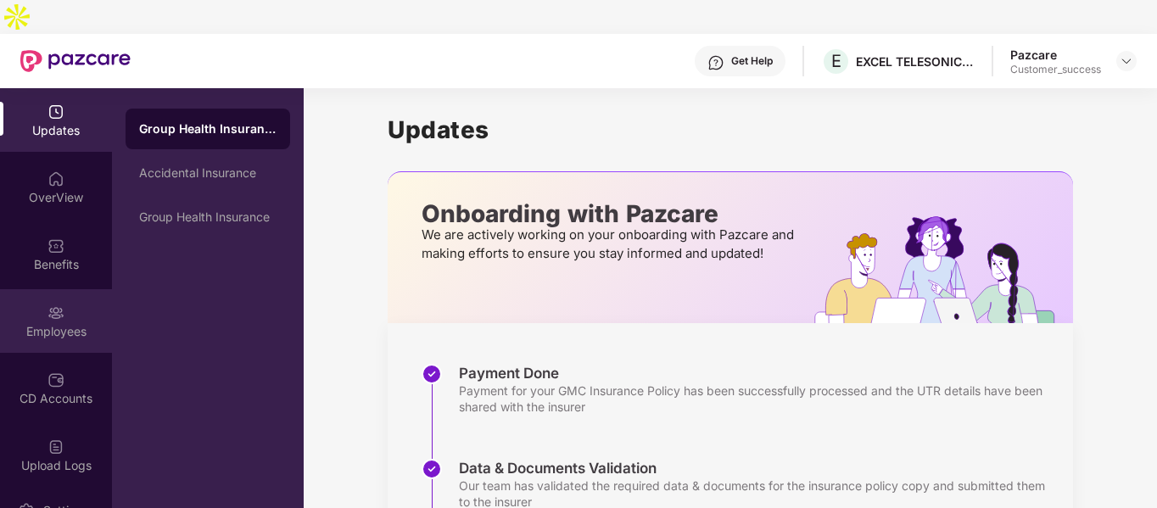
click at [61, 323] on div "Employees" at bounding box center [56, 331] width 112 height 17
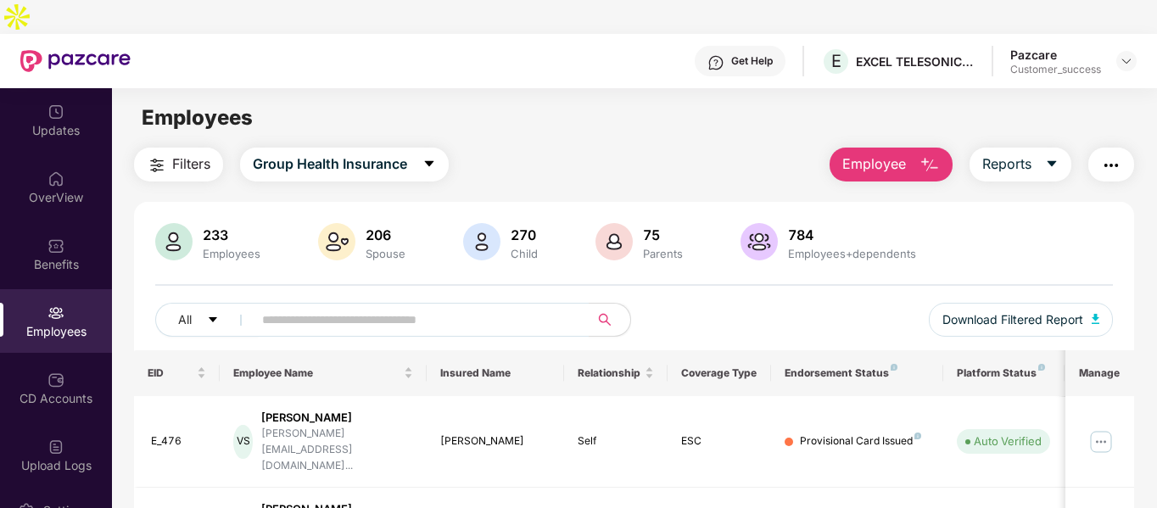
click at [928, 155] on img "button" at bounding box center [929, 165] width 20 height 20
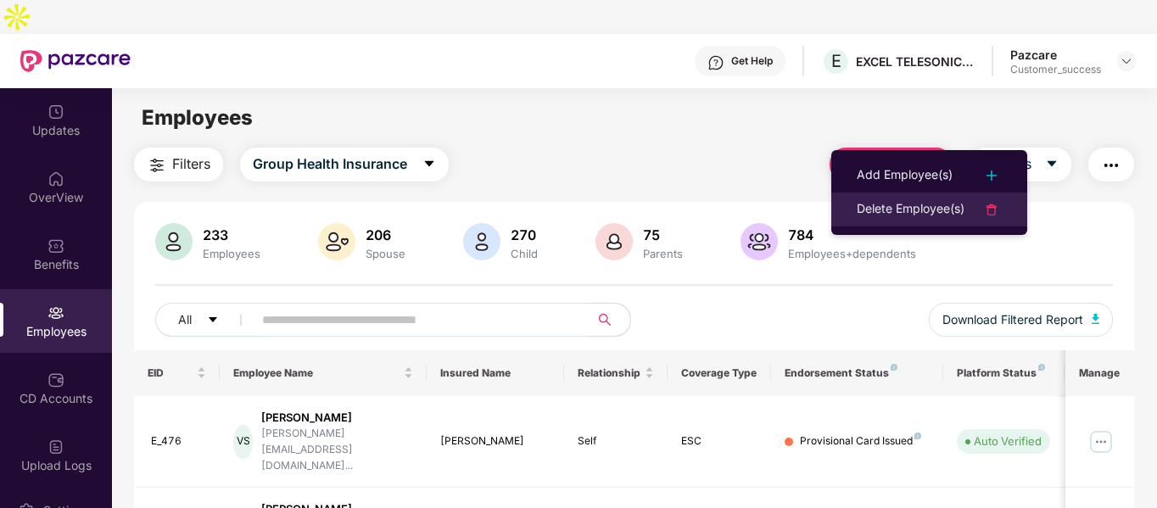
click at [921, 204] on div "Delete Employee(s)" at bounding box center [910, 209] width 108 height 20
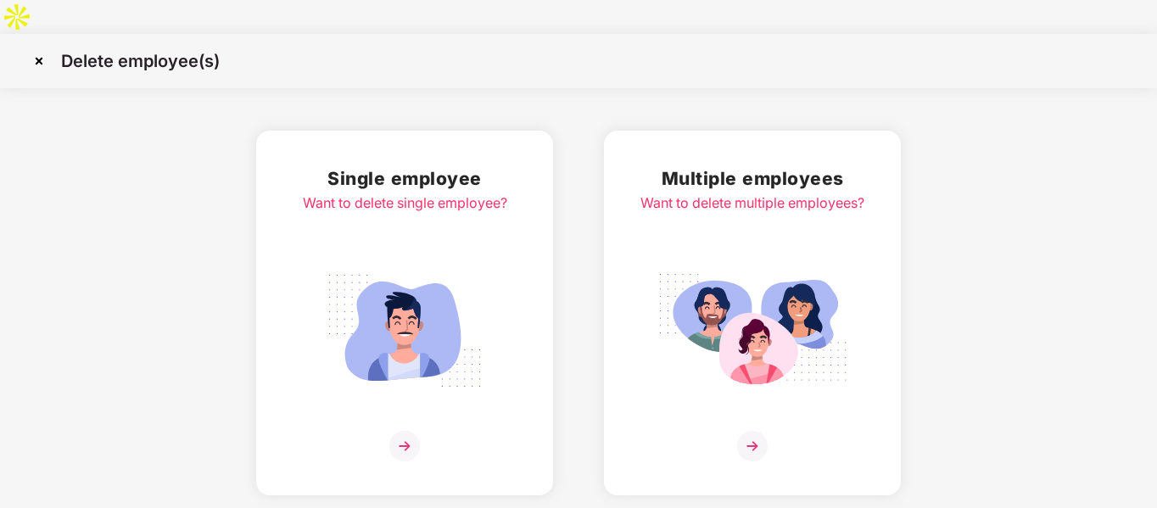
click at [757, 431] on img at bounding box center [752, 446] width 31 height 31
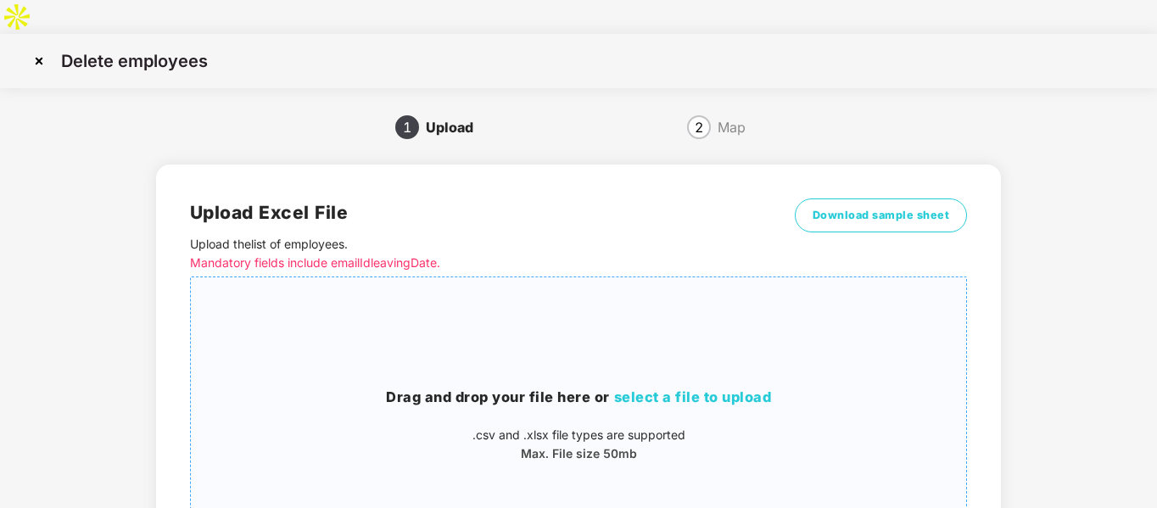
click at [658, 388] on span "select a file to upload" at bounding box center [693, 396] width 158 height 17
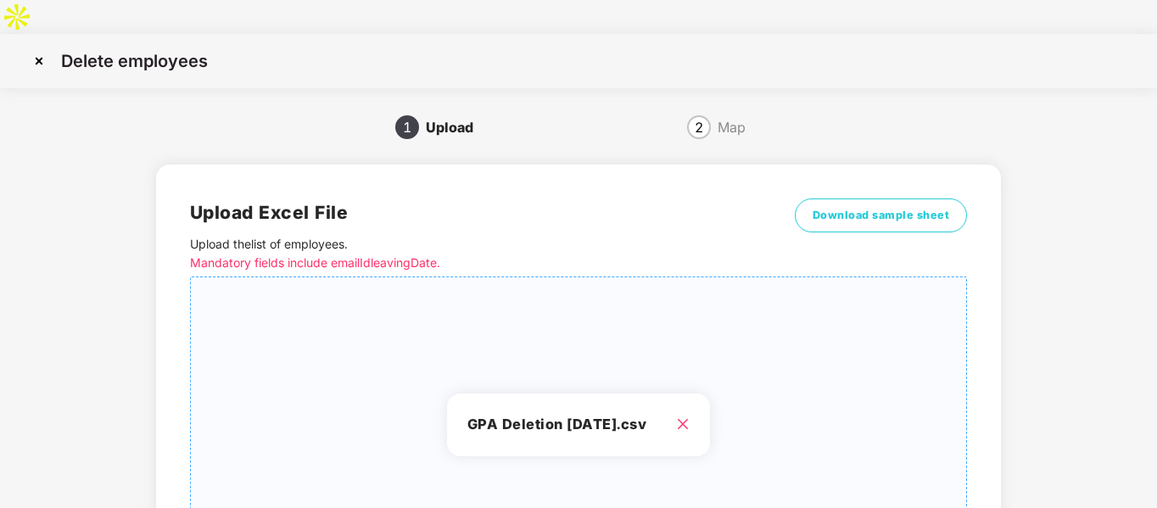
click at [1075, 355] on div "1 Upload 2 Map Upload Excel File Upload the list of employees . Mandatory field…" at bounding box center [578, 413] width 1106 height 599
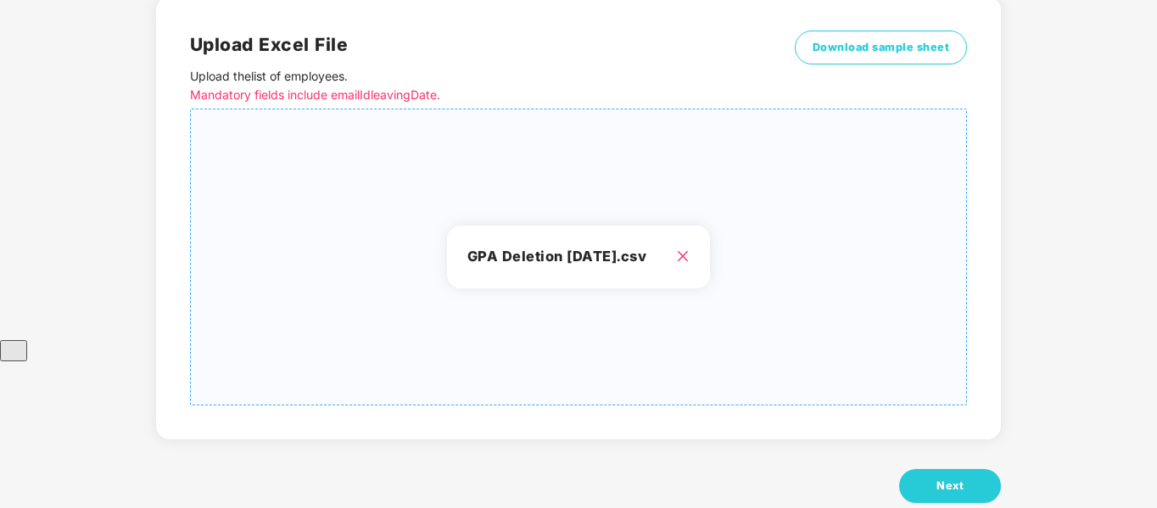
scroll to position [171, 0]
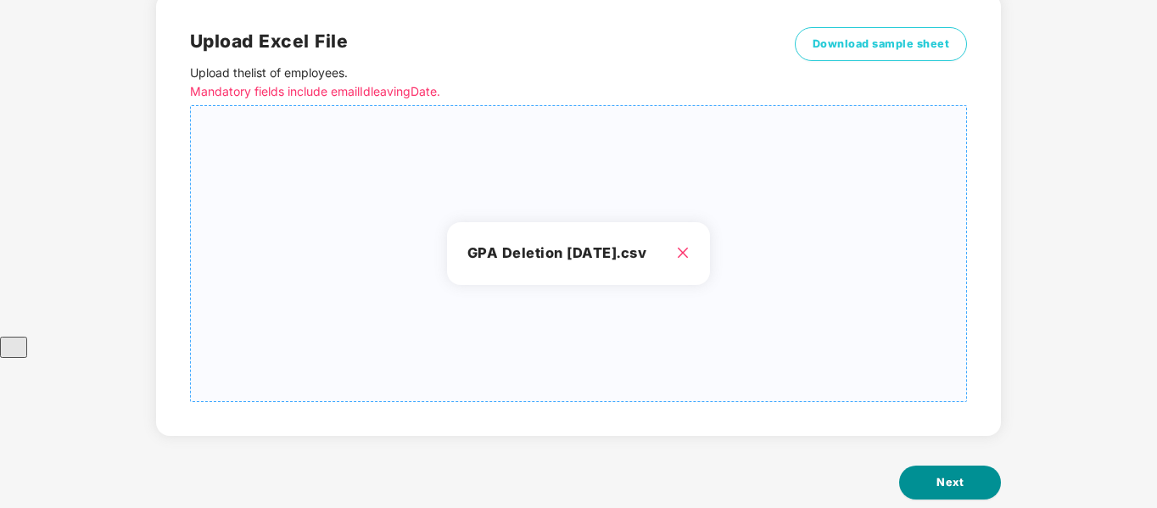
click at [942, 474] on span "Next" at bounding box center [949, 482] width 27 height 17
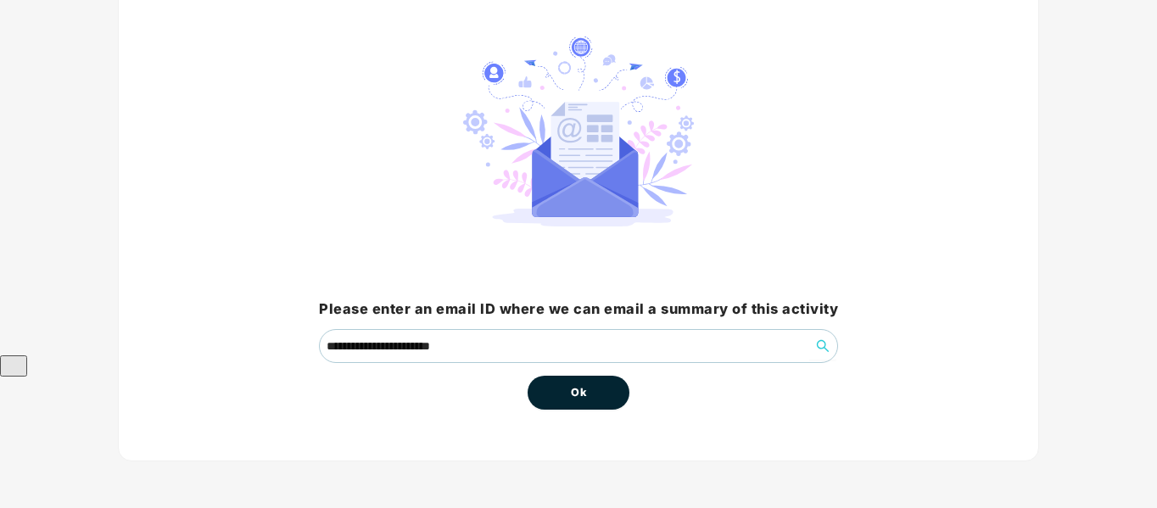
scroll to position [0, 0]
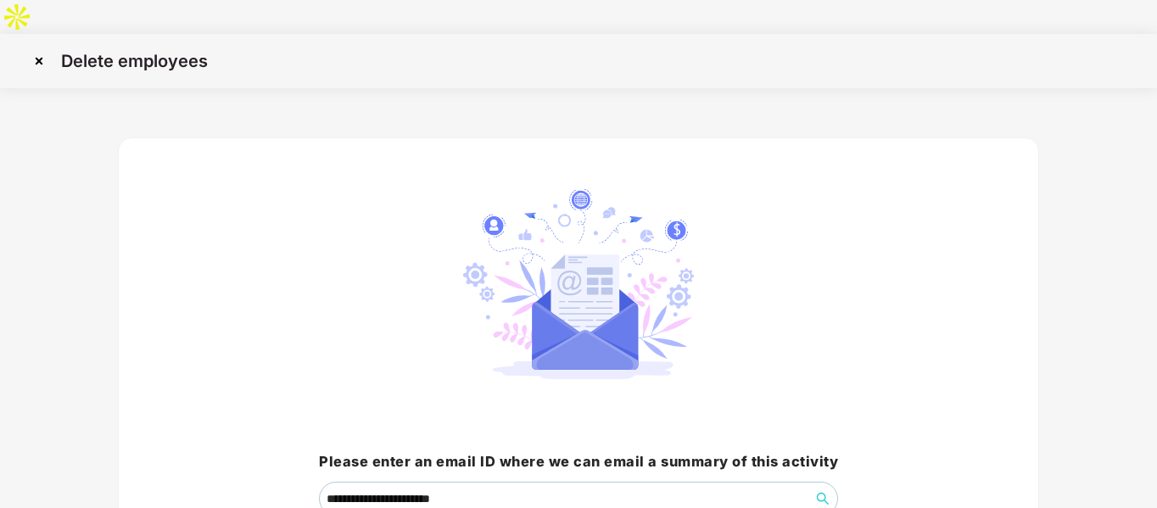
click at [1069, 370] on div "**********" at bounding box center [578, 387] width 1106 height 547
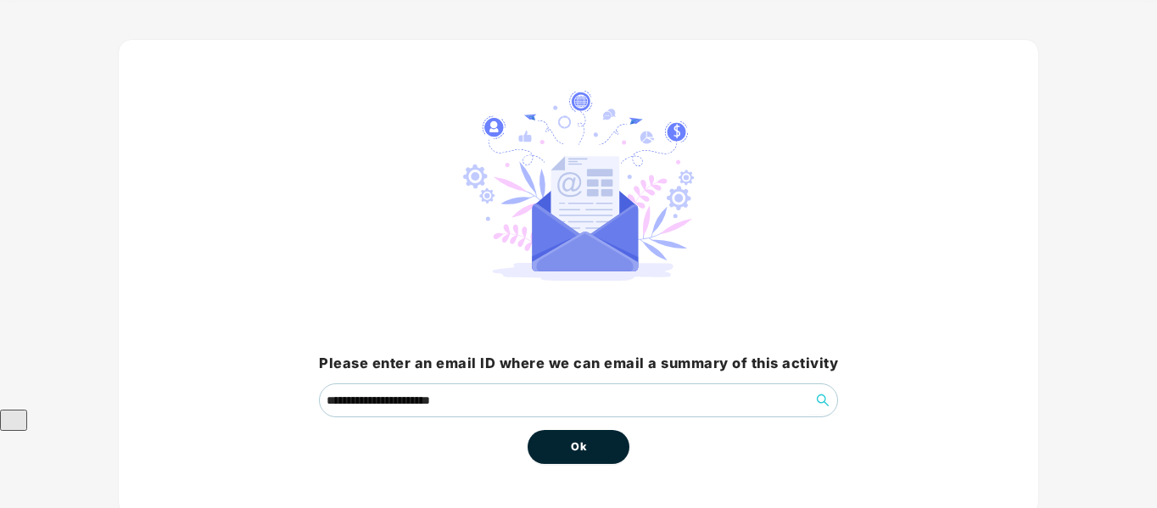
scroll to position [102, 0]
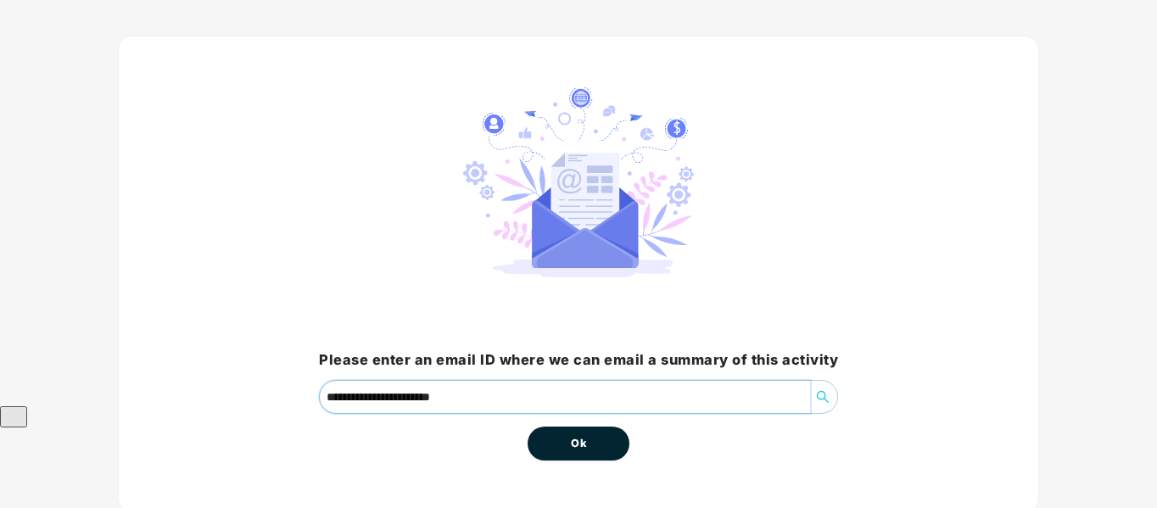
click at [404, 381] on input "**********" at bounding box center [565, 397] width 490 height 32
type input "**********"
click at [571, 435] on span "Ok" at bounding box center [578, 443] width 15 height 17
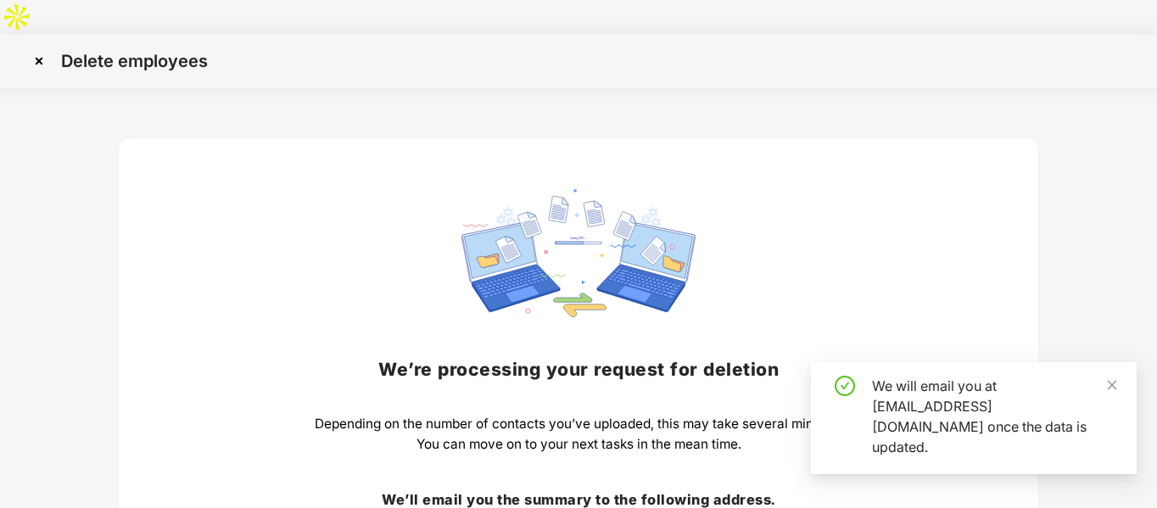
click at [1073, 312] on div "We’re processing your request for deletion Depending on the number of contacts …" at bounding box center [578, 416] width 1106 height 605
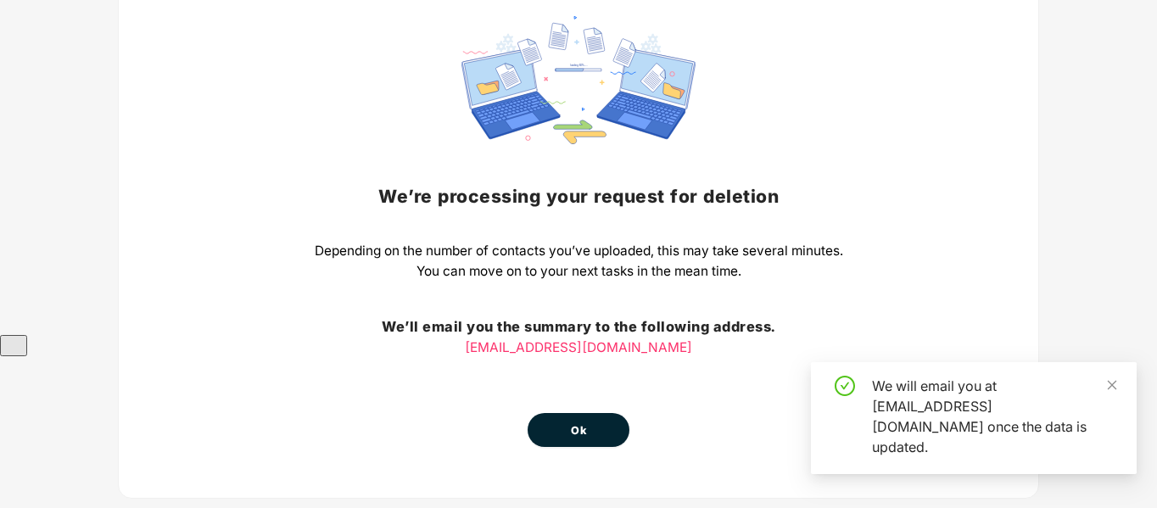
scroll to position [176, 0]
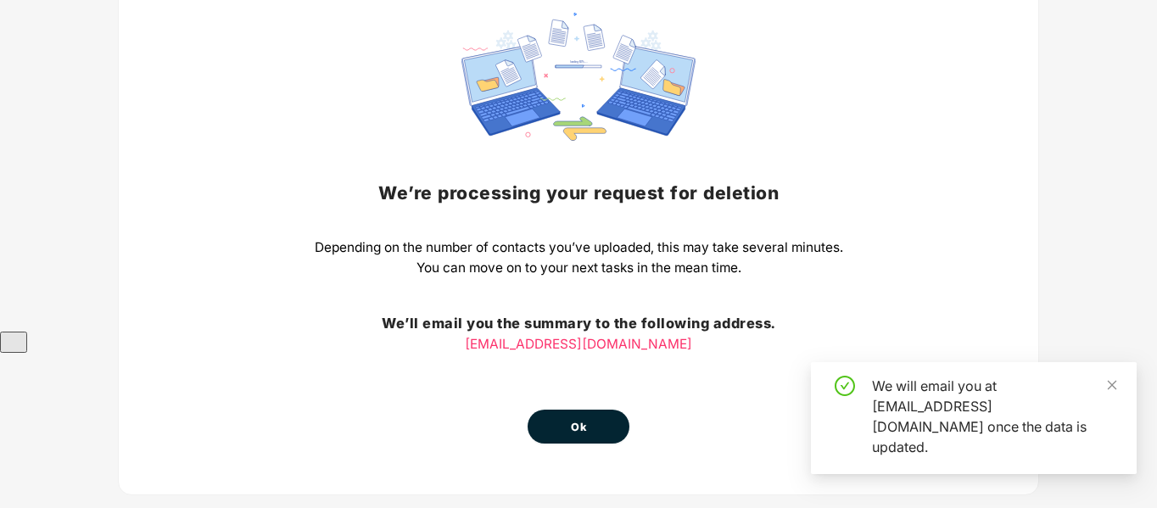
click at [577, 419] on span "Ok" at bounding box center [578, 427] width 15 height 17
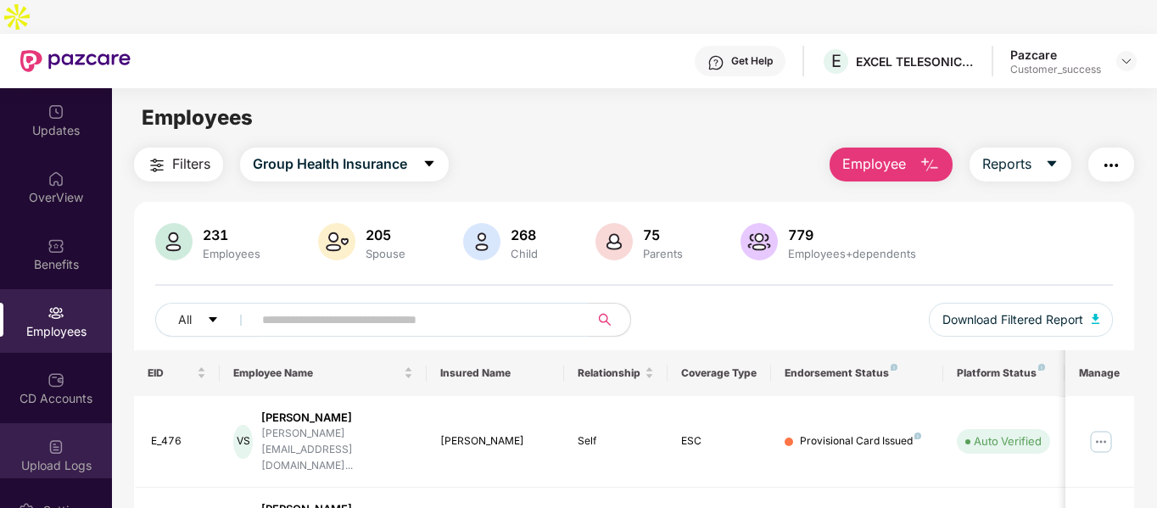
click at [41, 423] on div "Upload Logs" at bounding box center [56, 455] width 112 height 64
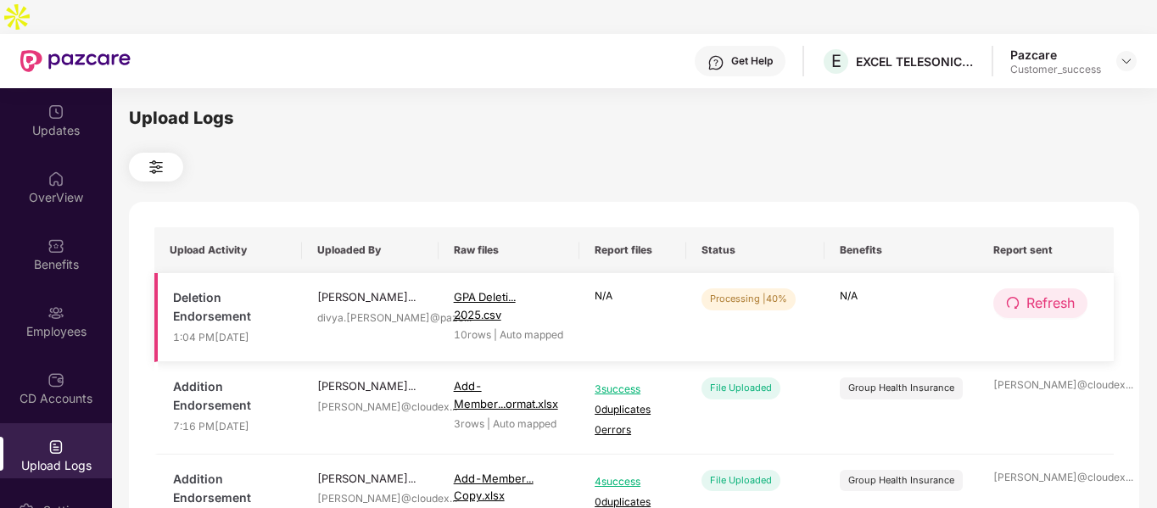
click at [1042, 293] on span "Refresh" at bounding box center [1050, 303] width 48 height 21
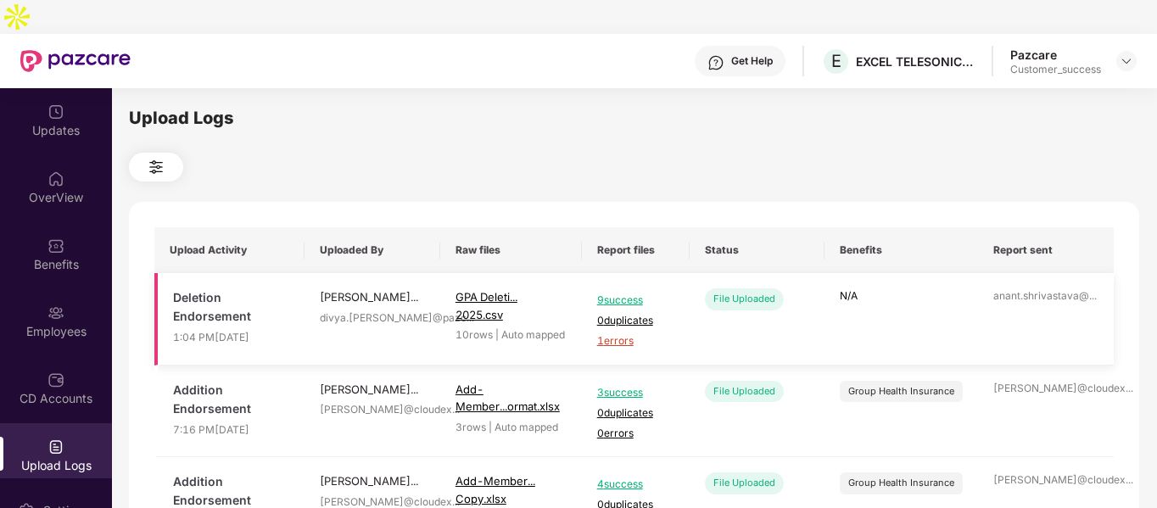
click at [616, 333] on span "1 errors" at bounding box center [635, 341] width 77 height 16
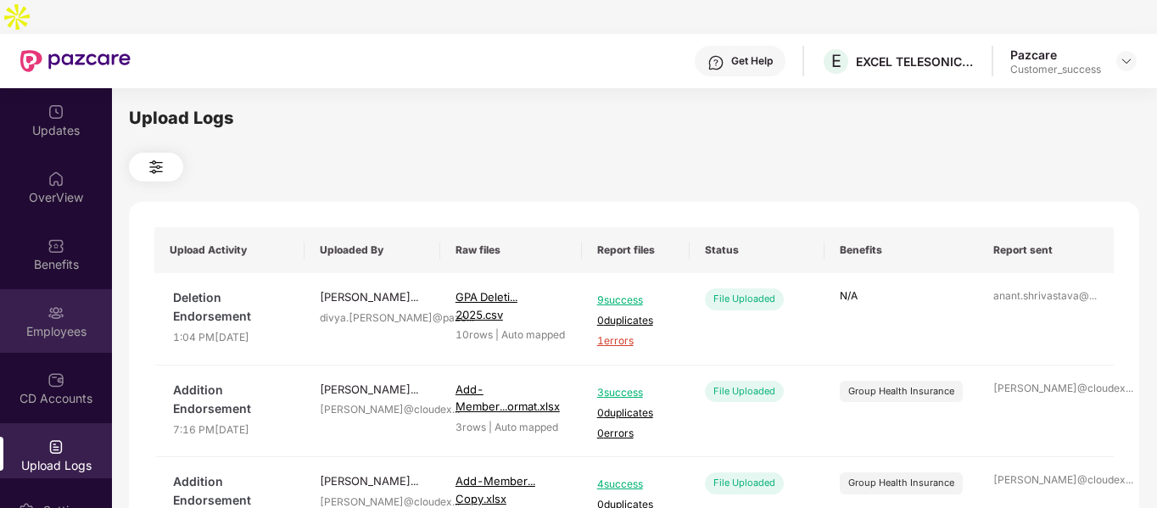
click at [36, 289] on div "Employees" at bounding box center [56, 321] width 112 height 64
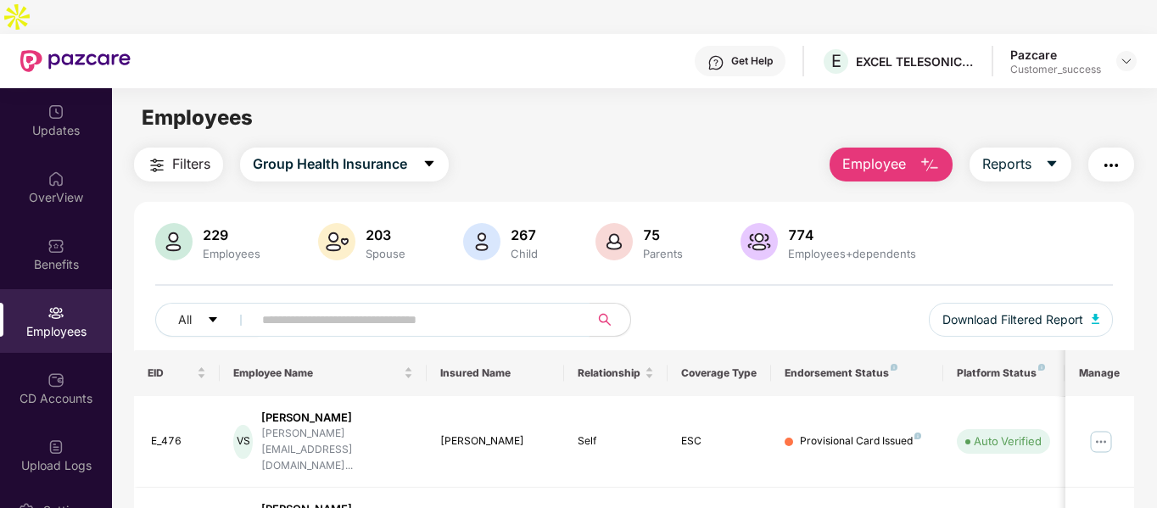
click at [385, 307] on input "text" at bounding box center [414, 319] width 304 height 25
paste input "**********"
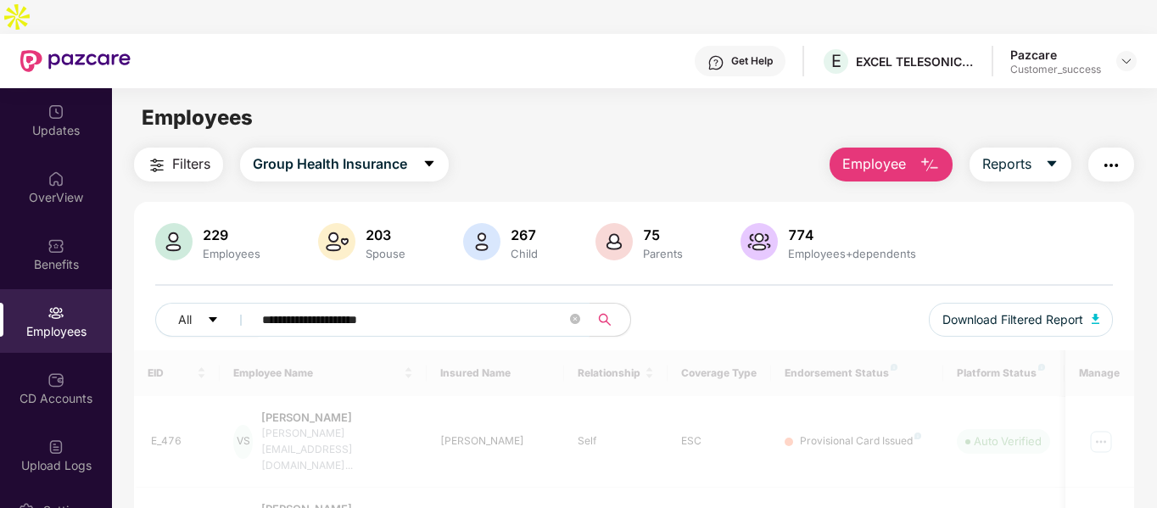
type input "**********"
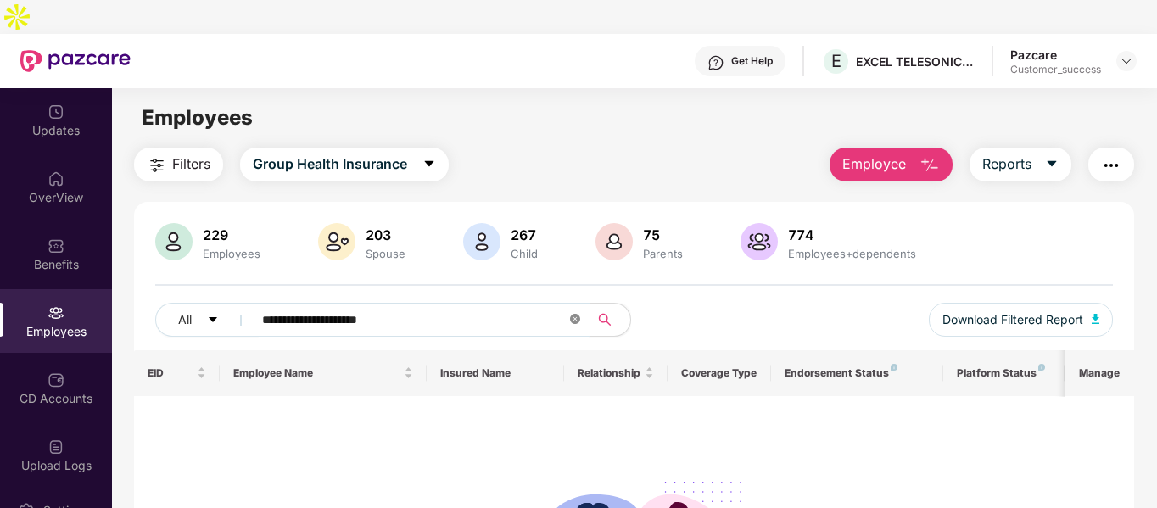
click at [578, 314] on icon "close-circle" at bounding box center [575, 319] width 10 height 10
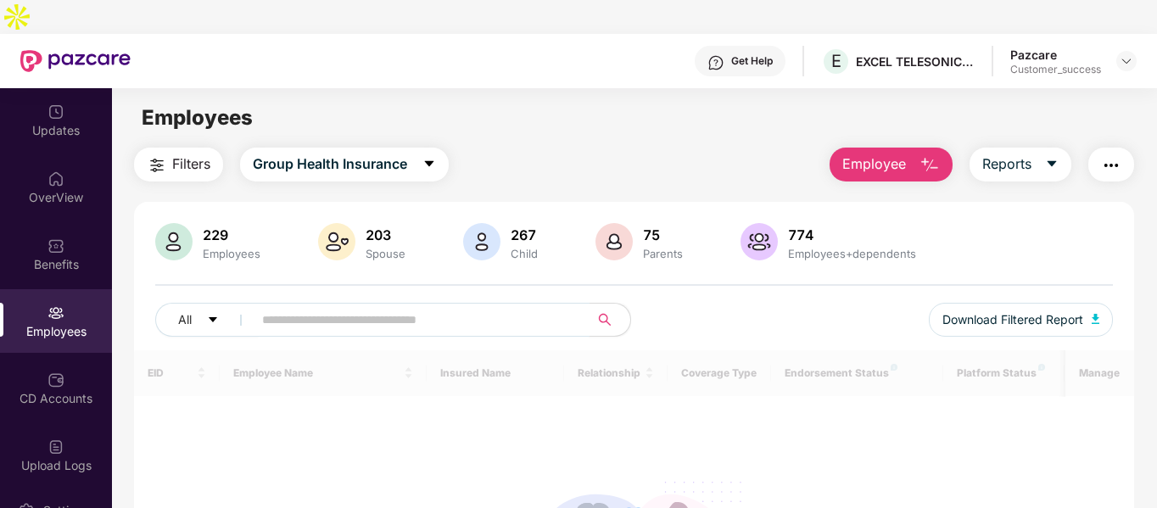
paste input "**********"
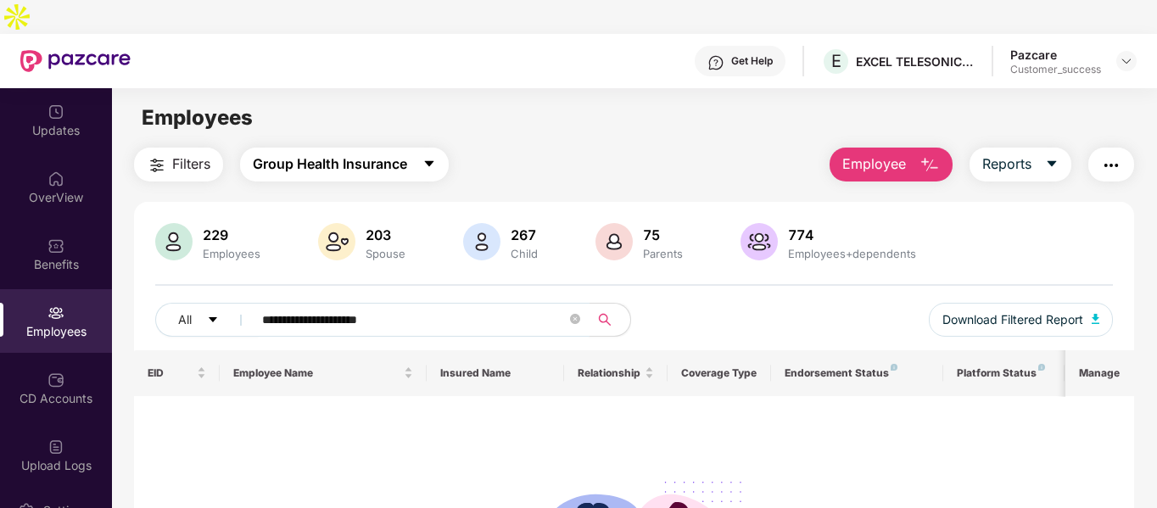
type input "**********"
click at [357, 153] on span "Group Health Insurance" at bounding box center [330, 163] width 154 height 21
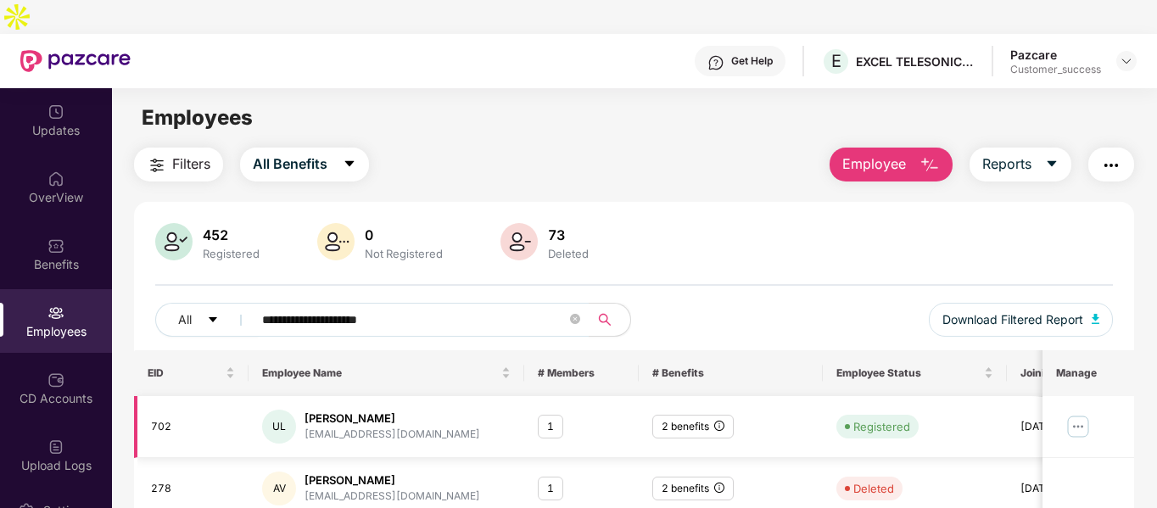
scroll to position [54, 0]
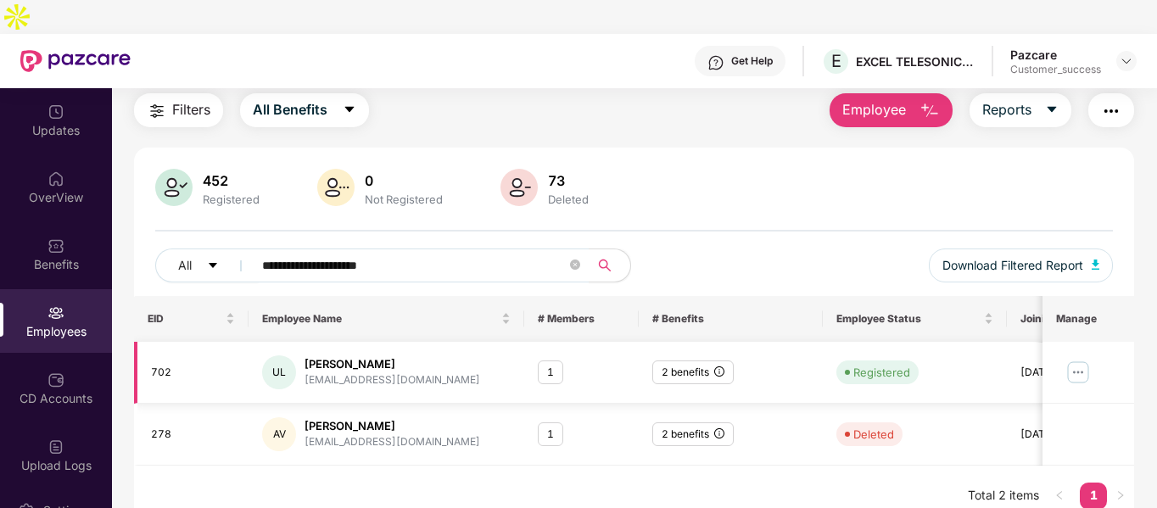
click at [1075, 359] on img at bounding box center [1077, 372] width 27 height 27
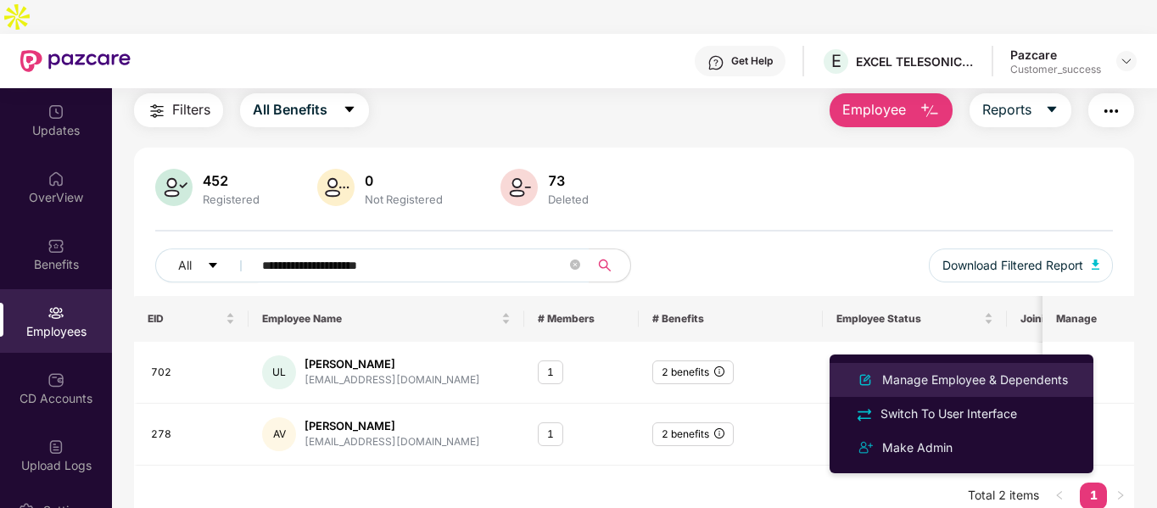
click at [964, 381] on div "Manage Employee & Dependents" at bounding box center [974, 380] width 192 height 19
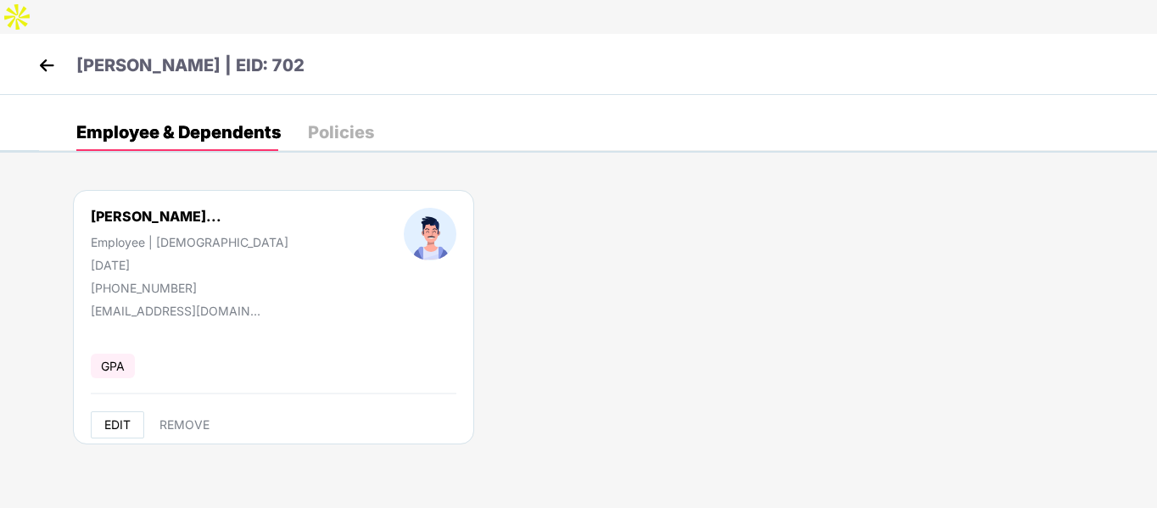
click at [114, 418] on span "EDIT" at bounding box center [117, 425] width 26 height 14
select select "****"
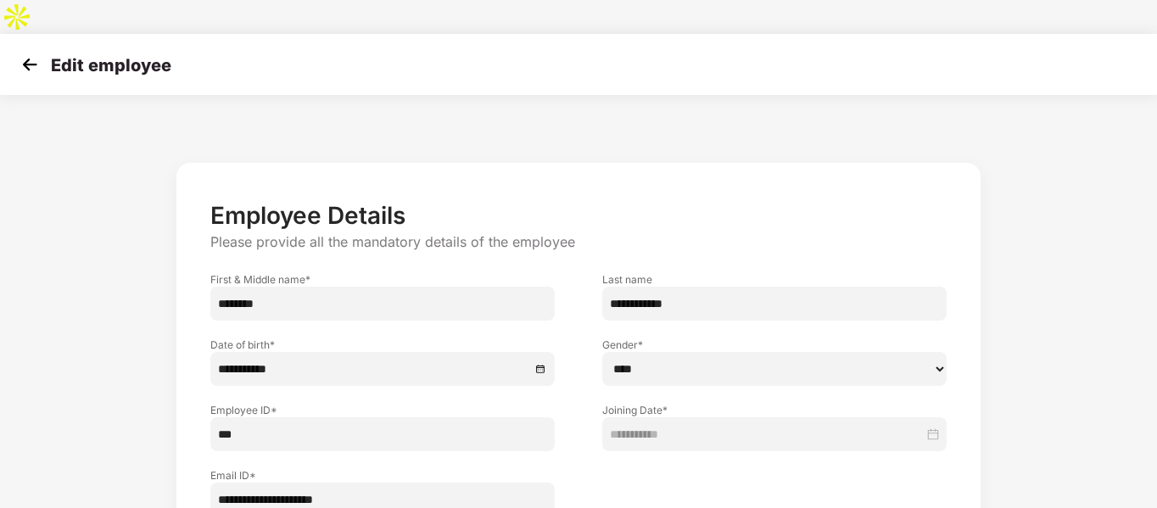
click at [263, 482] on input "**********" at bounding box center [382, 499] width 344 height 34
type input "**********"
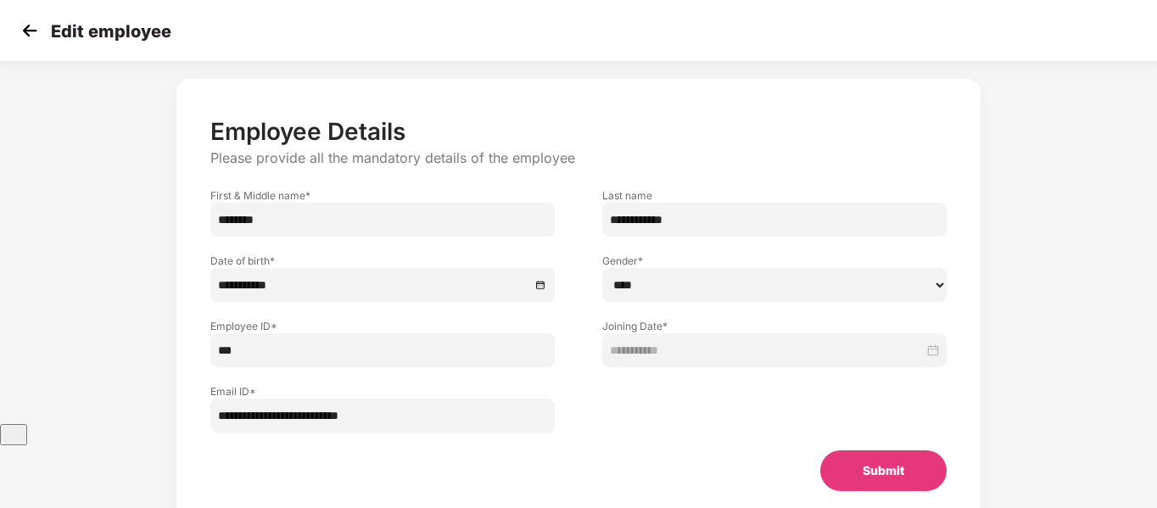
scroll to position [88, 0]
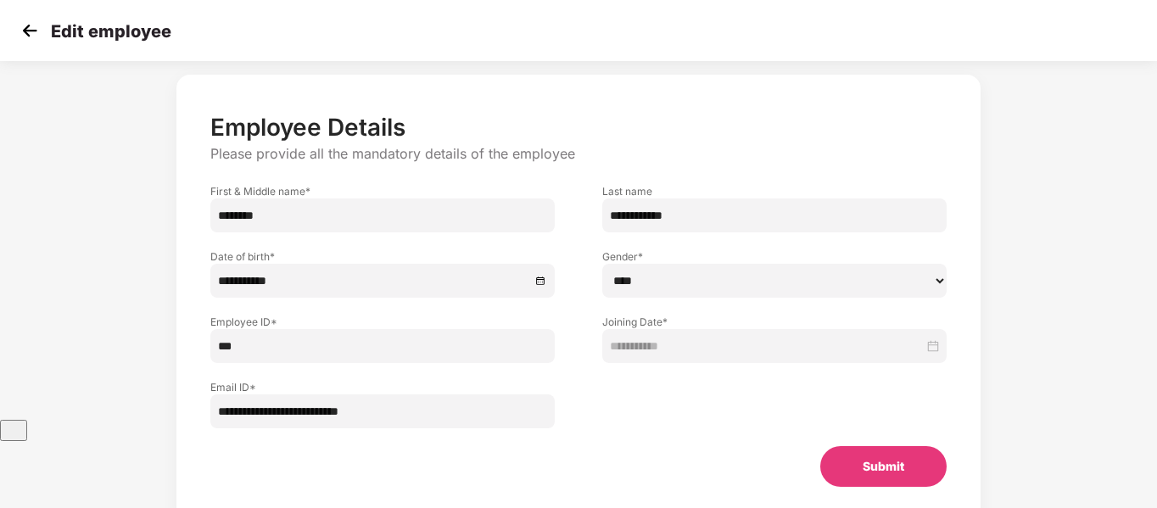
click at [829, 446] on button "Submit" at bounding box center [883, 466] width 126 height 41
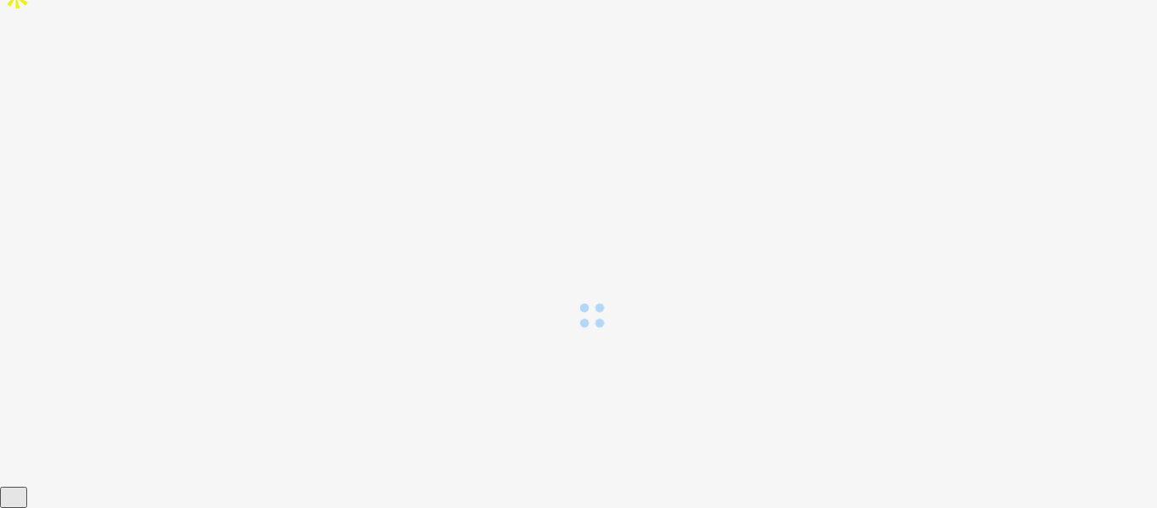
scroll to position [0, 0]
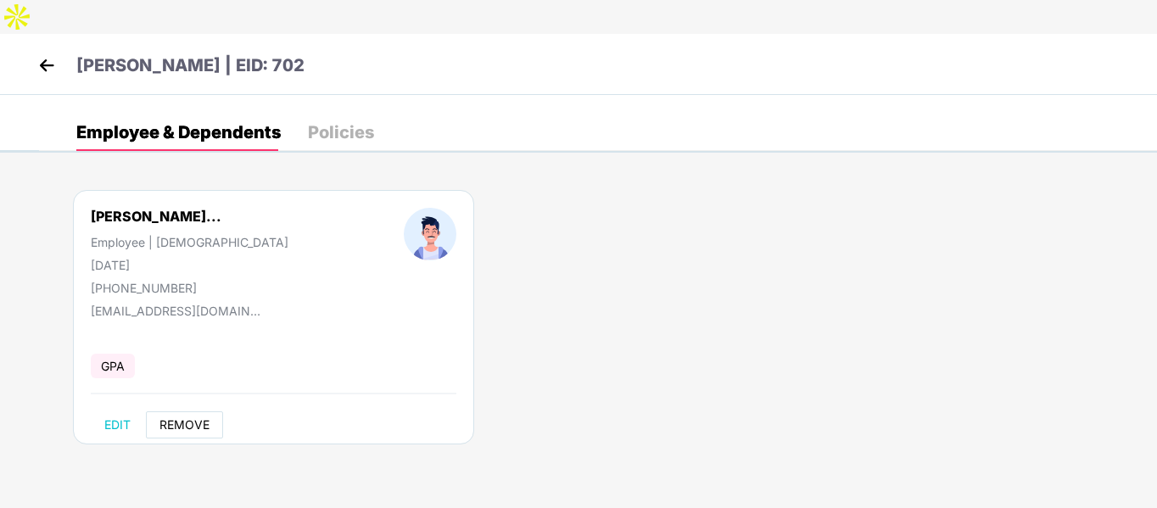
click at [167, 418] on span "REMOVE" at bounding box center [184, 425] width 50 height 14
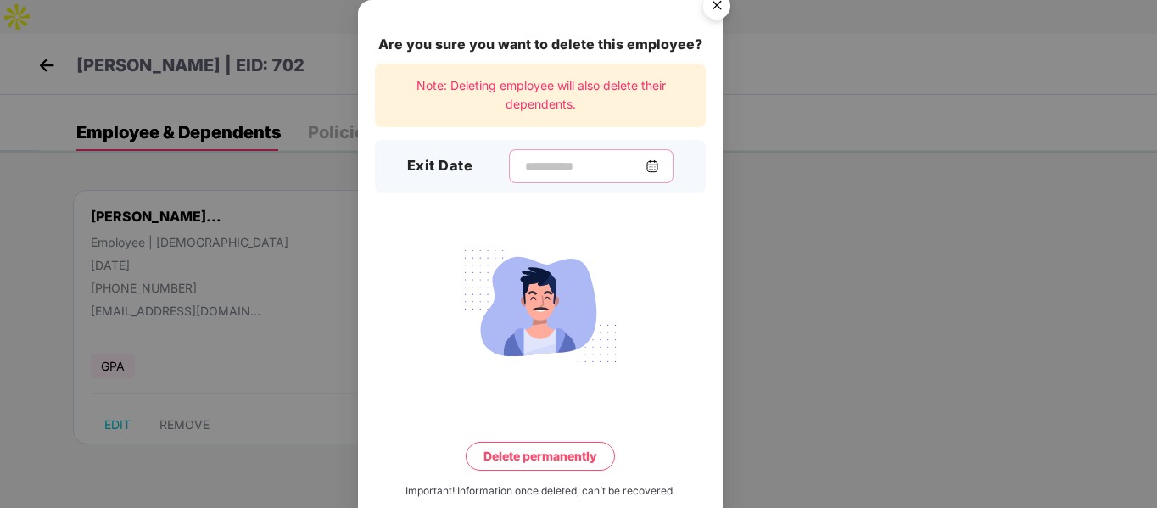
click at [540, 164] on input at bounding box center [584, 167] width 122 height 18
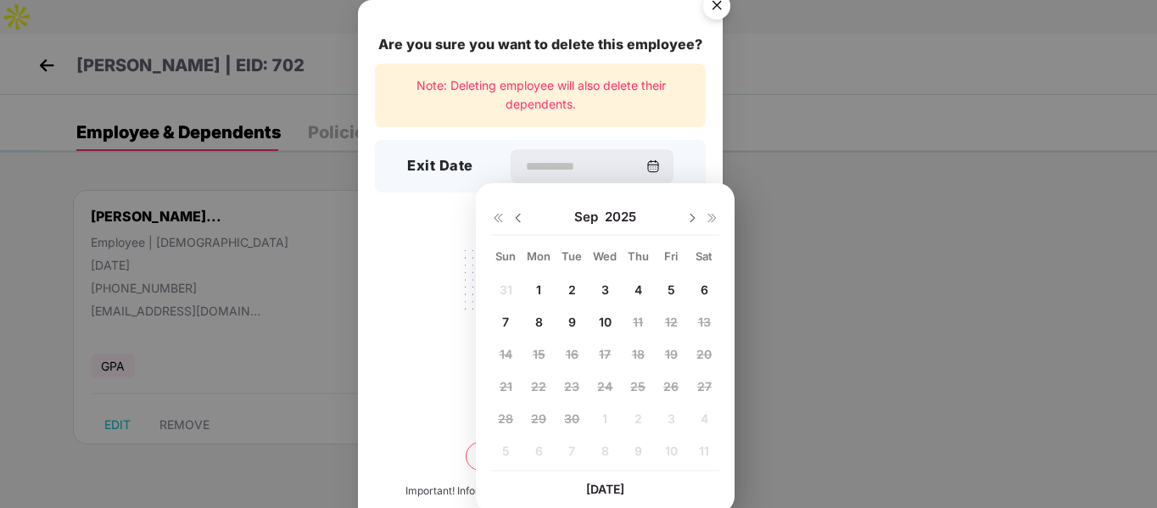
click at [517, 226] on div "Sep 2025" at bounding box center [605, 217] width 228 height 34
click at [518, 218] on img at bounding box center [518, 218] width 14 height 14
click at [500, 449] on span "31" at bounding box center [505, 450] width 13 height 14
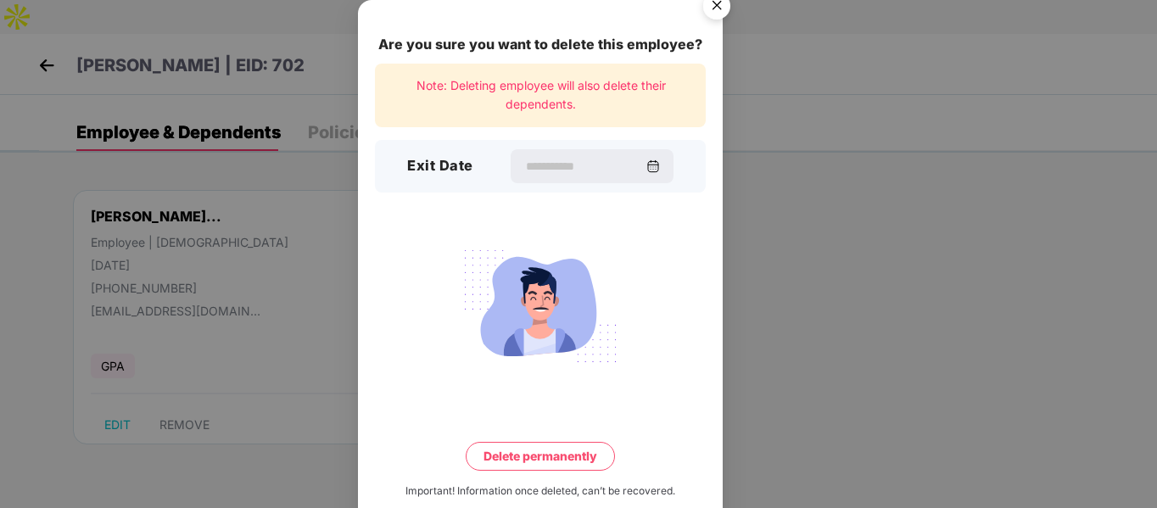
type input "**********"
click at [500, 459] on button "Delete permanently" at bounding box center [539, 456] width 149 height 29
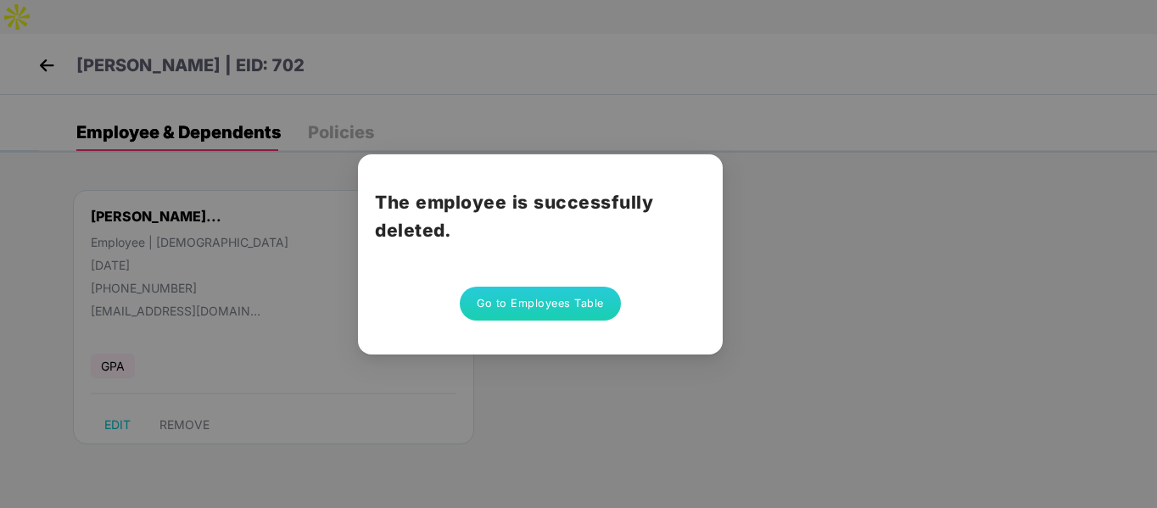
click at [542, 302] on button "Go to Employees Table" at bounding box center [540, 304] width 161 height 34
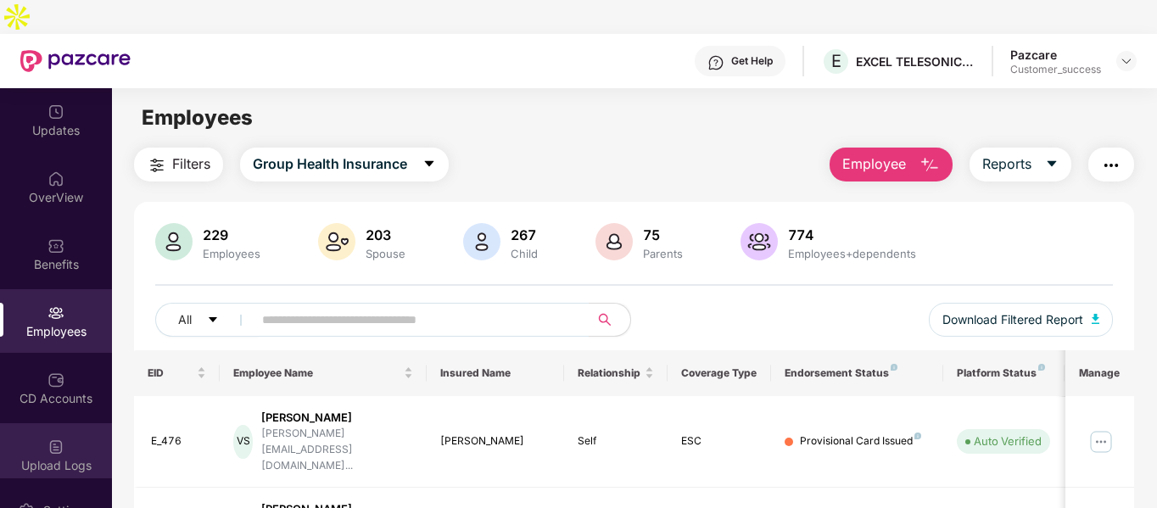
click at [57, 438] on img at bounding box center [55, 446] width 17 height 17
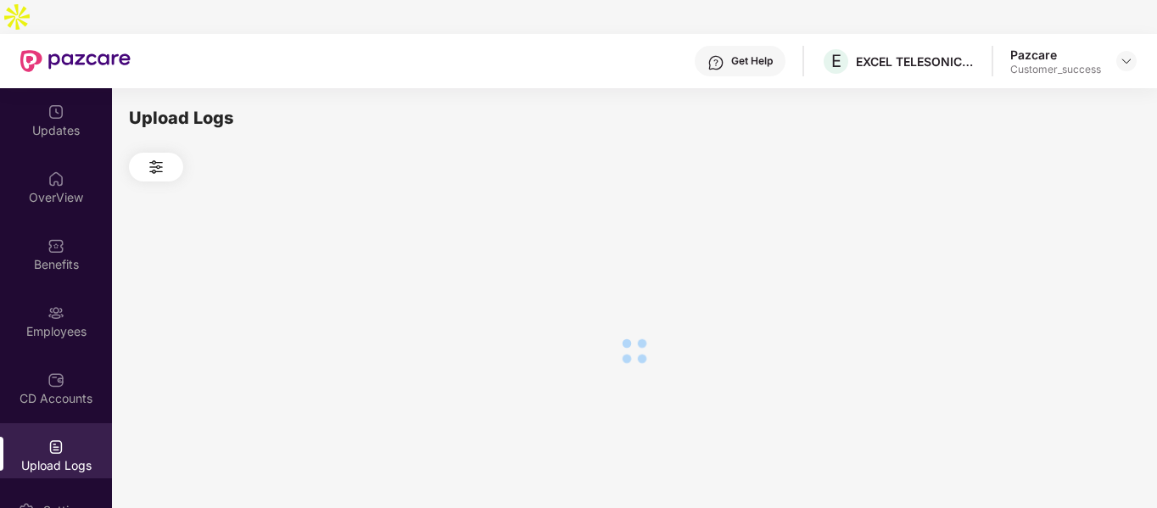
click at [57, 438] on img at bounding box center [55, 446] width 17 height 17
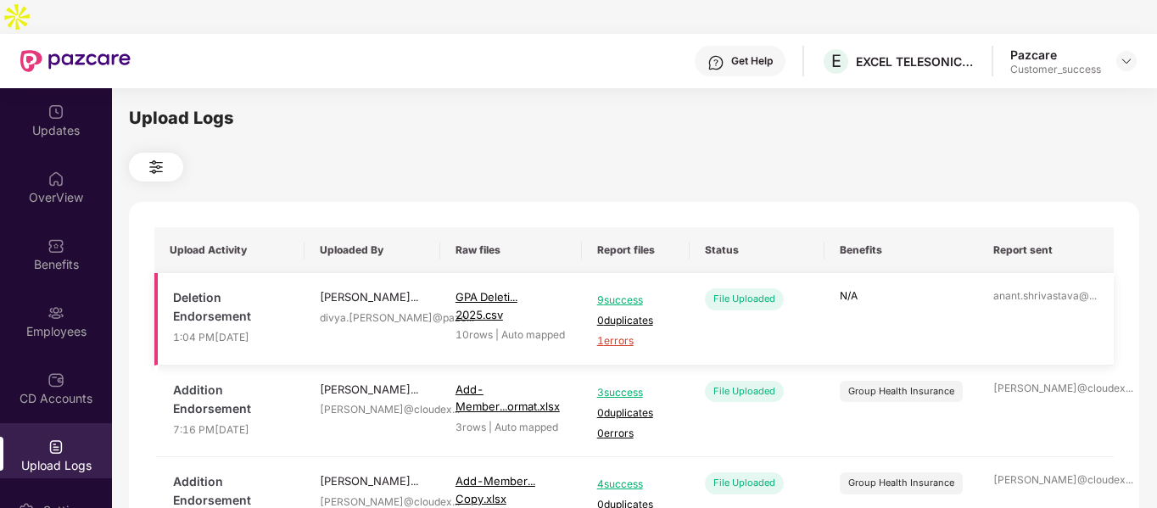
click at [615, 293] on span "9 success" at bounding box center [635, 301] width 77 height 16
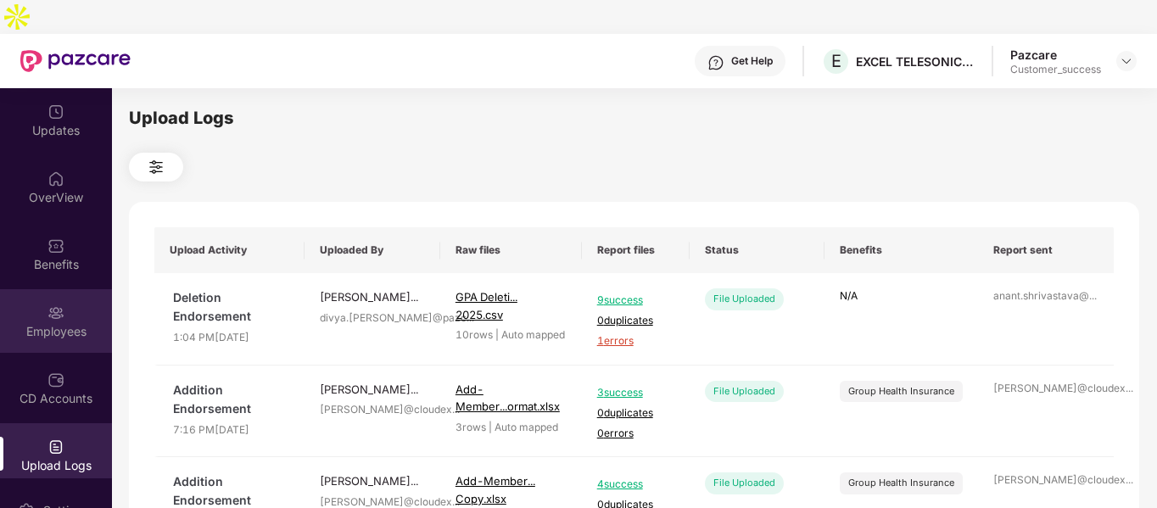
click at [48, 304] on img at bounding box center [55, 312] width 17 height 17
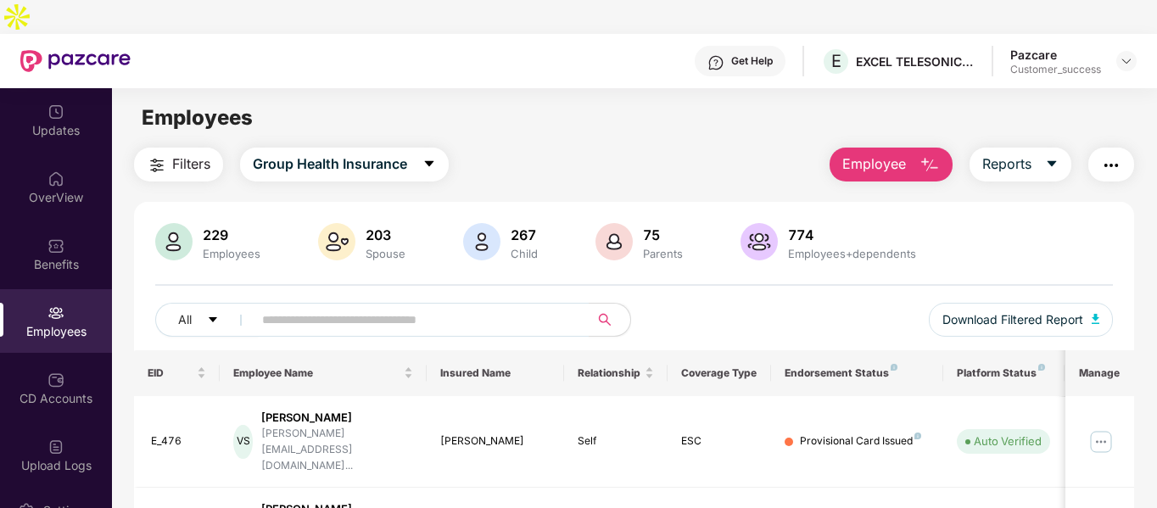
click at [857, 109] on main "Employees Filters Group Health Insurance Employee Reports 229 Employees 203 Spo…" at bounding box center [634, 342] width 1044 height 508
click at [861, 153] on span "Employee" at bounding box center [874, 163] width 64 height 21
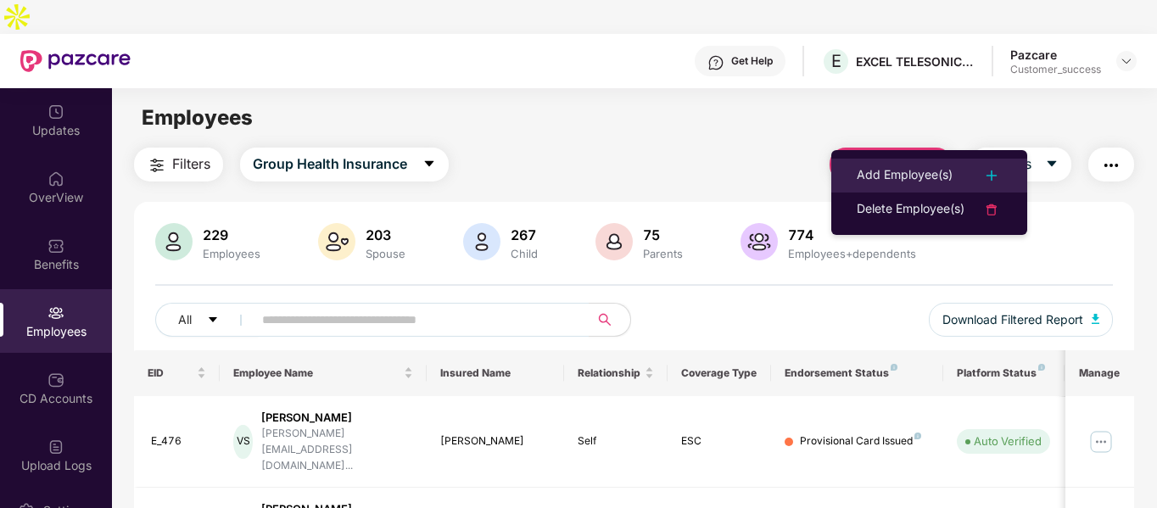
click at [848, 169] on li "Add Employee(s)" at bounding box center [929, 176] width 196 height 34
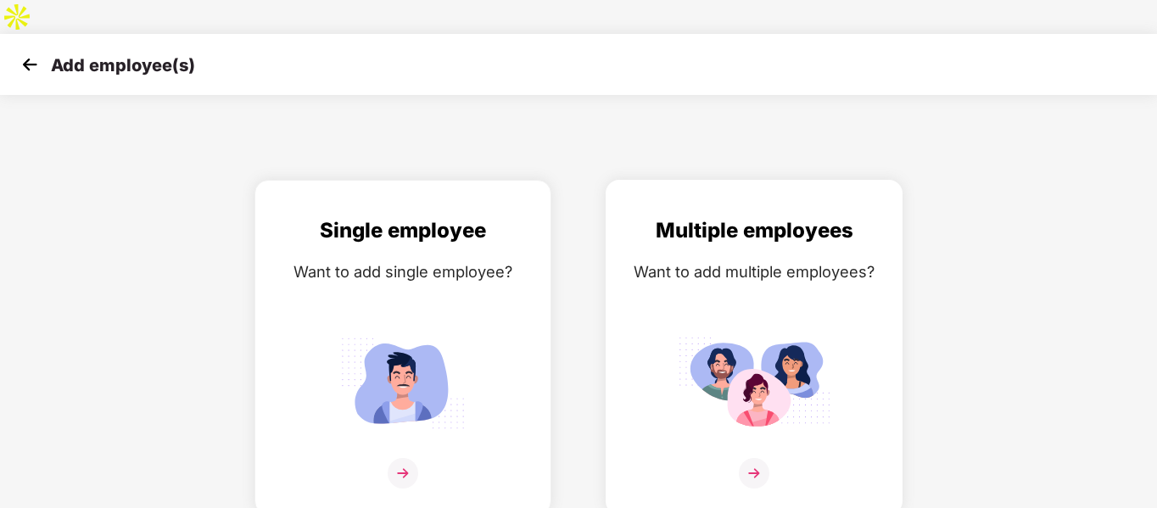
click at [661, 270] on div "Multiple employees Want to add multiple employees?" at bounding box center [753, 362] width 261 height 295
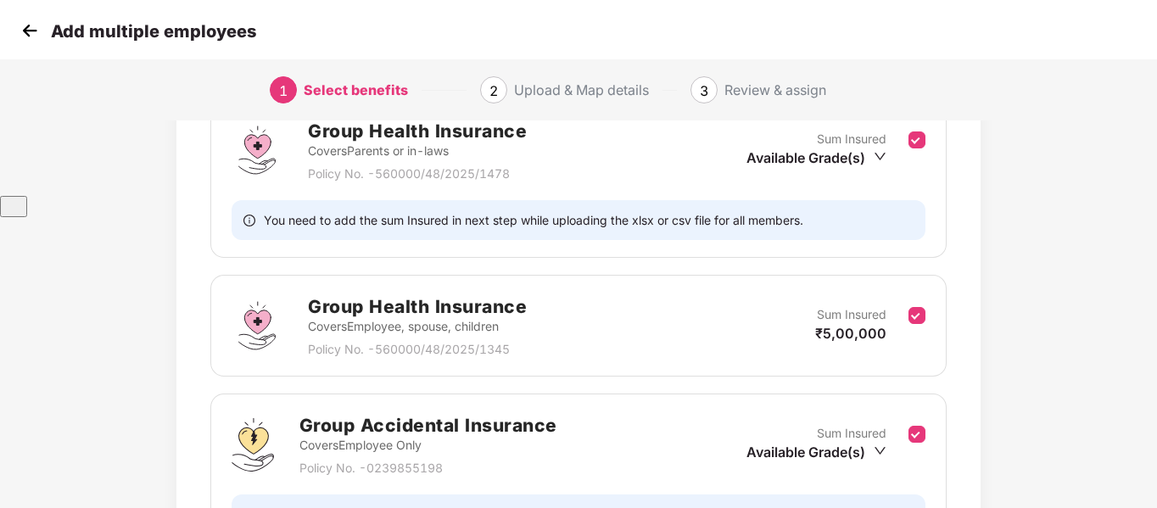
scroll to position [470, 0]
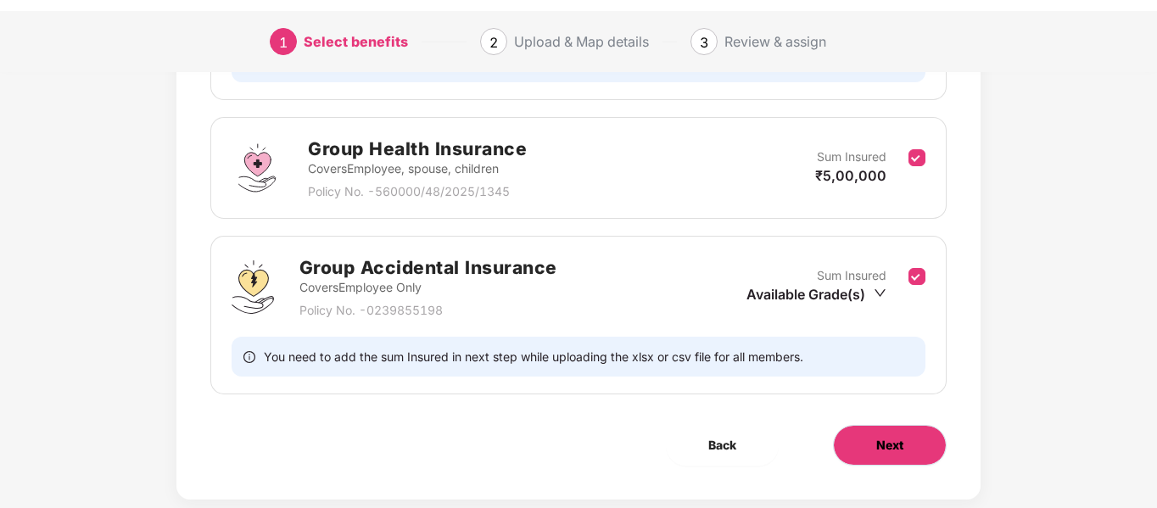
drag, startPoint x: 920, startPoint y: 404, endPoint x: 911, endPoint y: 164, distance: 241.0
click at [911, 164] on div "Benefits 3 / 3 Selected Affinity Benefits Clove Dental, Pharmeasy, Nua Women, P…" at bounding box center [577, 101] width 803 height 796
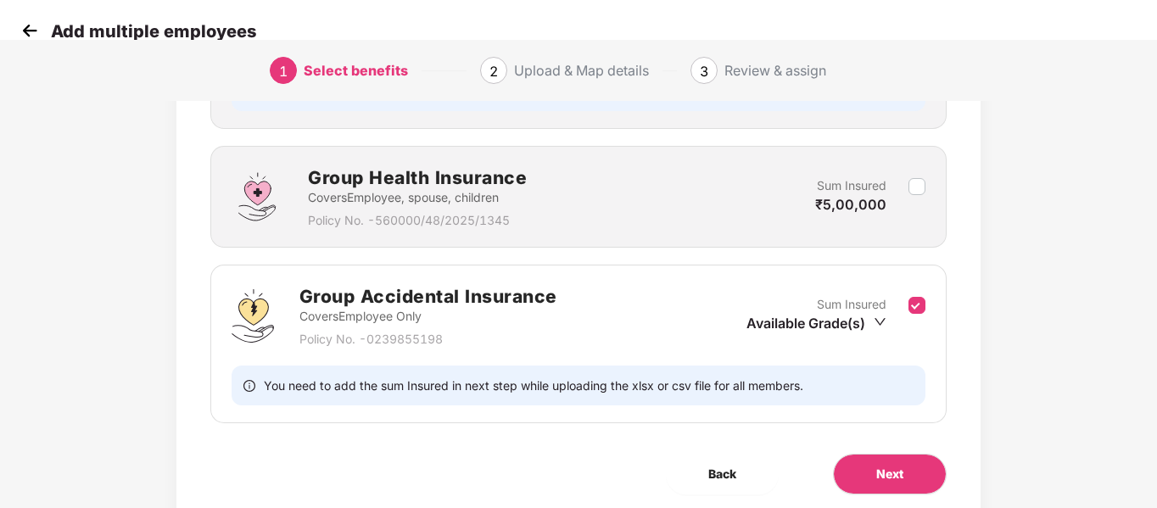
scroll to position [442, 0]
click at [856, 453] on button "Next" at bounding box center [890, 473] width 114 height 41
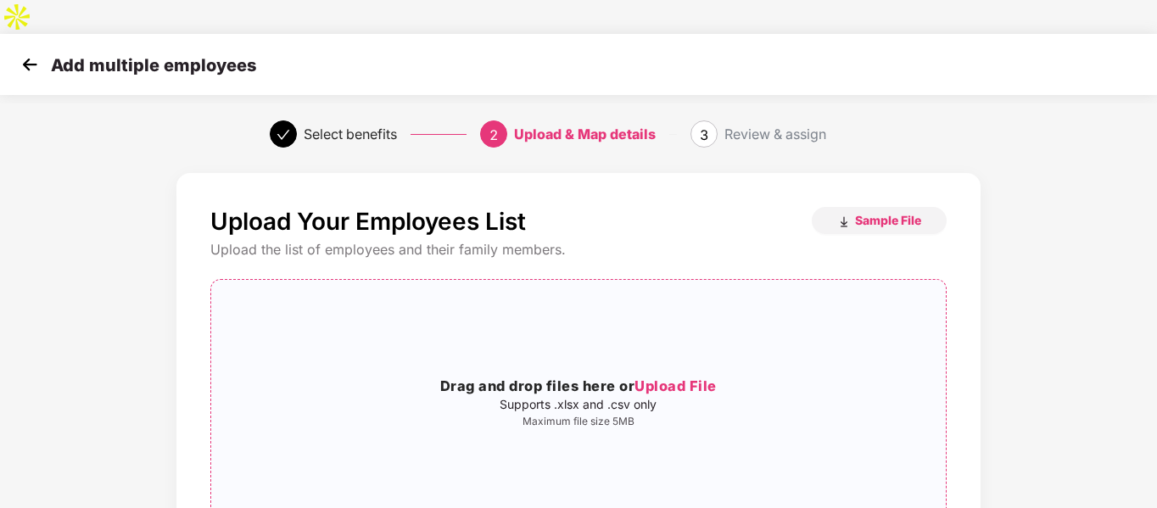
click at [642, 376] on h3 "Drag and drop files here or Upload File" at bounding box center [577, 387] width 733 height 22
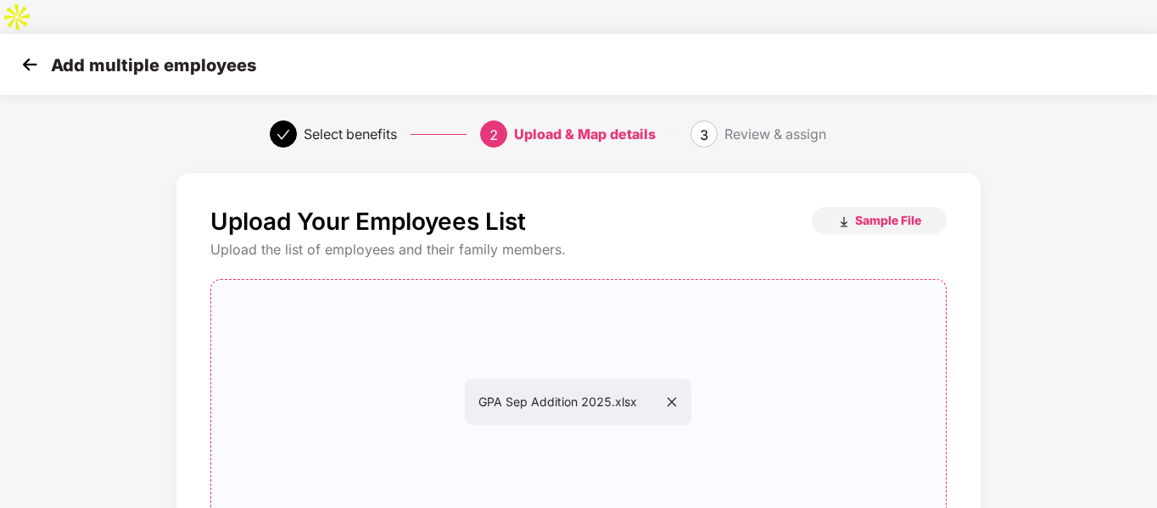
scroll to position [173, 0]
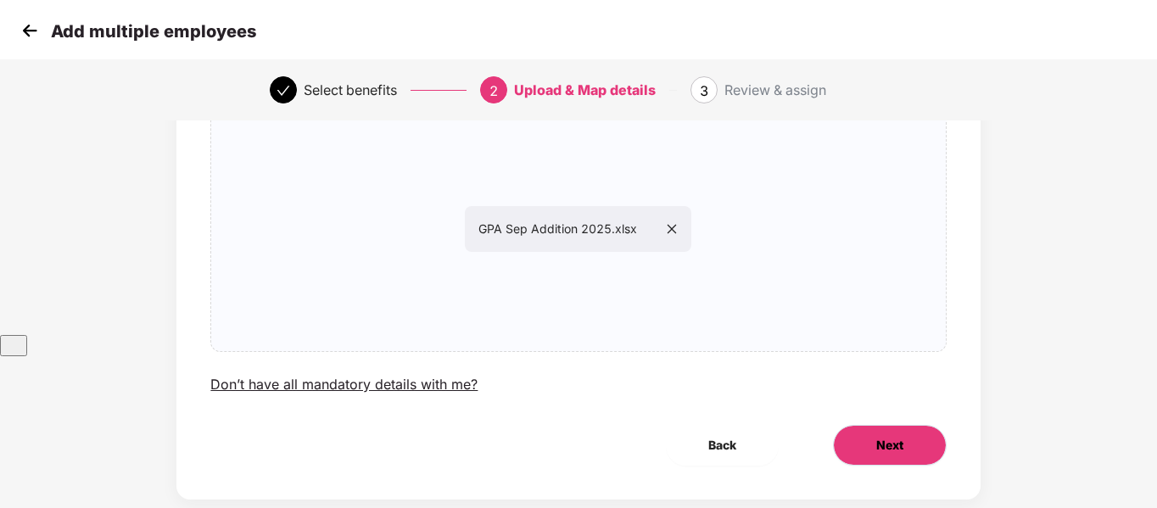
click at [891, 425] on button "Next" at bounding box center [890, 445] width 114 height 41
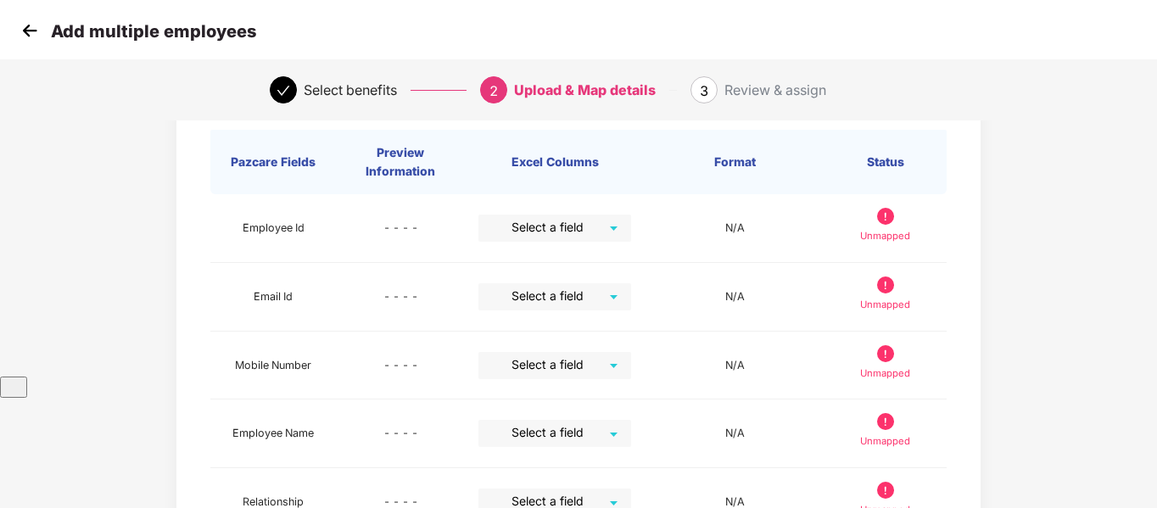
scroll to position [0, 0]
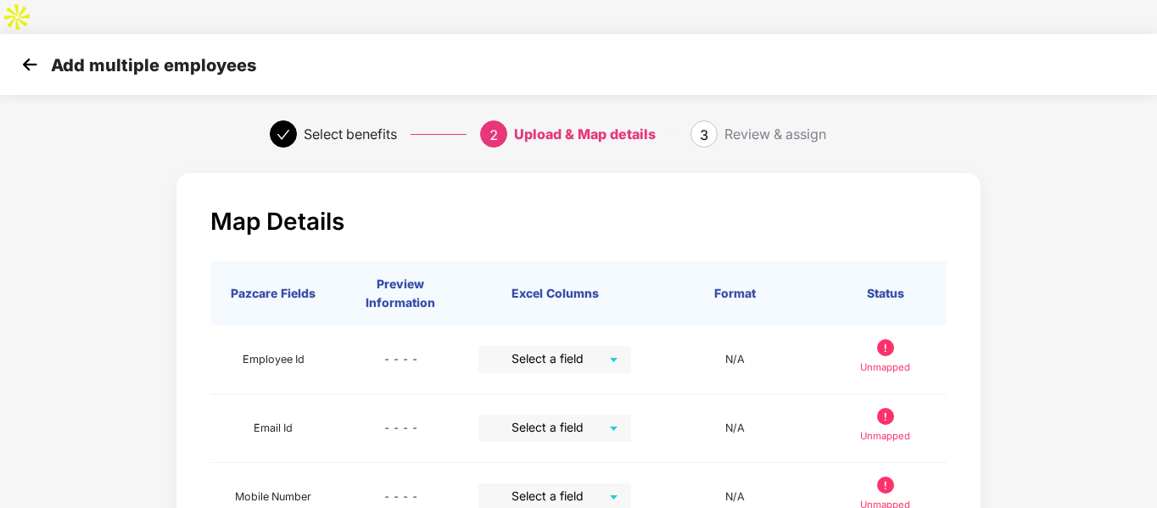
click at [24, 52] on img at bounding box center [29, 64] width 25 height 25
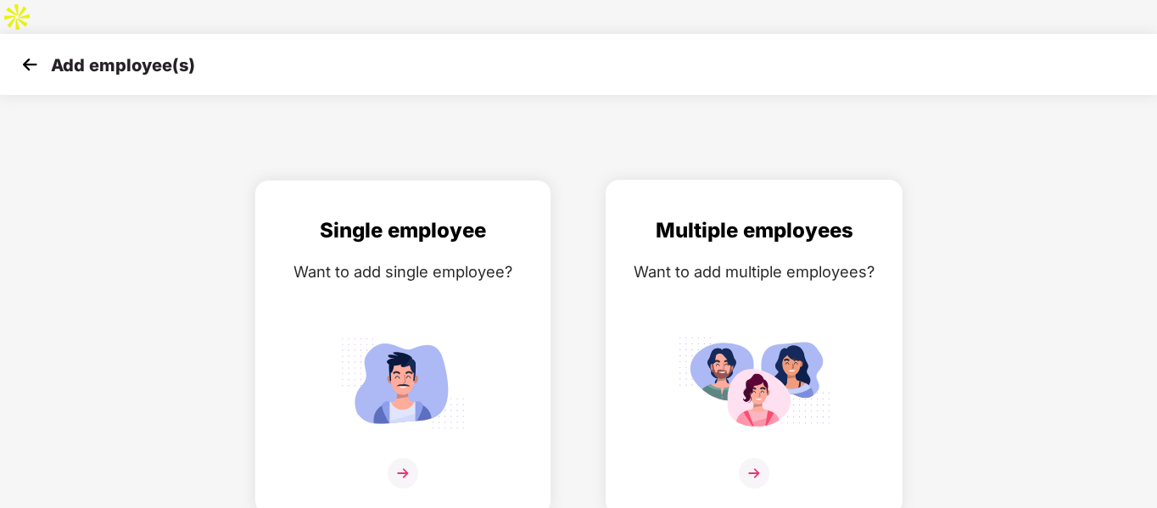
click at [729, 345] on img at bounding box center [753, 383] width 153 height 106
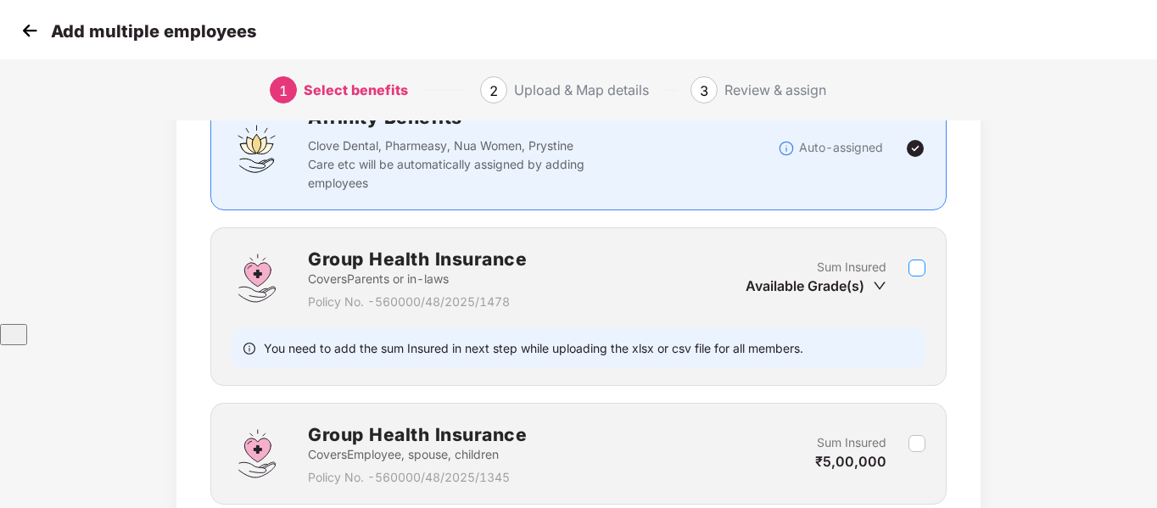
scroll to position [470, 0]
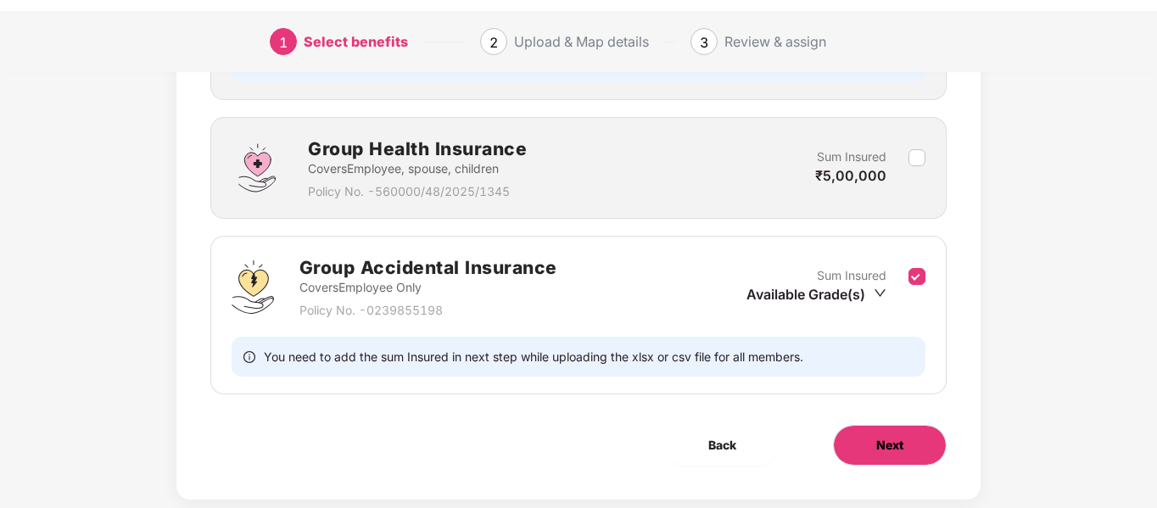
click at [920, 431] on button "Next" at bounding box center [890, 445] width 114 height 41
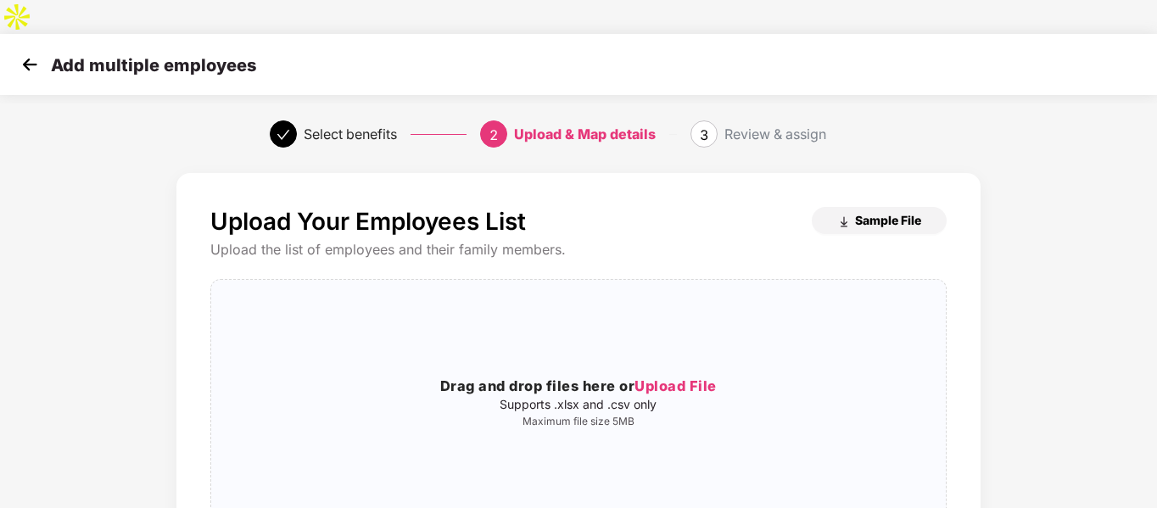
click at [860, 212] on span "Sample File" at bounding box center [888, 220] width 66 height 16
click at [616, 317] on div "Drag and drop files here or Upload File Supports .xlsx and .csv only Maximum fi…" at bounding box center [577, 401] width 733 height 217
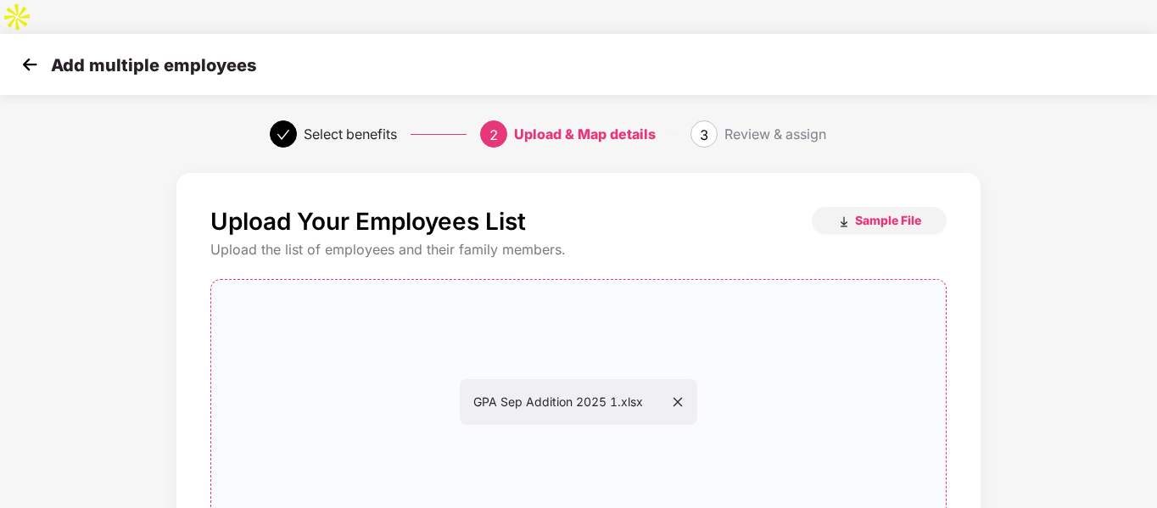
scroll to position [173, 0]
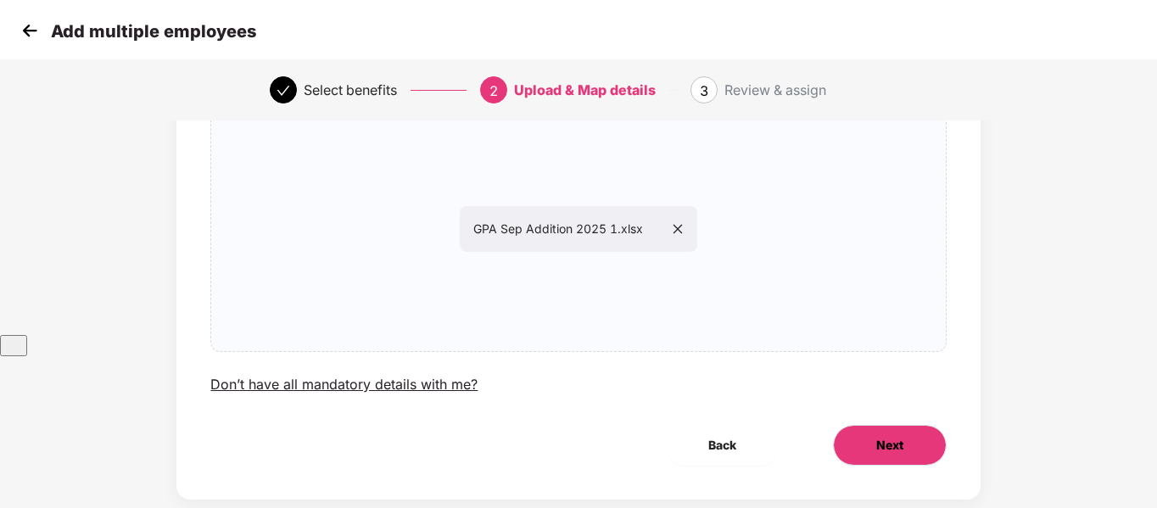
click at [900, 425] on button "Next" at bounding box center [890, 445] width 114 height 41
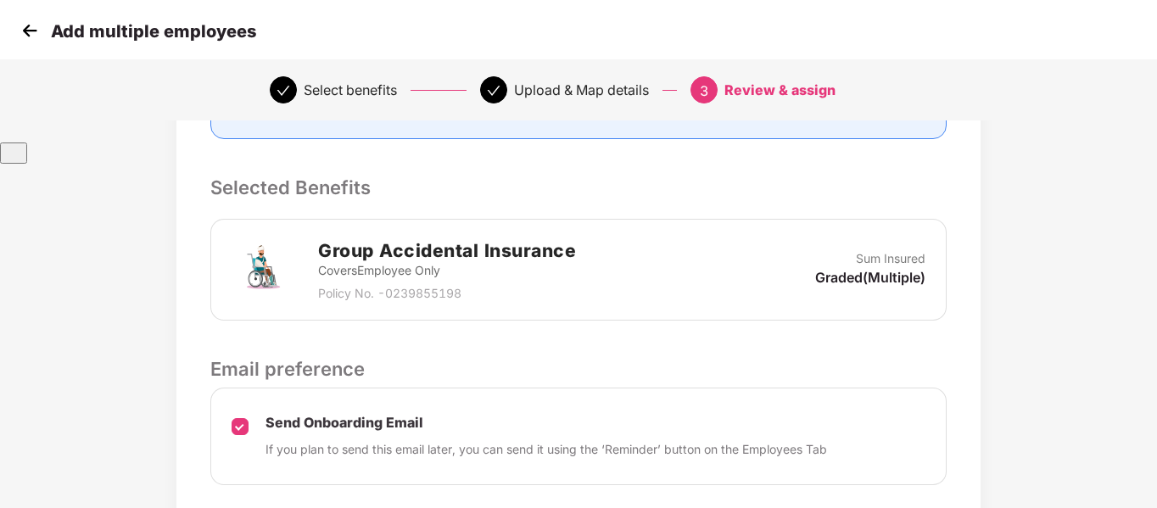
scroll to position [621, 0]
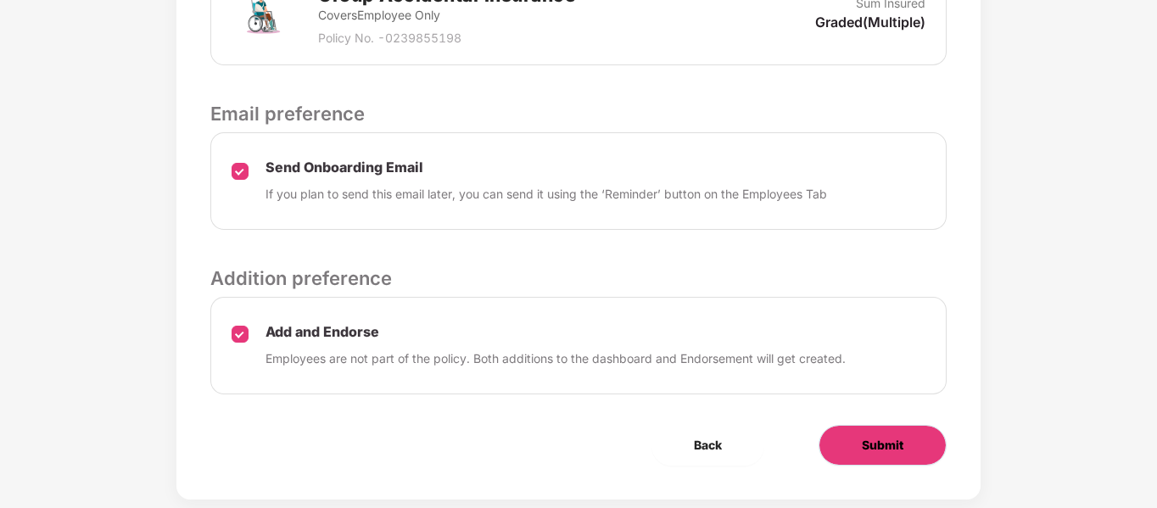
click at [832, 425] on button "Submit" at bounding box center [882, 445] width 128 height 41
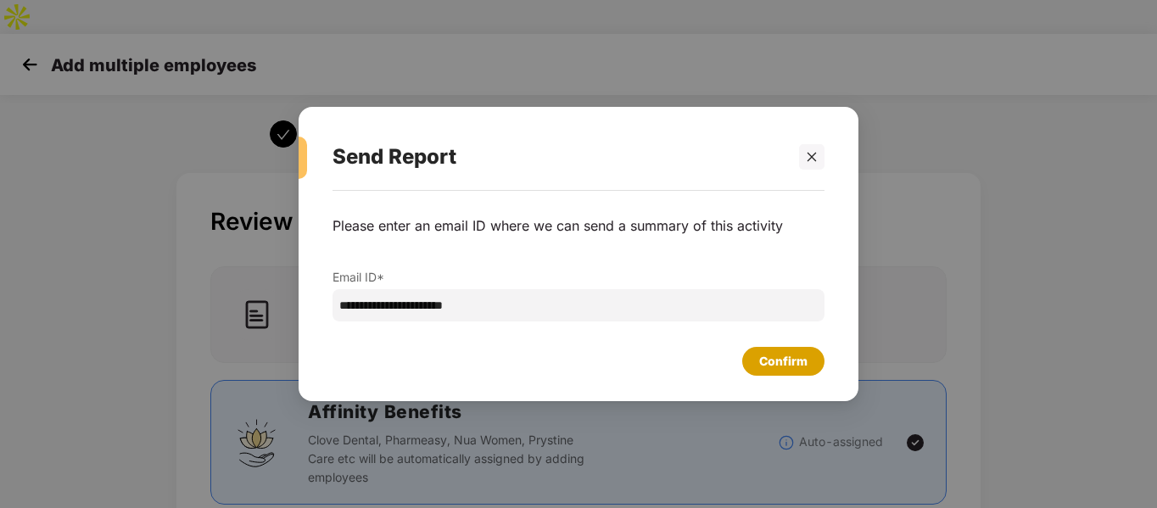
click at [755, 361] on div "Confirm" at bounding box center [783, 361] width 82 height 29
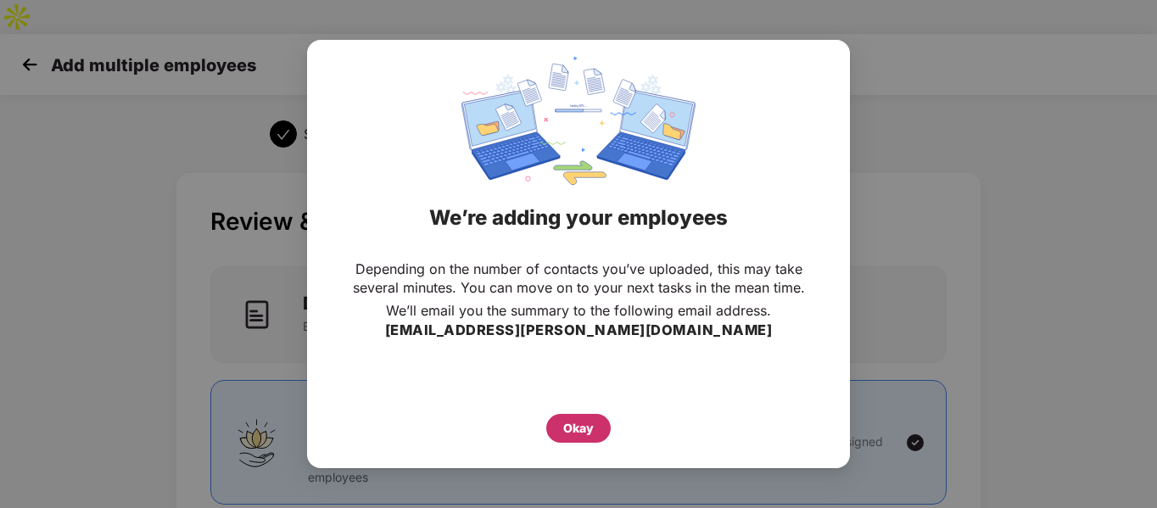
click at [582, 428] on div "Okay" at bounding box center [578, 428] width 31 height 19
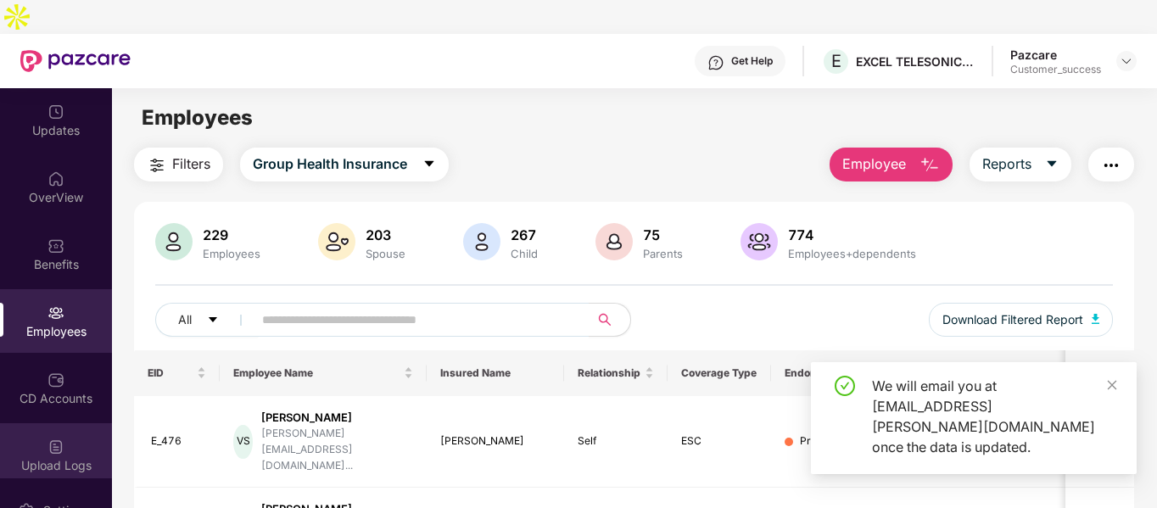
click at [42, 423] on div "Upload Logs" at bounding box center [56, 455] width 112 height 64
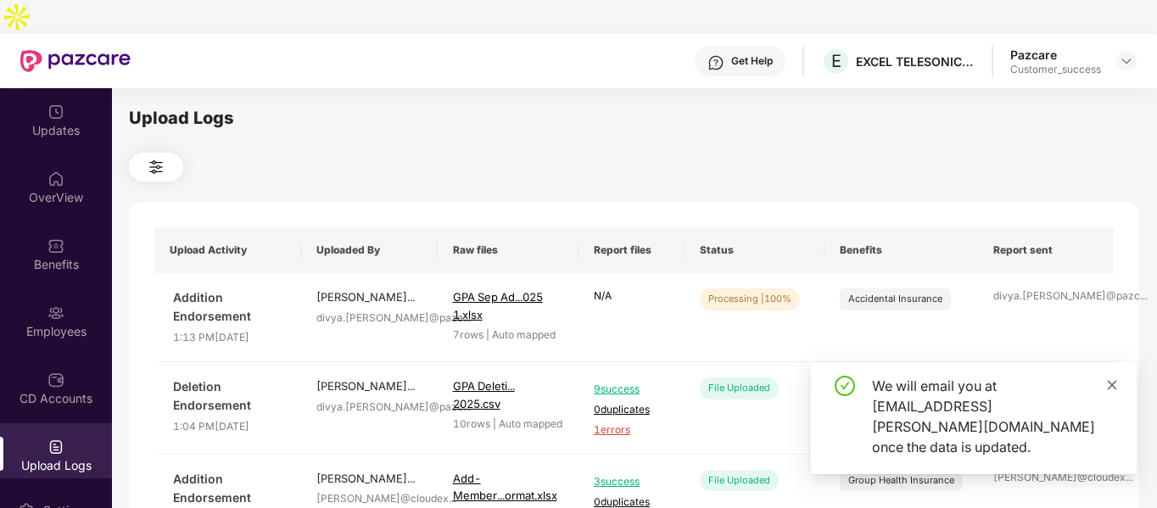
click at [1115, 391] on icon "close" at bounding box center [1112, 385] width 12 height 12
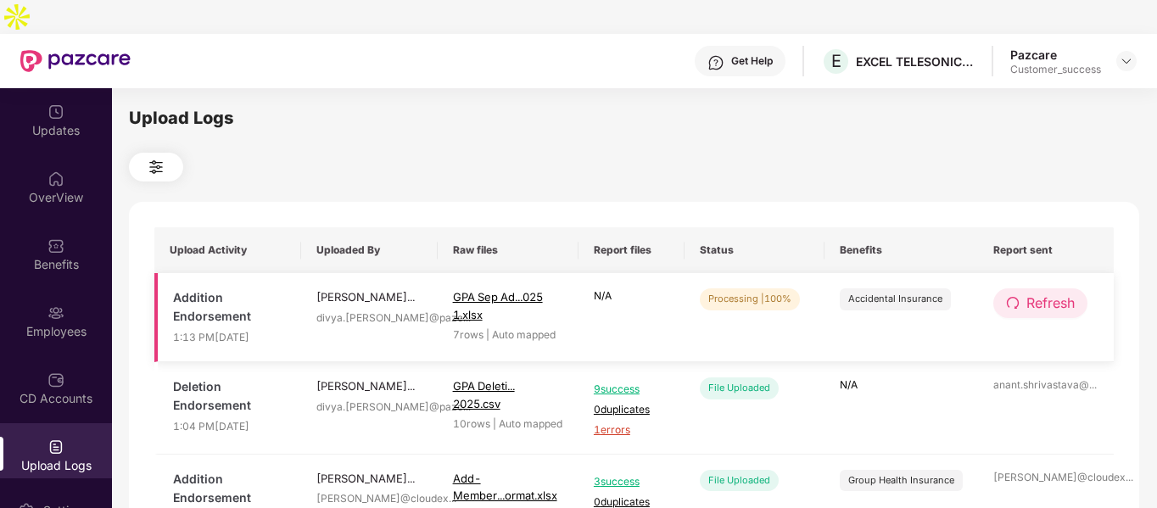
click at [1066, 293] on span "Refresh" at bounding box center [1050, 303] width 48 height 21
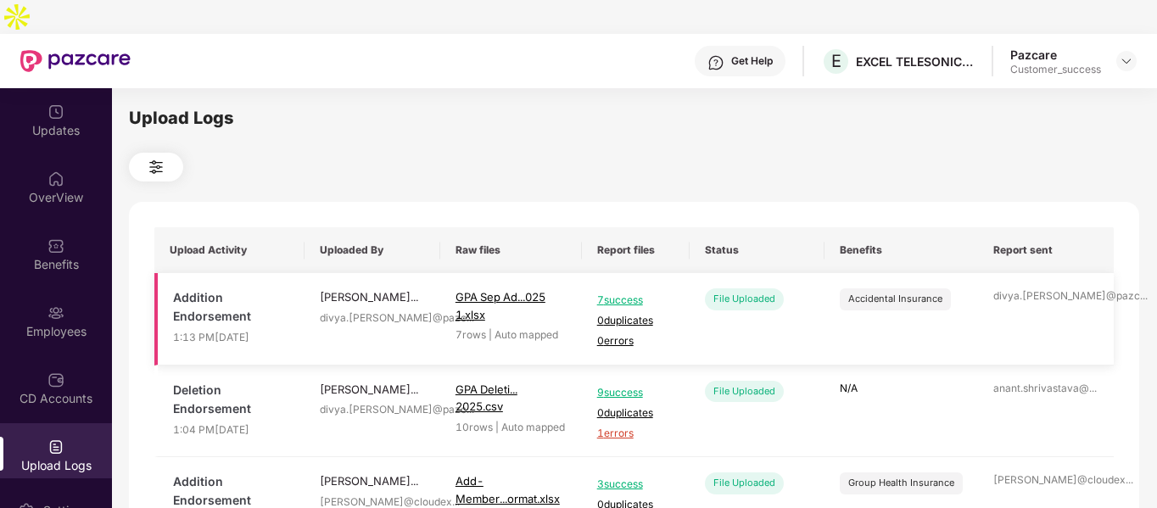
click at [639, 293] on span "7 success" at bounding box center [635, 301] width 77 height 16
click at [1124, 54] on img at bounding box center [1126, 61] width 14 height 14
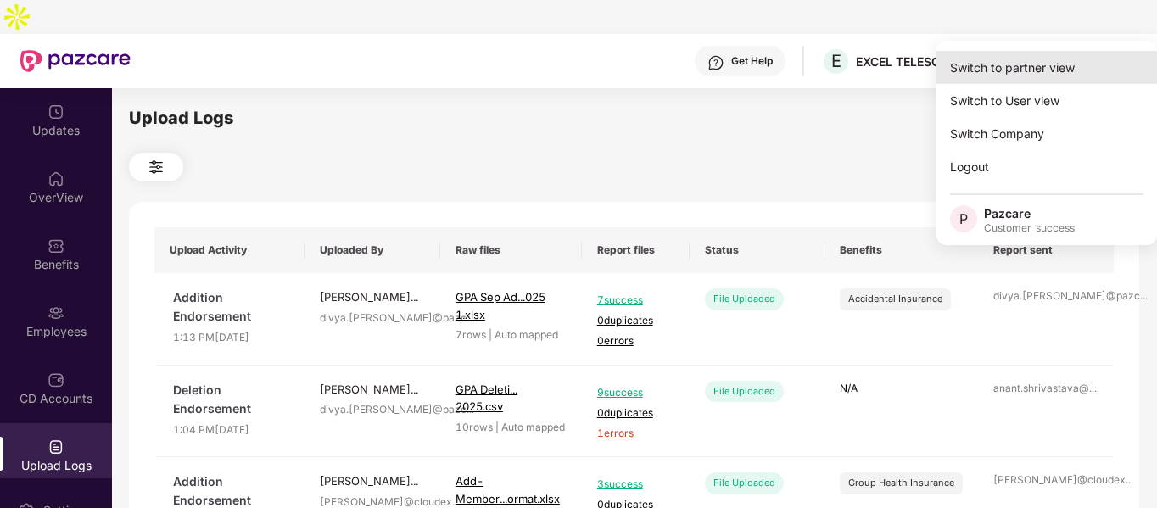
click at [1043, 69] on div "Switch to partner view" at bounding box center [1046, 67] width 220 height 33
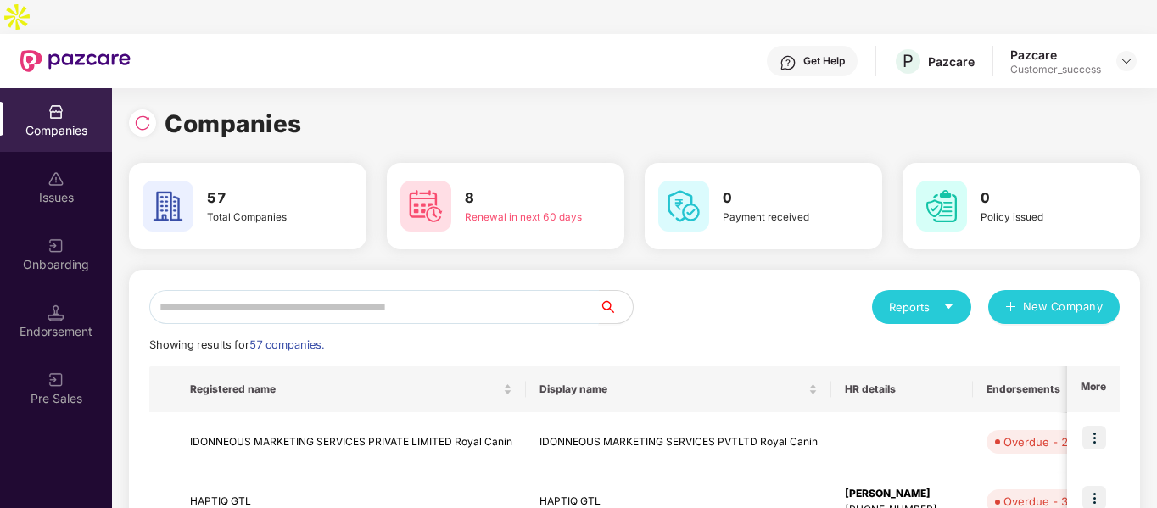
click at [304, 290] on input "text" at bounding box center [373, 307] width 449 height 34
type input "*"
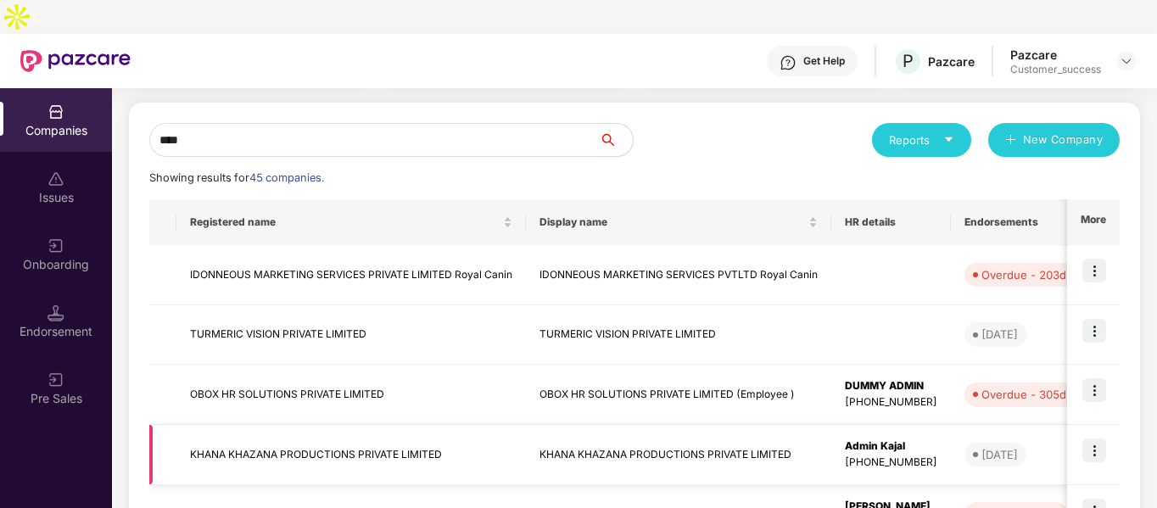
scroll to position [168, 0]
click at [403, 122] on input "****" at bounding box center [373, 139] width 449 height 34
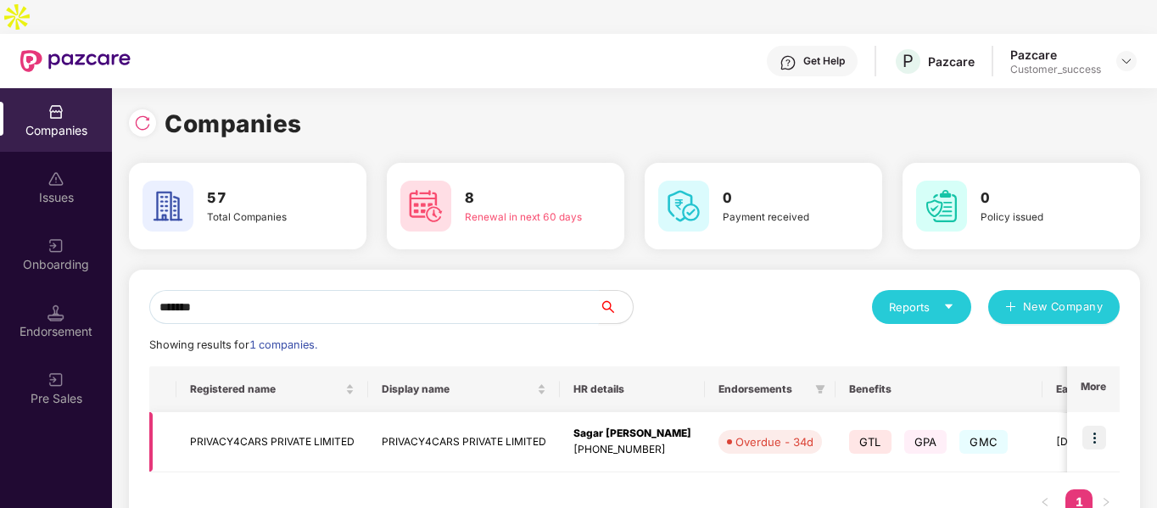
type input "*******"
click at [1095, 426] on img at bounding box center [1094, 438] width 24 height 24
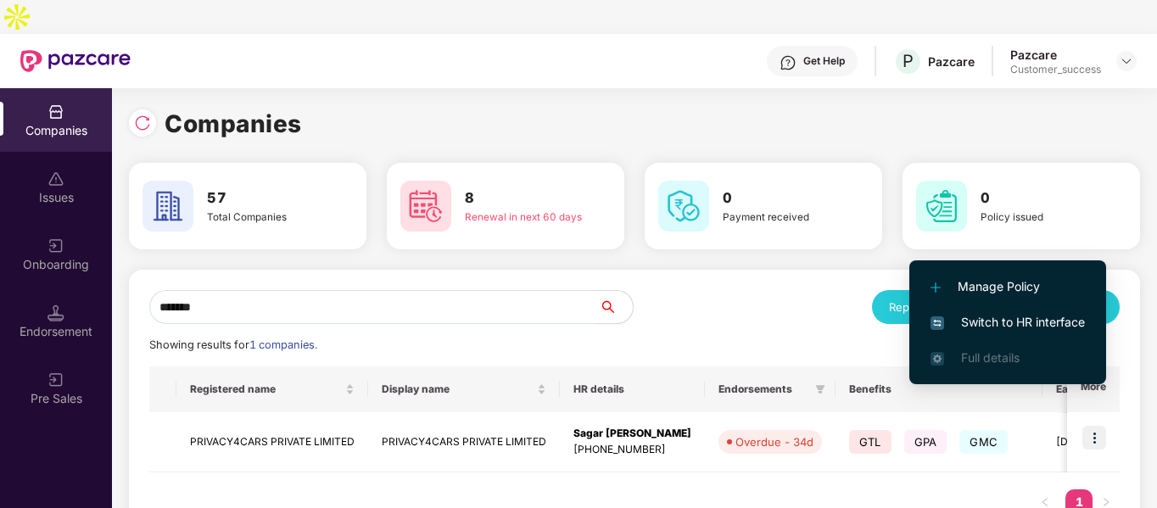
click at [1006, 328] on span "Switch to HR interface" at bounding box center [1007, 322] width 154 height 19
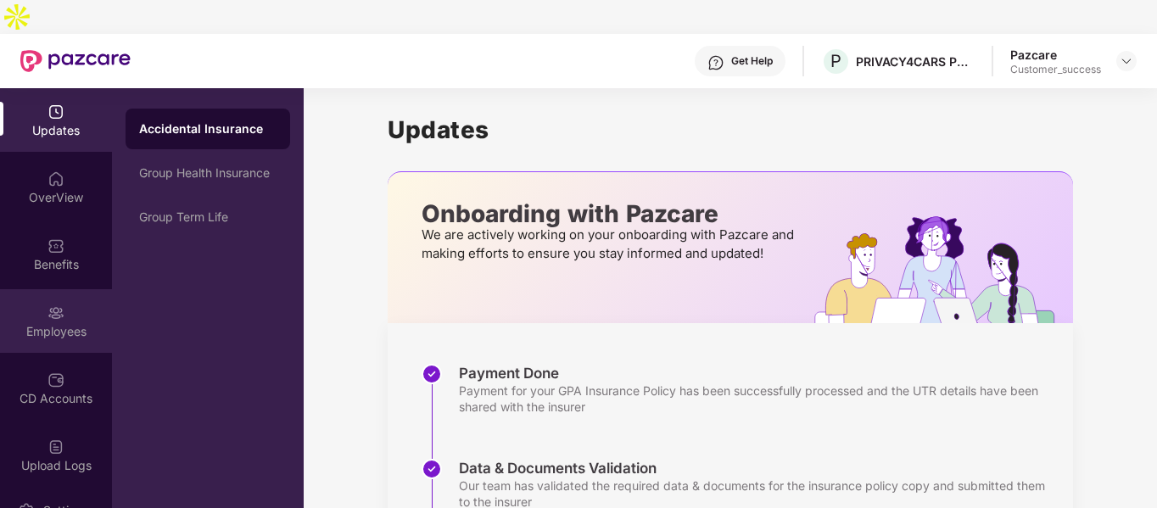
click at [52, 304] on img at bounding box center [55, 312] width 17 height 17
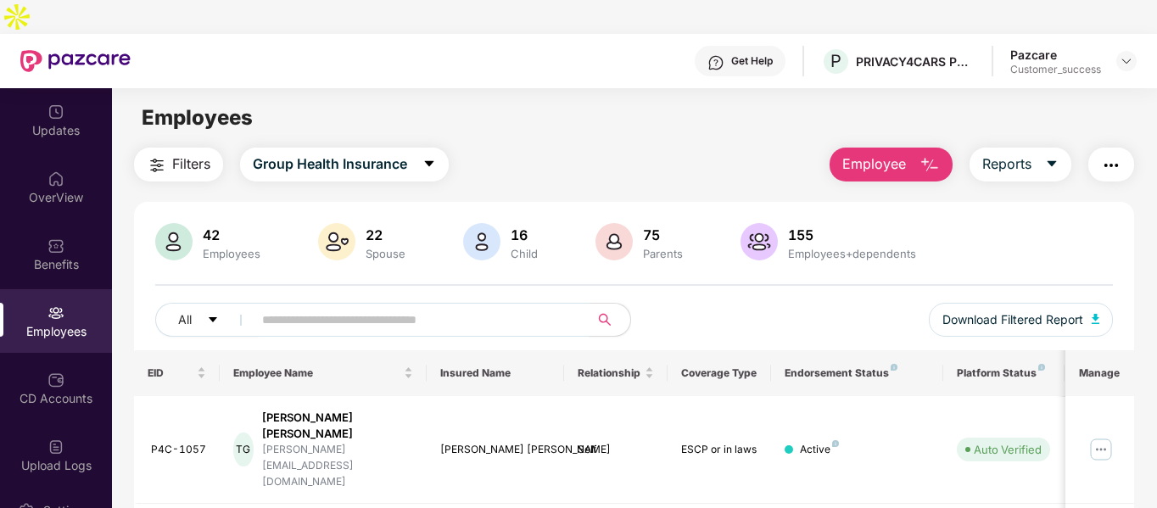
click at [365, 307] on input "text" at bounding box center [414, 319] width 304 height 25
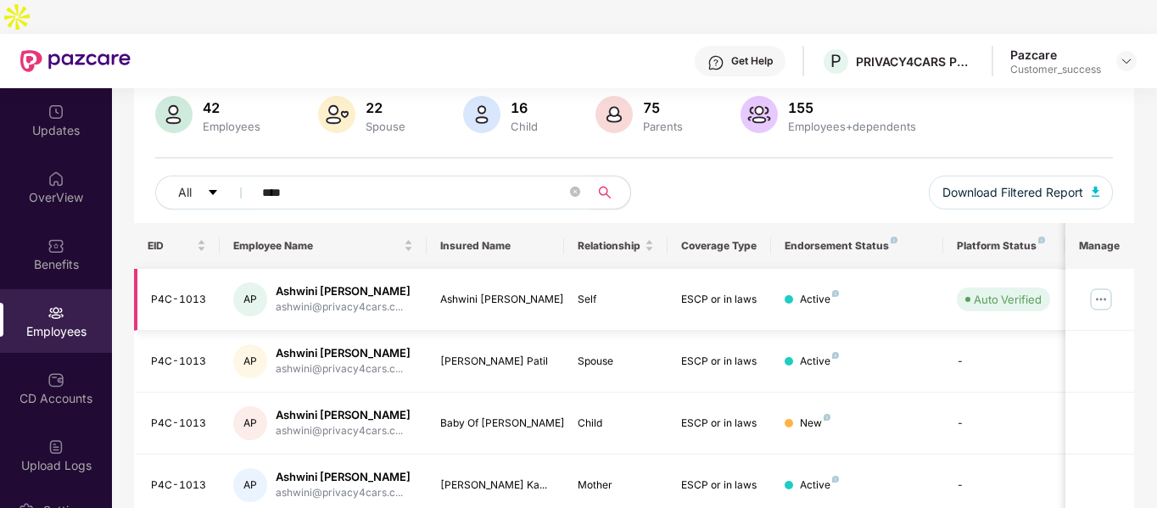
scroll to position [142, 0]
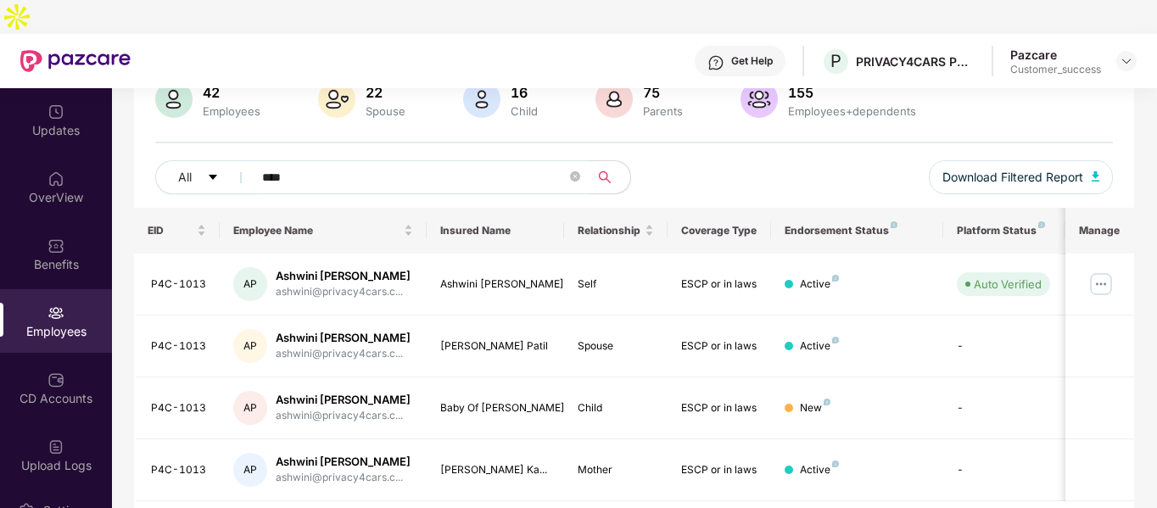
type input "****"
